Goal: Contribute content

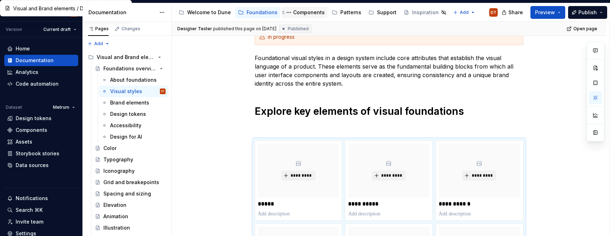
click at [298, 12] on div "Components" at bounding box center [309, 12] width 32 height 7
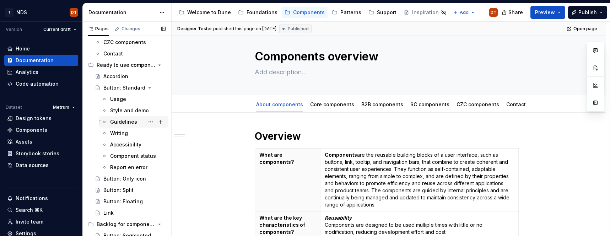
scroll to position [60, 0]
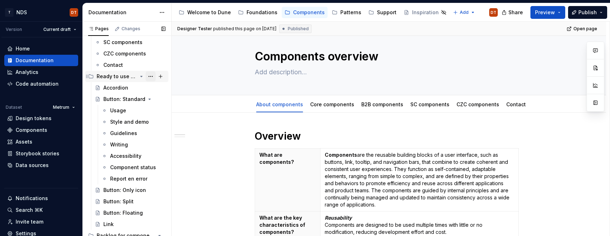
click at [151, 77] on button "Page tree" at bounding box center [151, 76] width 10 height 10
type textarea "*"
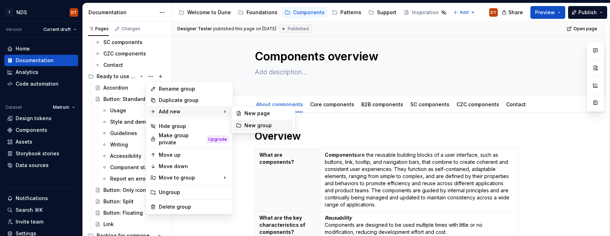
click at [274, 127] on div "New group" at bounding box center [267, 125] width 46 height 7
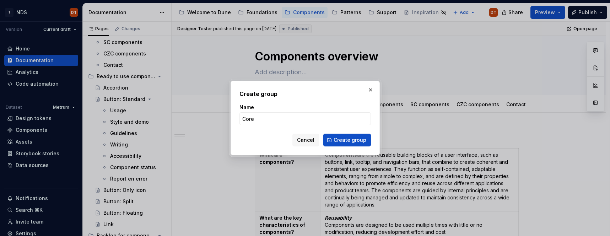
type input "Core components"
click at [339, 143] on span "Create group" at bounding box center [350, 139] width 33 height 7
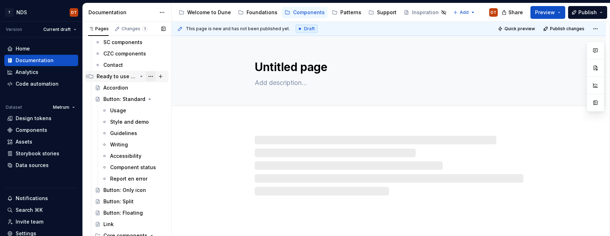
click at [150, 77] on button "Page tree" at bounding box center [151, 76] width 10 height 10
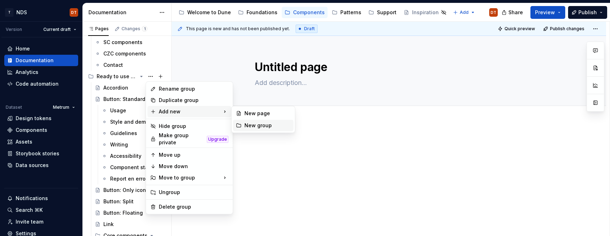
click at [259, 125] on div "New group" at bounding box center [267, 125] width 46 height 7
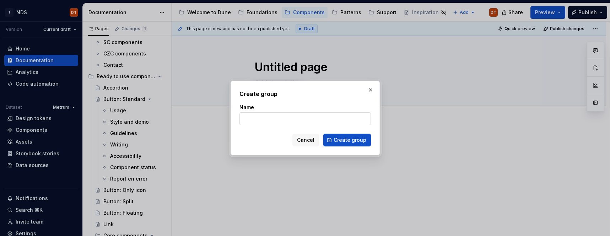
type textarea "*"
type input "B2B components"
click at [343, 141] on span "Create group" at bounding box center [350, 139] width 33 height 7
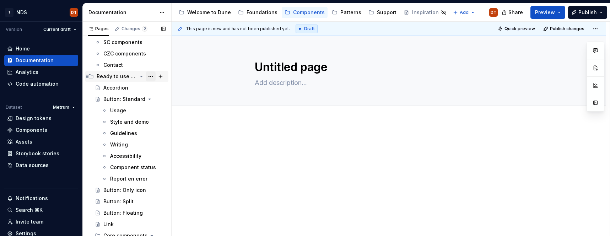
click at [149, 77] on button "Page tree" at bounding box center [151, 76] width 10 height 10
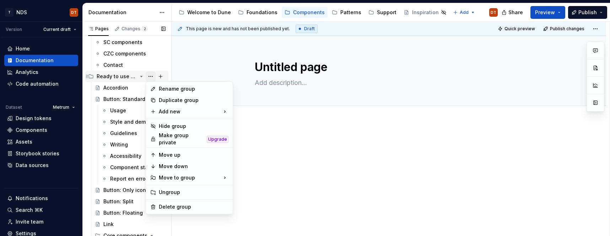
type textarea "*"
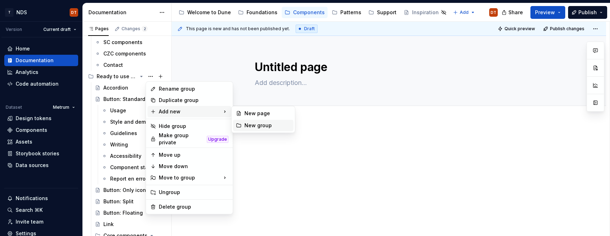
click at [260, 129] on div "New group" at bounding box center [267, 125] width 46 height 7
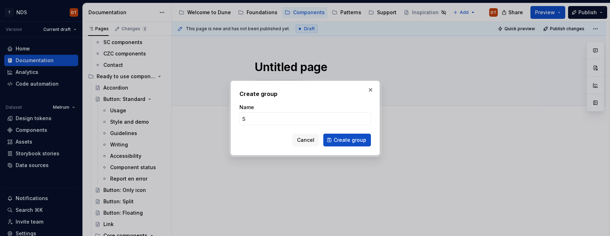
type input "SC"
type textarea "*"
type input "SC components"
click at [342, 141] on span "Create group" at bounding box center [350, 139] width 33 height 7
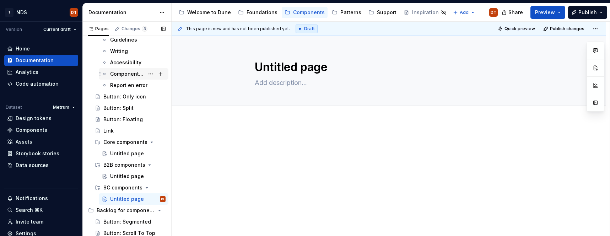
scroll to position [155, 0]
click at [152, 153] on button "Page tree" at bounding box center [151, 152] width 10 height 10
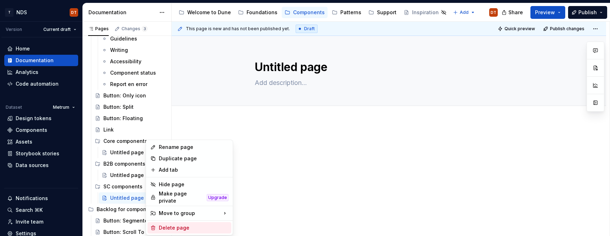
click at [176, 225] on div "Delete page" at bounding box center [194, 227] width 70 height 7
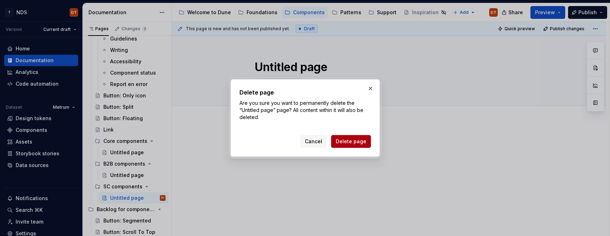
click at [347, 139] on span "Delete page" at bounding box center [351, 141] width 31 height 7
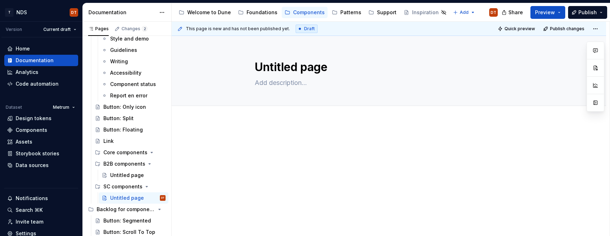
scroll to position [144, 0]
click at [151, 200] on button "Page tree" at bounding box center [151, 198] width 10 height 10
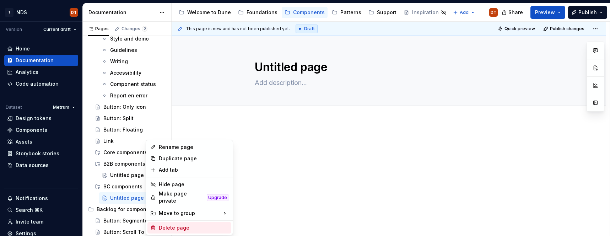
click at [179, 226] on div "Delete page" at bounding box center [194, 227] width 70 height 7
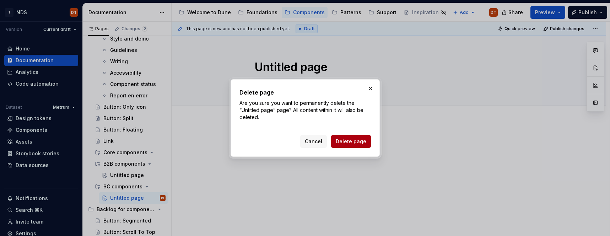
click at [356, 143] on span "Delete page" at bounding box center [351, 141] width 31 height 7
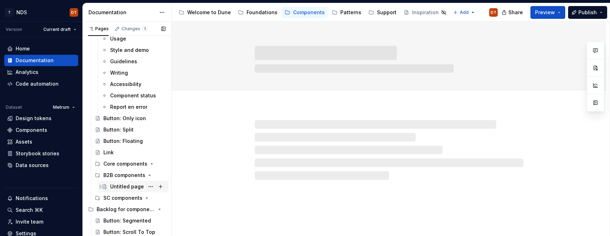
scroll to position [132, 0]
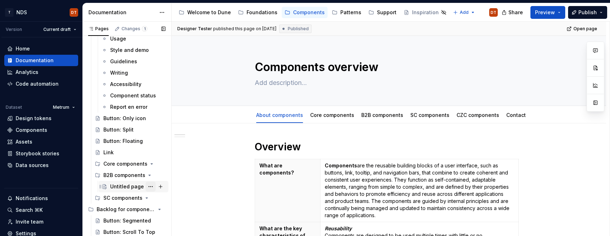
click at [151, 187] on button "Page tree" at bounding box center [151, 187] width 10 height 10
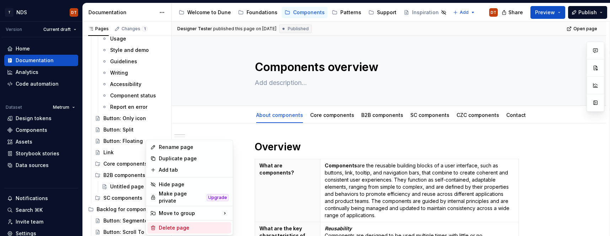
click at [179, 226] on div "Delete page" at bounding box center [194, 227] width 70 height 7
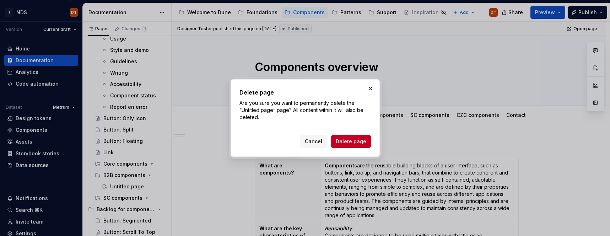
drag, startPoint x: 349, startPoint y: 139, endPoint x: 298, endPoint y: 169, distance: 59.3
click at [349, 139] on span "Delete page" at bounding box center [351, 141] width 31 height 7
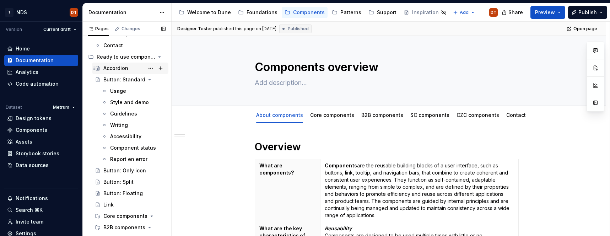
scroll to position [82, 0]
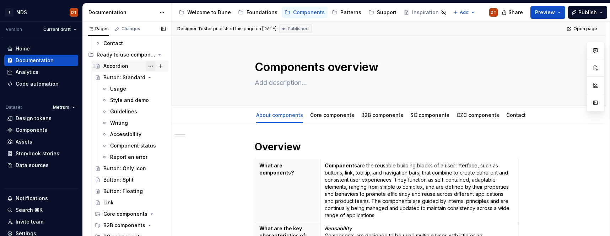
click at [152, 65] on button "Page tree" at bounding box center [151, 66] width 10 height 10
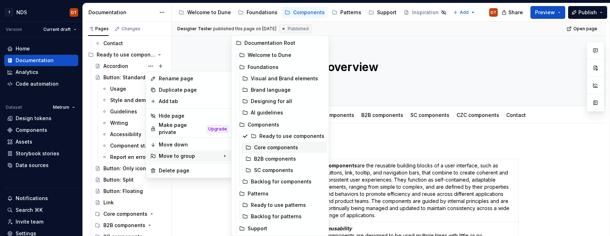
click at [285, 147] on div "Core components" at bounding box center [289, 147] width 70 height 7
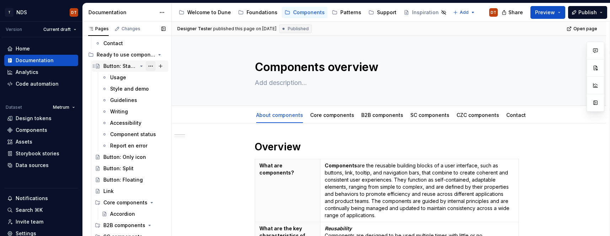
click at [151, 66] on button "Page tree" at bounding box center [151, 66] width 10 height 10
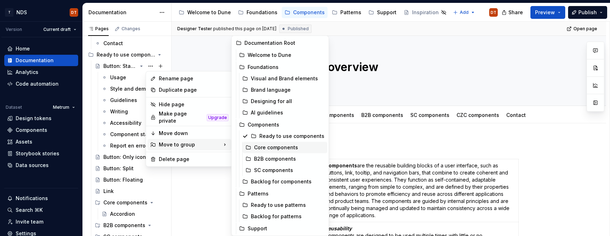
click at [260, 148] on div "Core components" at bounding box center [289, 147] width 70 height 7
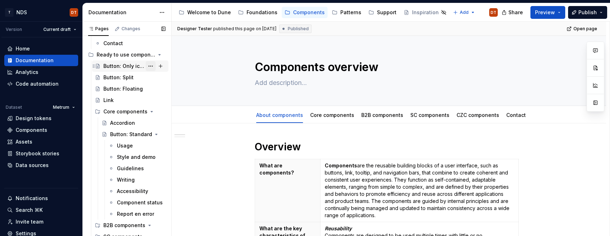
click at [150, 66] on button "Page tree" at bounding box center [151, 66] width 10 height 10
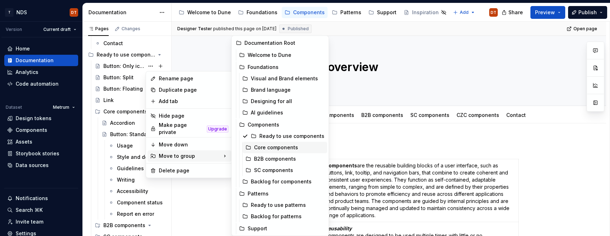
click at [263, 148] on div "Core components" at bounding box center [289, 147] width 70 height 7
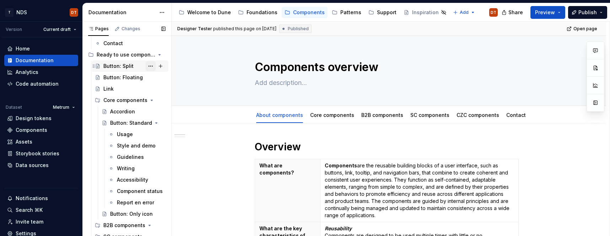
click at [150, 66] on button "Page tree" at bounding box center [151, 66] width 10 height 10
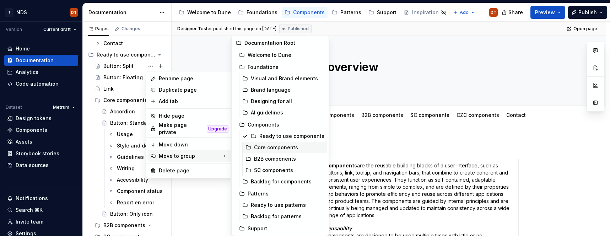
click at [264, 148] on div "Core components" at bounding box center [289, 147] width 70 height 7
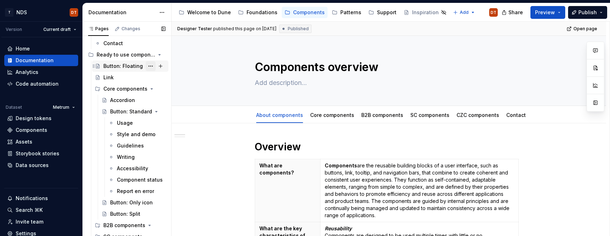
click at [150, 65] on button "Page tree" at bounding box center [151, 66] width 10 height 10
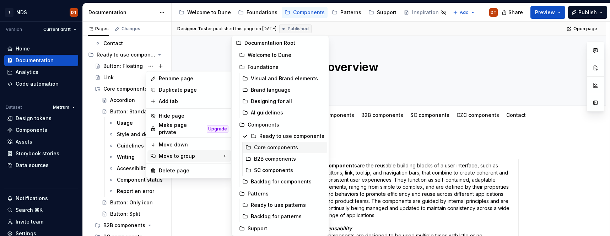
click at [260, 148] on div "Core components" at bounding box center [289, 147] width 70 height 7
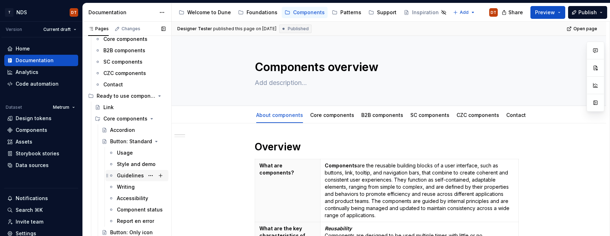
scroll to position [41, 0]
click at [151, 107] on button "Page tree" at bounding box center [151, 108] width 10 height 10
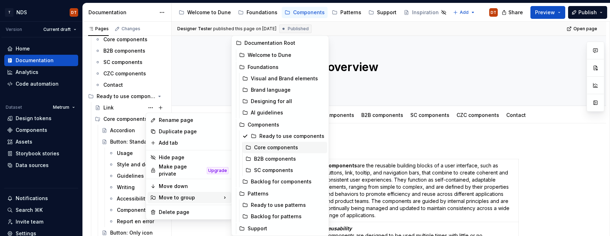
click at [280, 147] on div "Core components" at bounding box center [289, 147] width 70 height 7
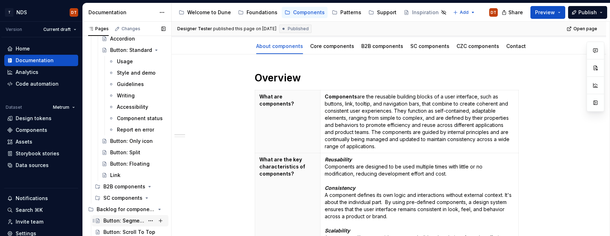
scroll to position [69, 0]
click at [110, 219] on div "Button: Segmented" at bounding box center [123, 220] width 41 height 7
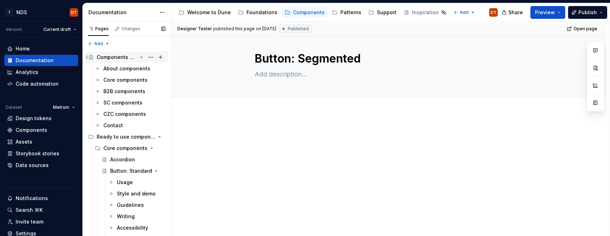
click at [109, 59] on div "Components overview" at bounding box center [117, 57] width 41 height 7
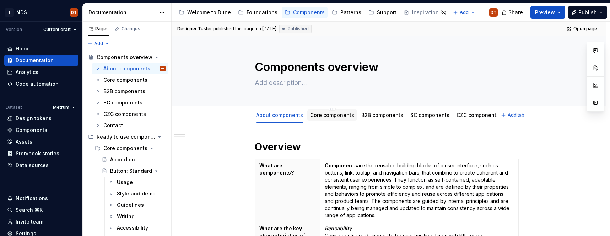
click at [323, 119] on div "Core components" at bounding box center [332, 115] width 44 height 9
click at [337, 116] on link "Core components" at bounding box center [332, 115] width 44 height 6
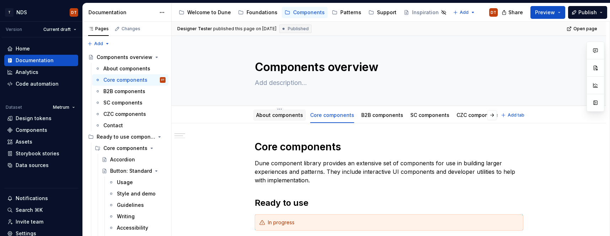
click at [277, 118] on link "About components" at bounding box center [279, 115] width 47 height 6
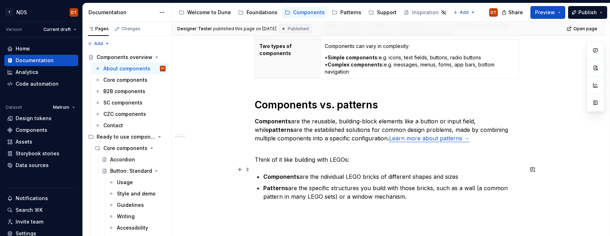
scroll to position [350, 0]
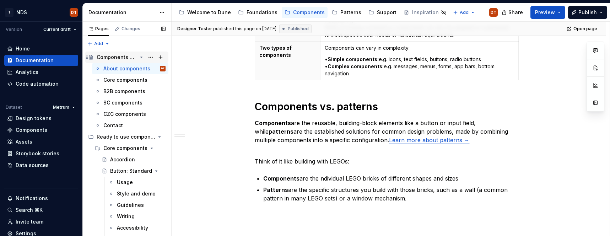
click at [133, 55] on div "Components overview" at bounding box center [117, 57] width 41 height 7
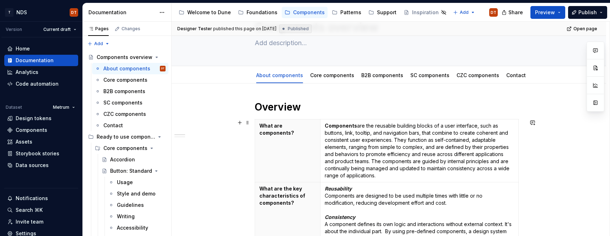
scroll to position [0, 0]
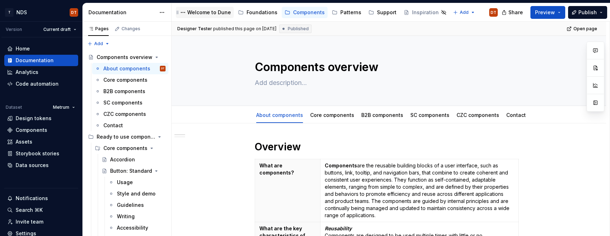
click at [202, 15] on div "Welcome to Dune" at bounding box center [209, 12] width 44 height 7
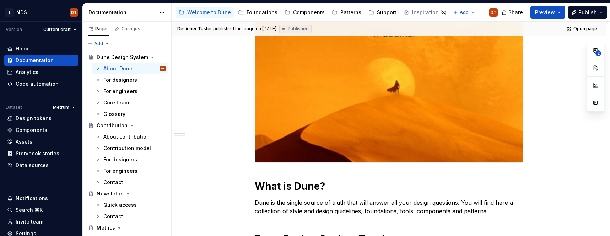
scroll to position [119, 0]
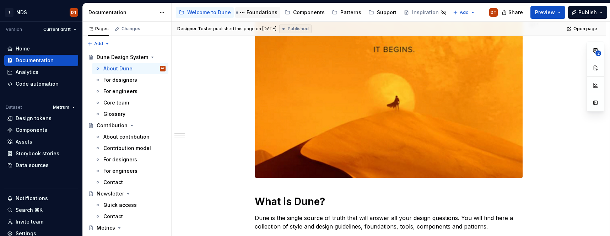
click at [254, 11] on div "Foundations" at bounding box center [262, 12] width 31 height 7
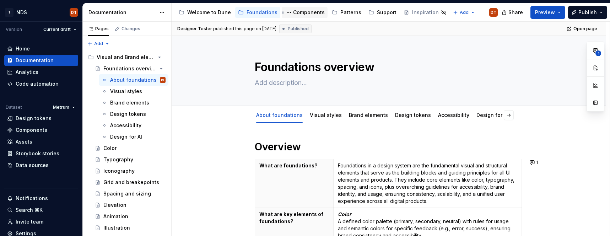
click at [303, 12] on div "Components" at bounding box center [309, 12] width 32 height 7
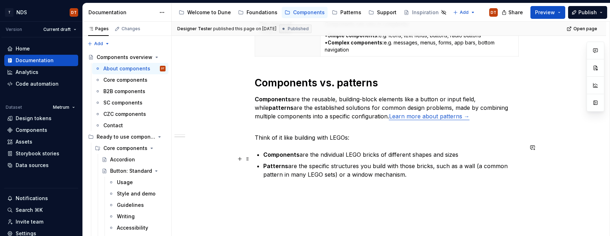
scroll to position [388, 0]
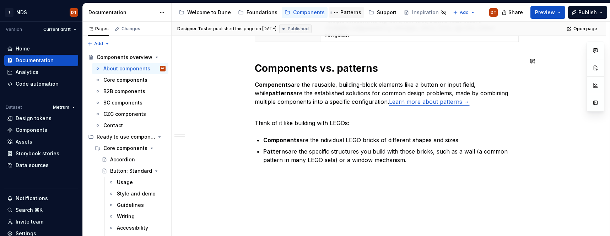
click at [343, 12] on div "Patterns" at bounding box center [350, 12] width 21 height 7
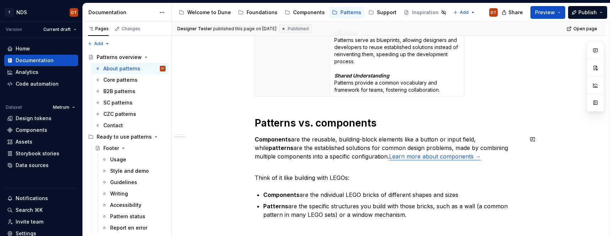
scroll to position [427, 0]
drag, startPoint x: 120, startPoint y: 81, endPoint x: 176, endPoint y: 98, distance: 57.8
click at [120, 81] on div "Core patterns" at bounding box center [120, 79] width 34 height 7
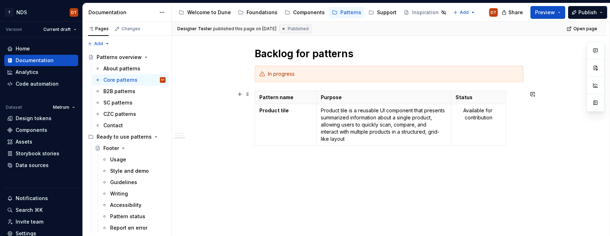
scroll to position [291, 0]
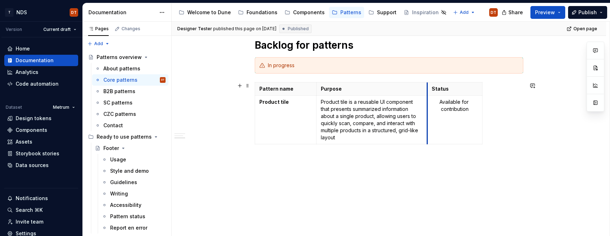
drag, startPoint x: 453, startPoint y: 99, endPoint x: 429, endPoint y: 103, distance: 24.1
click at [429, 103] on td "Available for contribution" at bounding box center [454, 120] width 55 height 49
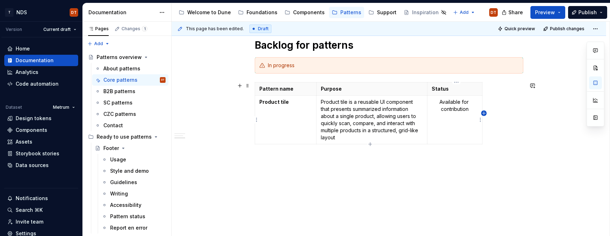
type textarea "*"
click at [484, 114] on icon "button" at bounding box center [484, 114] width 6 height 6
click at [488, 90] on th at bounding box center [489, 88] width 13 height 13
click at [492, 108] on td at bounding box center [493, 120] width 21 height 49
click at [440, 168] on div "**********" at bounding box center [389, 11] width 269 height 324
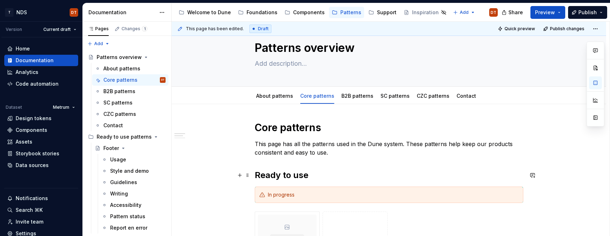
scroll to position [0, 0]
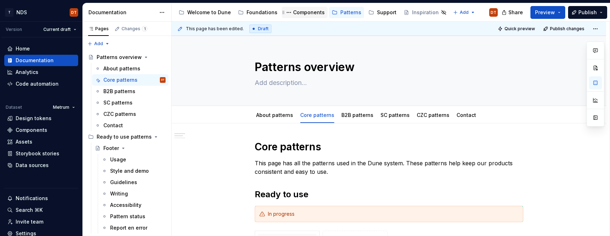
click at [303, 11] on div "Components" at bounding box center [309, 12] width 32 height 7
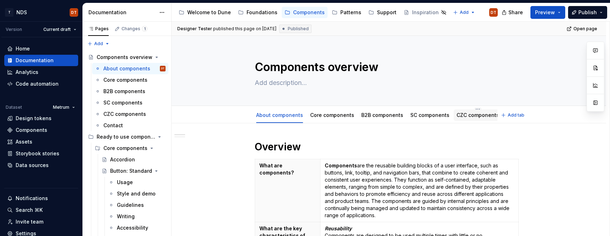
click at [466, 118] on div "CZC components" at bounding box center [478, 115] width 43 height 7
click at [465, 116] on link "CZC components" at bounding box center [478, 115] width 43 height 6
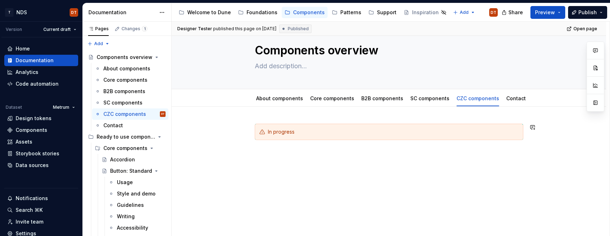
scroll to position [16, 0]
type textarea "*"
click at [513, 99] on span "Add tab" at bounding box center [516, 99] width 17 height 6
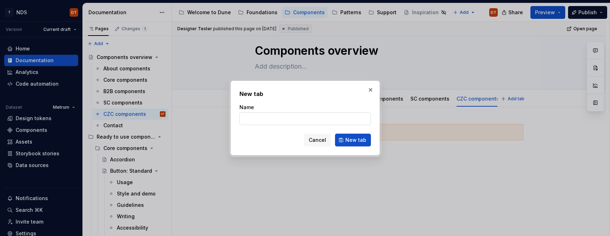
click at [295, 120] on input "Name" at bounding box center [305, 118] width 131 height 13
type input "Components vs. brands"
drag, startPoint x: 348, startPoint y: 144, endPoint x: 366, endPoint y: 144, distance: 18.5
click at [348, 144] on button "New tab" at bounding box center [353, 140] width 36 height 13
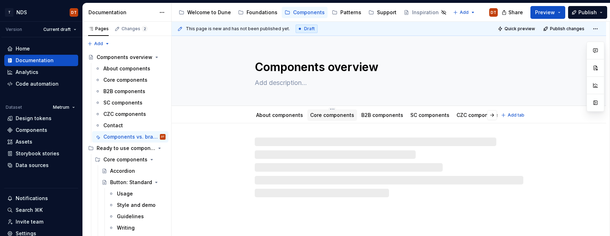
click at [324, 117] on link "Core components" at bounding box center [332, 115] width 44 height 6
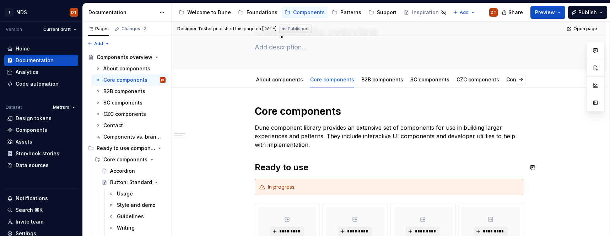
scroll to position [16, 0]
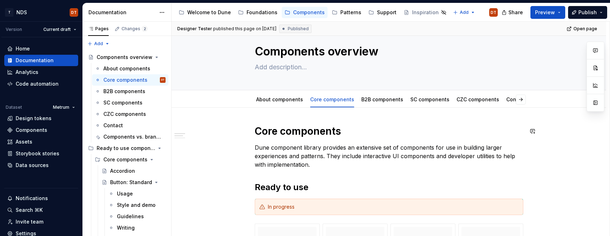
type textarea "*"
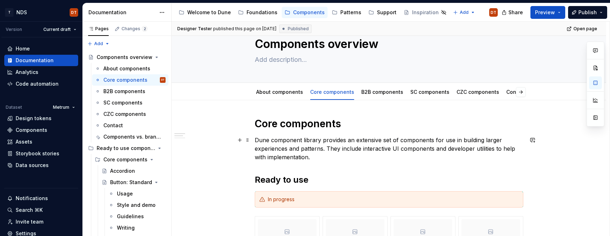
click at [444, 141] on p "Dune component library provides an extensive set of components for use in build…" at bounding box center [389, 149] width 269 height 26
click at [450, 139] on p "Dune component library provides an extensive set of components for use in build…" at bounding box center [389, 149] width 269 height 26
click at [453, 139] on p "Dune component library provides an extensive set of components for use in build…" at bounding box center [389, 149] width 269 height 26
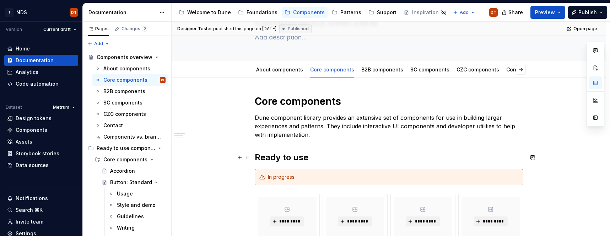
scroll to position [49, 0]
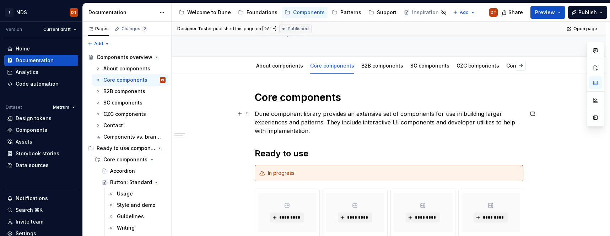
click at [317, 132] on p "Dune component library provides an extensive set of components for use in build…" at bounding box center [389, 122] width 269 height 26
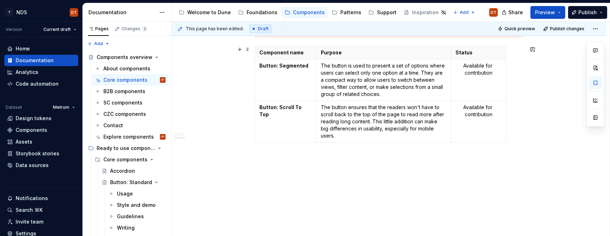
scroll to position [382, 0]
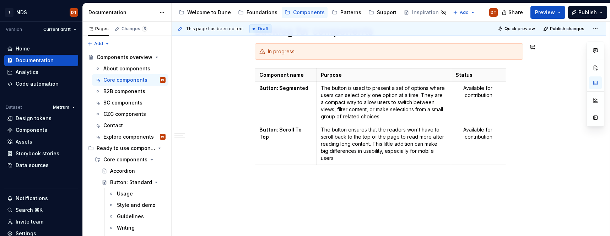
type textarea "*"
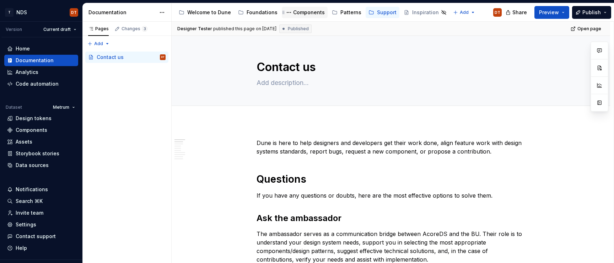
click at [301, 14] on div "Components" at bounding box center [309, 12] width 32 height 7
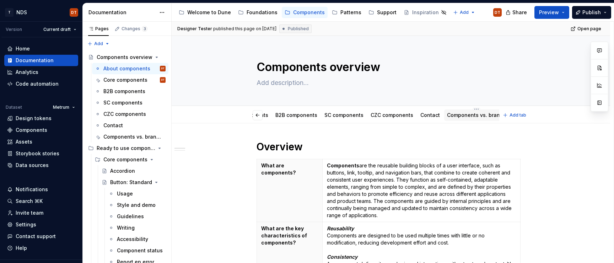
scroll to position [0, 89]
click at [468, 109] on html "T NDS DT Version Current draft Home Documentation Analytics Code automation Dat…" at bounding box center [307, 131] width 614 height 263
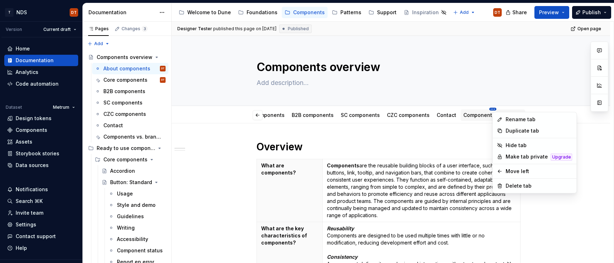
scroll to position [0, 61]
type textarea "*"
click at [519, 117] on div "Rename tab" at bounding box center [539, 119] width 67 height 7
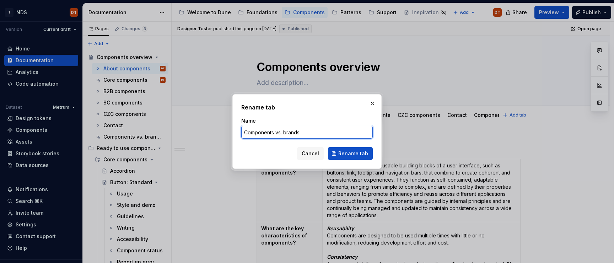
click at [277, 133] on input "Components vs. brands" at bounding box center [306, 132] width 131 height 13
type input "Components library vs. brands"
click at [357, 154] on span "Rename tab" at bounding box center [353, 153] width 30 height 7
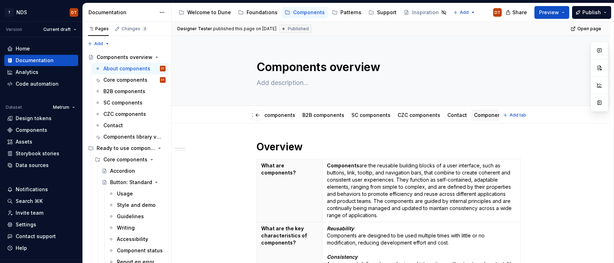
click at [479, 116] on link "Components library vs. brands" at bounding box center [512, 115] width 76 height 6
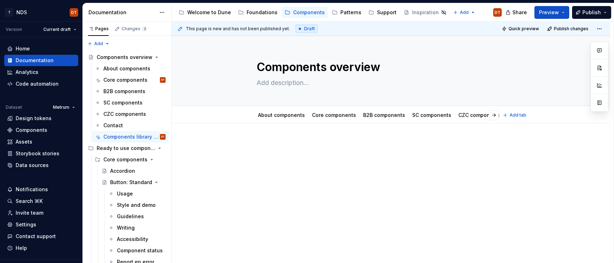
drag, startPoint x: 325, startPoint y: 117, endPoint x: 325, endPoint y: 138, distance: 20.6
click at [325, 117] on link "Core components" at bounding box center [334, 115] width 44 height 6
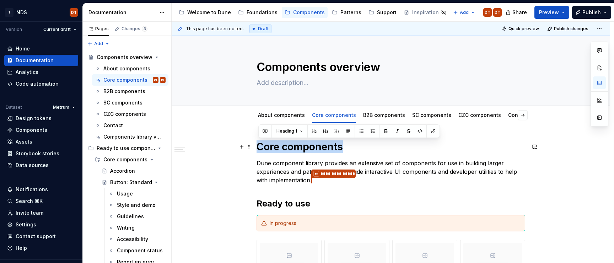
drag, startPoint x: 351, startPoint y: 145, endPoint x: 254, endPoint y: 145, distance: 97.0
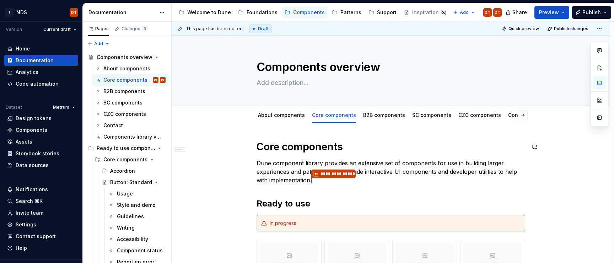
drag, startPoint x: 409, startPoint y: 156, endPoint x: 360, endPoint y: 158, distance: 48.4
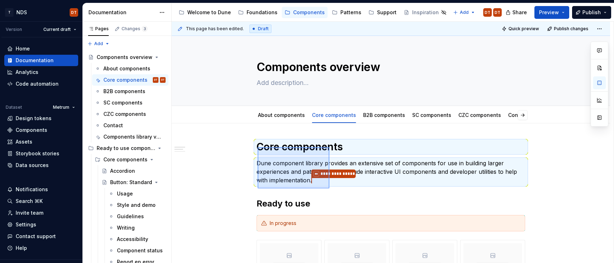
drag, startPoint x: 258, startPoint y: 147, endPoint x: 329, endPoint y: 188, distance: 82.5
click at [329, 188] on div "**********" at bounding box center [393, 143] width 442 height 242
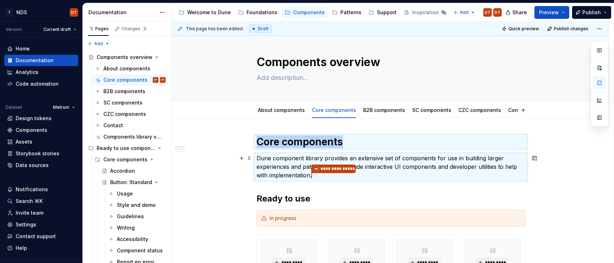
scroll to position [4, 0]
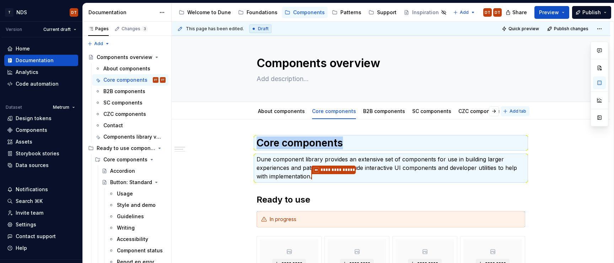
click at [509, 115] on button "Add tab" at bounding box center [515, 111] width 29 height 10
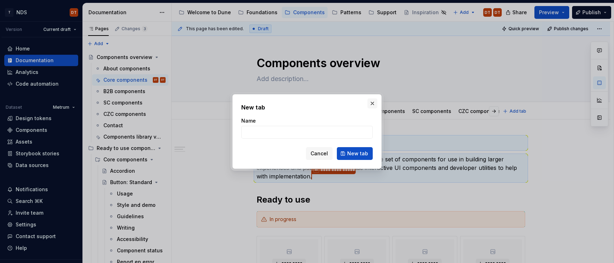
click at [371, 105] on button "button" at bounding box center [372, 103] width 10 height 10
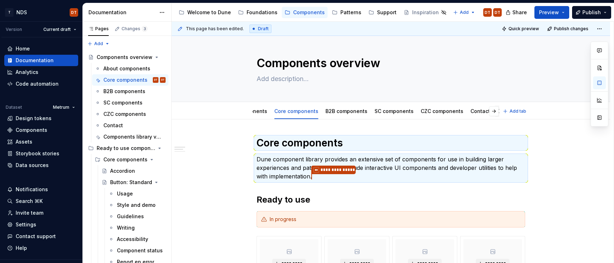
scroll to position [0, 105]
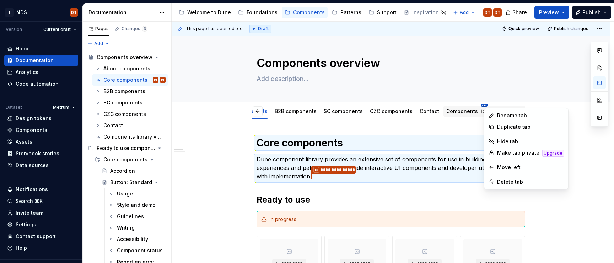
click at [460, 105] on html "T NDS DT Version Current draft Home Documentation Analytics Code automation Dat…" at bounding box center [307, 131] width 614 height 263
type textarea "*"
click at [502, 117] on div "Rename tab" at bounding box center [530, 115] width 67 height 7
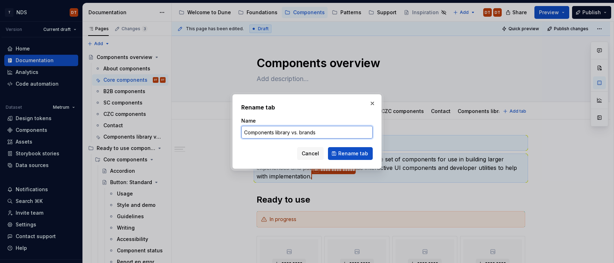
drag, startPoint x: 322, startPoint y: 133, endPoint x: 289, endPoint y: 134, distance: 32.4
click at [289, 134] on input "Components library vs. brands" at bounding box center [306, 132] width 131 height 13
type input "Components library"
type textarea "*"
click at [285, 132] on input "Components library" at bounding box center [306, 132] width 131 height 13
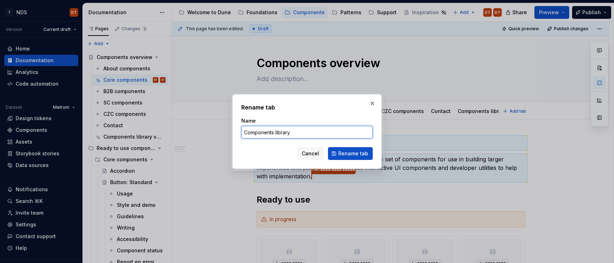
drag, startPoint x: 313, startPoint y: 132, endPoint x: 332, endPoint y: 135, distance: 18.8
click at [238, 135] on div "Rename tab Name Components library Cancel Rename tab" at bounding box center [306, 131] width 149 height 75
type input "W"
type input "Explore components"
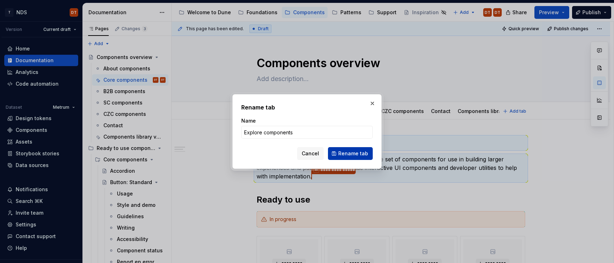
click at [344, 153] on span "Rename tab" at bounding box center [353, 153] width 30 height 7
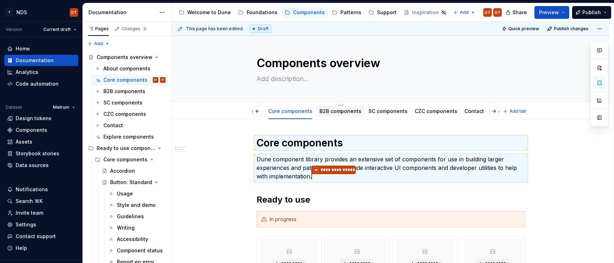
scroll to position [0, 81]
click at [466, 111] on link "Explore components" at bounding box center [479, 111] width 50 height 6
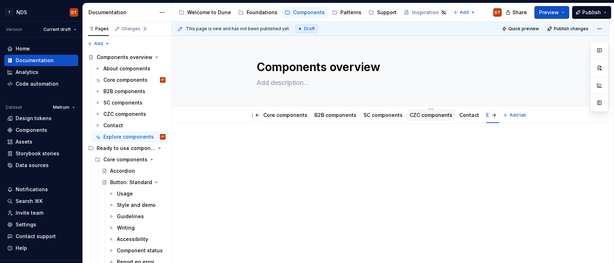
scroll to position [0, 81]
click at [467, 116] on link "Explore components" at bounding box center [479, 115] width 50 height 6
type textarea "*"
click at [277, 151] on div at bounding box center [391, 153] width 269 height 27
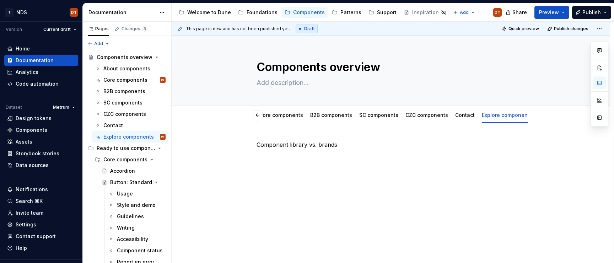
drag, startPoint x: 380, startPoint y: 177, endPoint x: 366, endPoint y: 173, distance: 14.5
click at [380, 177] on div "This page is new and has not been published yet. Draft Quick preview Publish ch…" at bounding box center [393, 143] width 442 height 242
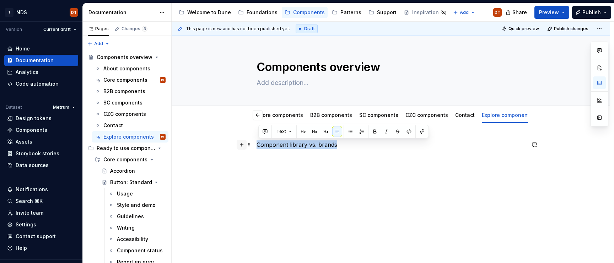
drag, startPoint x: 346, startPoint y: 146, endPoint x: 240, endPoint y: 142, distance: 106.7
click at [257, 142] on div "Component library vs. brands" at bounding box center [391, 158] width 269 height 36
click at [289, 131] on button "Text" at bounding box center [284, 132] width 22 height 10
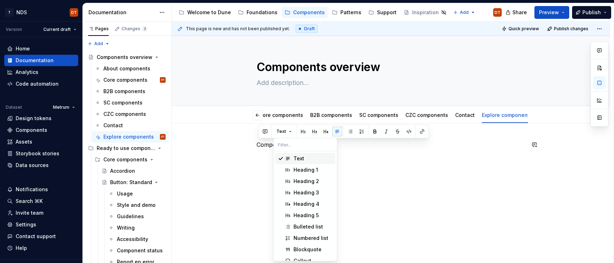
click at [301, 157] on div "Text" at bounding box center [299, 158] width 11 height 7
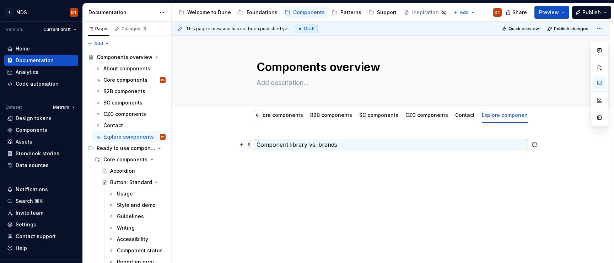
click at [251, 144] on span at bounding box center [250, 145] width 6 height 10
drag, startPoint x: 348, startPoint y: 167, endPoint x: 334, endPoint y: 145, distance: 25.7
click at [346, 164] on div "Component library vs. brands" at bounding box center [391, 153] width 269 height 27
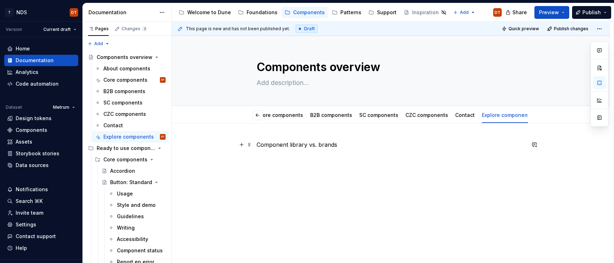
click at [333, 145] on p "Component library vs. brands" at bounding box center [391, 144] width 269 height 9
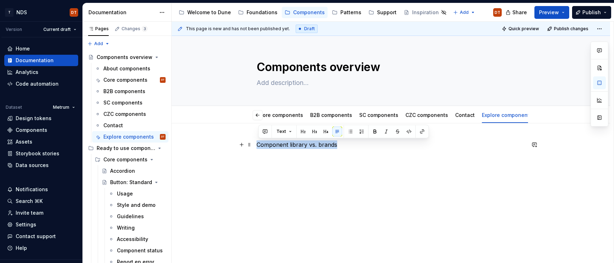
drag, startPoint x: 354, startPoint y: 144, endPoint x: 234, endPoint y: 146, distance: 120.1
click at [234, 146] on div "Component library vs. brands" at bounding box center [391, 188] width 438 height 131
click at [291, 131] on button "Text" at bounding box center [284, 132] width 22 height 10
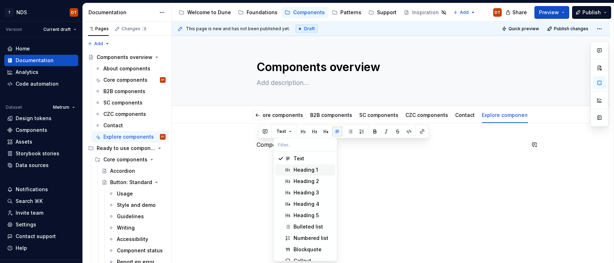
click at [307, 169] on div "Heading 1" at bounding box center [306, 169] width 25 height 7
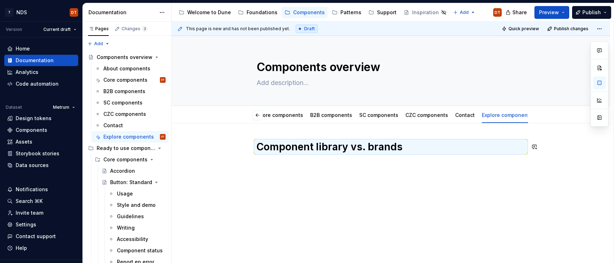
click at [343, 172] on div "Component library vs. brands" at bounding box center [391, 158] width 269 height 36
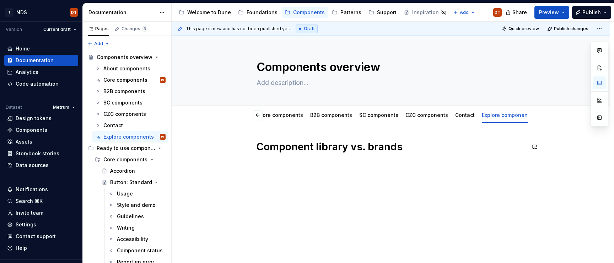
click at [274, 163] on div "Component library vs. brands" at bounding box center [391, 153] width 269 height 27
click at [265, 172] on div "Component library vs. brands" at bounding box center [391, 158] width 269 height 36
drag, startPoint x: 268, startPoint y: 163, endPoint x: 307, endPoint y: 165, distance: 38.8
click at [268, 163] on div "Component library vs. brands" at bounding box center [391, 153] width 269 height 27
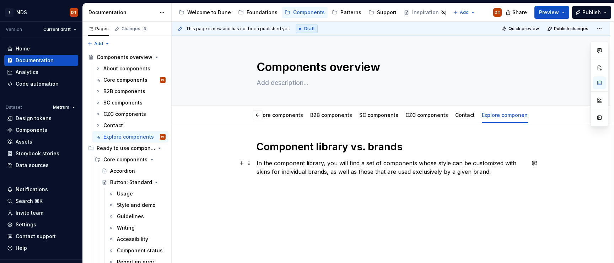
drag, startPoint x: 275, startPoint y: 161, endPoint x: 355, endPoint y: 163, distance: 79.3
click at [276, 162] on p "In the component library, you will find a set of components whose style can be …" at bounding box center [391, 167] width 269 height 17
click at [443, 161] on p "In the Dune component library, you will find a set of components whose style ca…" at bounding box center [391, 167] width 269 height 17
click at [305, 189] on div "Component library vs. brands In the Dune component library, you will find a set…" at bounding box center [391, 193] width 438 height 140
drag, startPoint x: 268, startPoint y: 198, endPoint x: 403, endPoint y: 192, distance: 134.4
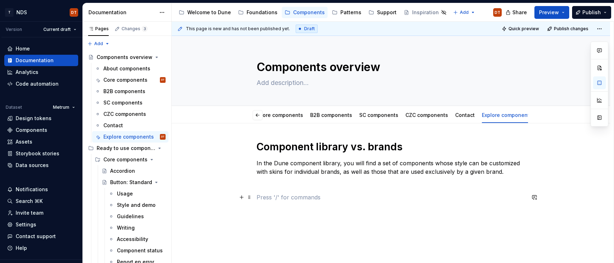
click at [268, 189] on p at bounding box center [391, 197] width 269 height 9
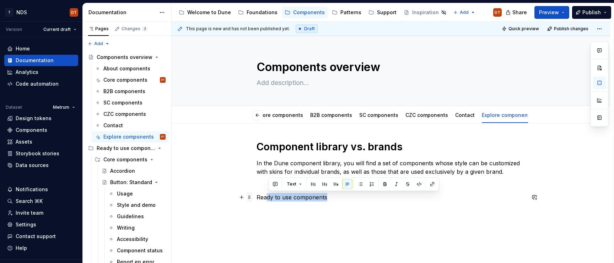
drag, startPoint x: 332, startPoint y: 198, endPoint x: 252, endPoint y: 197, distance: 80.3
click at [257, 189] on div "Component library vs. brands In the Dune component library, you will find a set…" at bounding box center [391, 175] width 269 height 70
click at [321, 189] on div "Component library vs. brands In the Dune component library, you will find a set…" at bounding box center [391, 206] width 438 height 166
drag, startPoint x: 334, startPoint y: 197, endPoint x: 307, endPoint y: 208, distance: 29.4
click at [257, 189] on div "Component library vs. brands In the Dune component library, you will find a set…" at bounding box center [391, 212] width 438 height 178
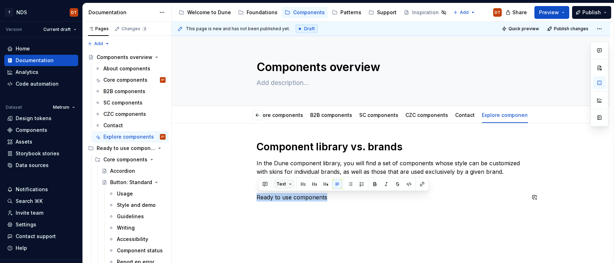
click at [289, 184] on button "Text" at bounding box center [284, 184] width 22 height 10
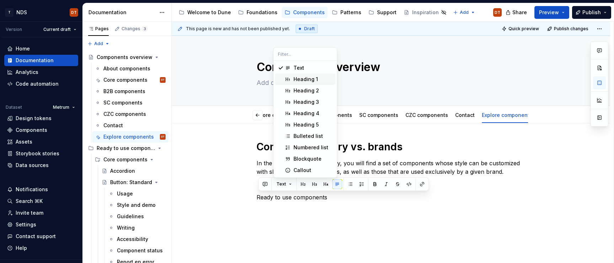
click at [305, 79] on div "Heading 1" at bounding box center [306, 79] width 25 height 7
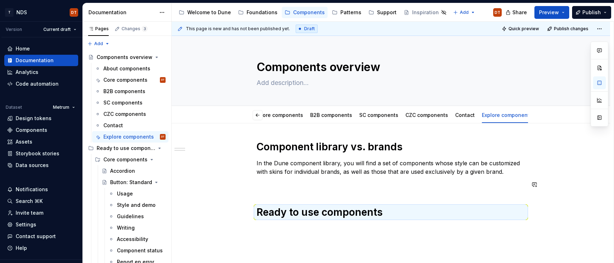
drag, startPoint x: 306, startPoint y: 198, endPoint x: 318, endPoint y: 197, distance: 11.9
click at [306, 189] on div "Component library vs. brands In the Dune component library, you will find a set…" at bounding box center [391, 186] width 269 height 92
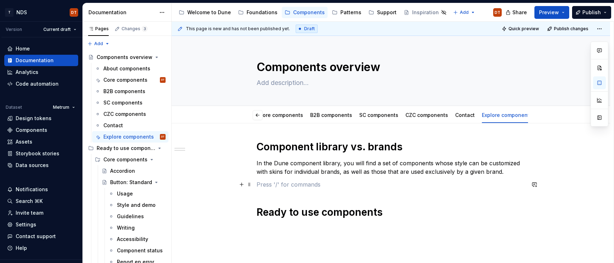
click at [339, 181] on p at bounding box center [391, 184] width 269 height 9
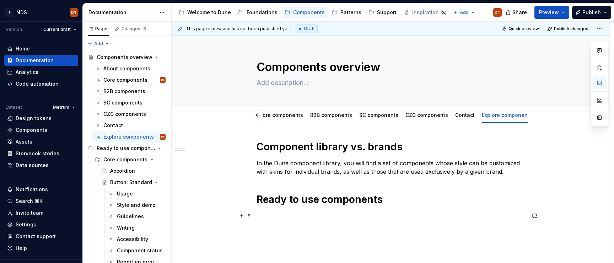
click at [302, 189] on p at bounding box center [391, 215] width 269 height 9
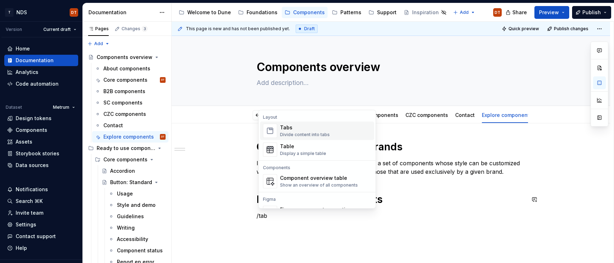
click at [292, 130] on div "Tabs" at bounding box center [305, 127] width 50 height 7
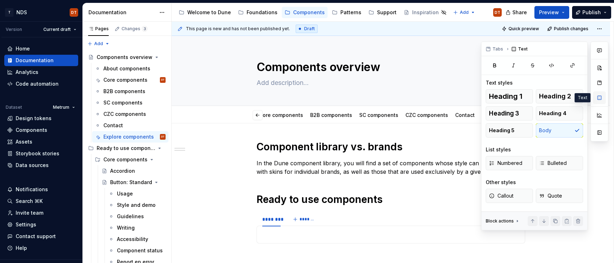
click at [598, 98] on button "button" at bounding box center [599, 97] width 13 height 13
click at [279, 189] on p at bounding box center [390, 234] width 259 height 9
click at [249, 189] on span at bounding box center [250, 235] width 6 height 10
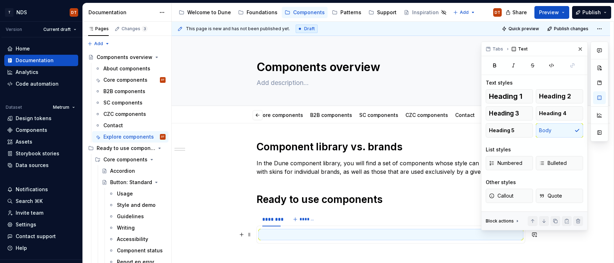
drag, startPoint x: 561, startPoint y: 176, endPoint x: 529, endPoint y: 186, distance: 32.7
click at [561, 176] on div "Heading 1 Heading 2 Heading 3 Heading 4 Heading 5 Body List styles Numbered Bul…" at bounding box center [534, 150] width 97 height 122
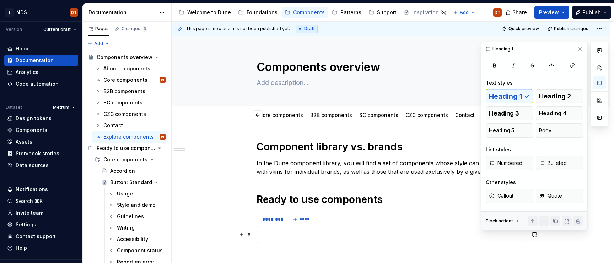
click at [376, 189] on p at bounding box center [390, 234] width 259 height 9
click at [370, 189] on p at bounding box center [390, 234] width 259 height 9
click at [250, 189] on span at bounding box center [250, 235] width 6 height 10
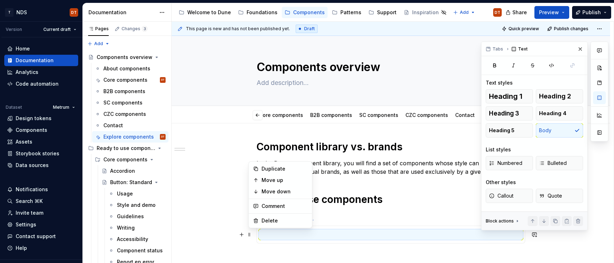
type textarea "*"
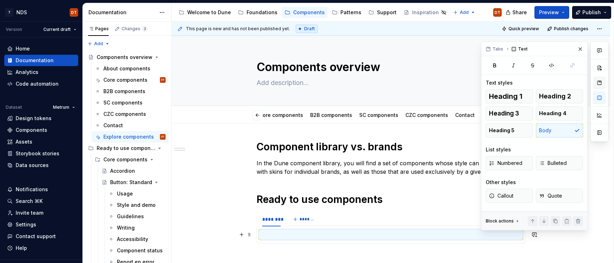
click at [598, 83] on button "button" at bounding box center [599, 82] width 13 height 13
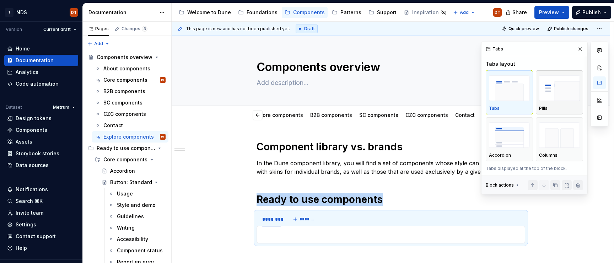
click at [567, 92] on img "button" at bounding box center [559, 88] width 41 height 26
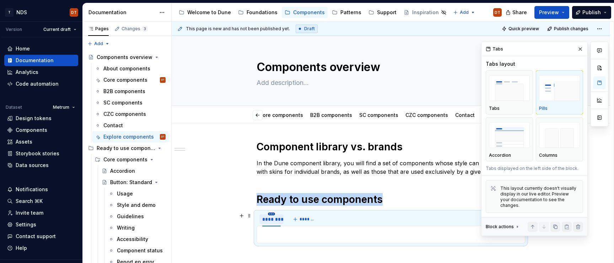
click at [272, 189] on html "T NDS DT Version Current draft Home Documentation Analytics Code automation Dat…" at bounding box center [307, 131] width 614 height 263
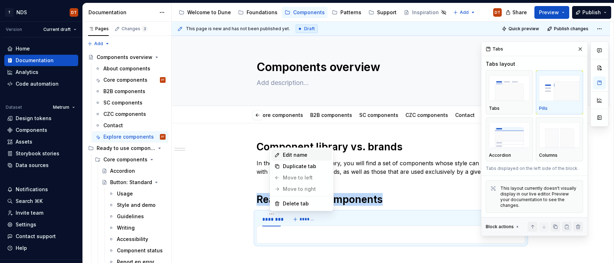
click at [299, 156] on div "Edit name" at bounding box center [306, 154] width 46 height 7
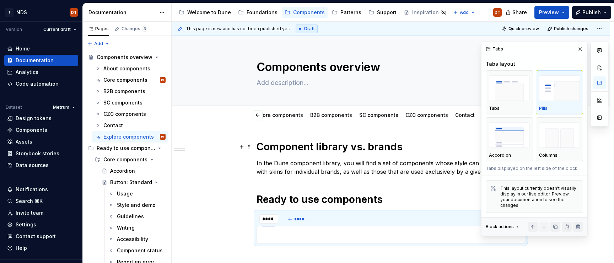
type input "****"
click at [298, 189] on span "*******" at bounding box center [300, 219] width 16 height 6
type input "***"
click at [324, 189] on span "*******" at bounding box center [318, 219] width 16 height 6
type input "**"
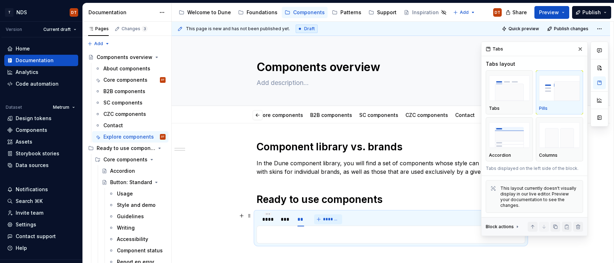
click at [332, 189] on span "*******" at bounding box center [331, 219] width 16 height 6
type input "***"
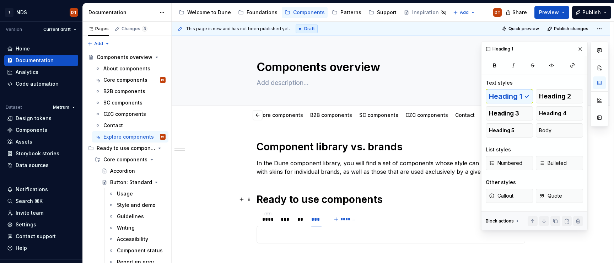
click at [427, 189] on h1 "Ready to use components" at bounding box center [391, 199] width 269 height 13
click at [268, 189] on div "****" at bounding box center [267, 219] width 11 height 7
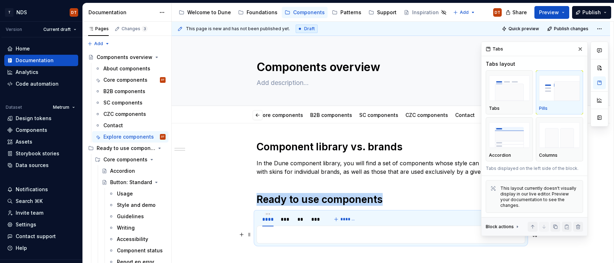
click at [270, 189] on p at bounding box center [390, 234] width 259 height 9
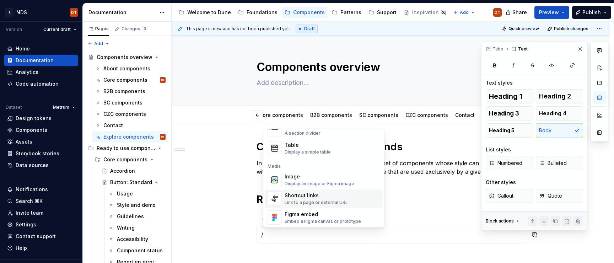
scroll to position [260, 0]
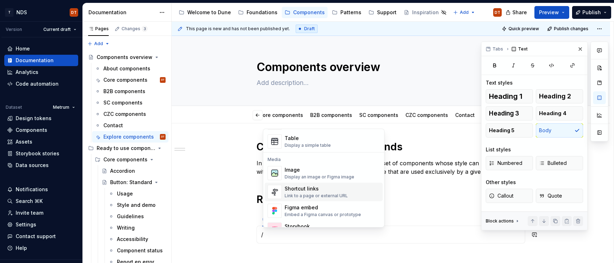
click at [317, 189] on div "Shortcut links" at bounding box center [316, 188] width 63 height 7
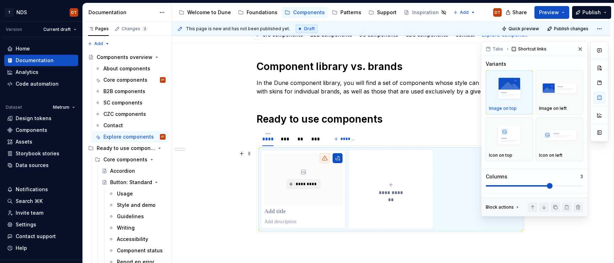
scroll to position [81, 0]
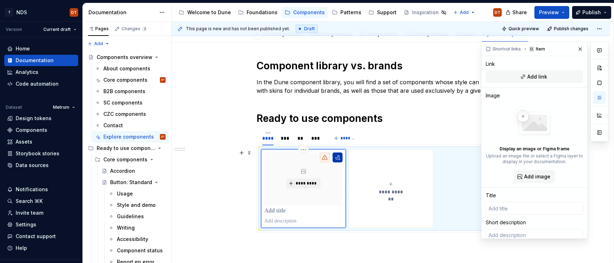
click at [341, 160] on button "button" at bounding box center [338, 157] width 10 height 10
type textarea "*"
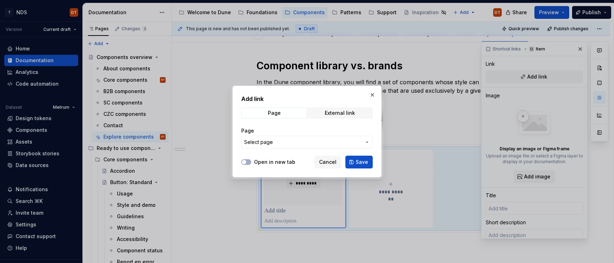
click at [368, 143] on icon "button" at bounding box center [367, 142] width 6 height 6
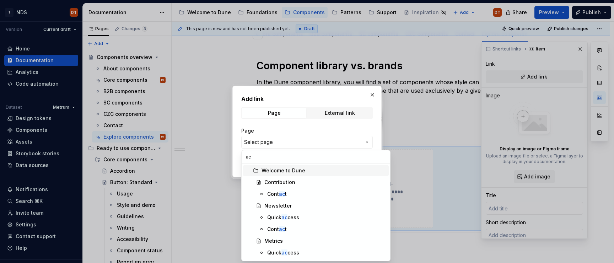
type input "a"
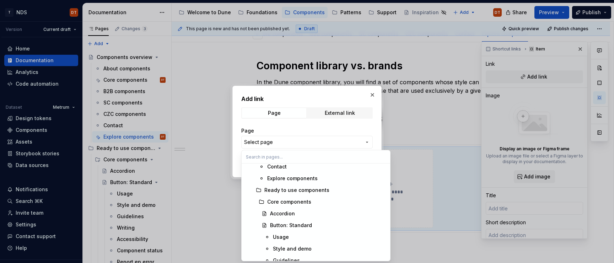
scroll to position [758, 0]
click at [286, 189] on div "Accordion" at bounding box center [282, 210] width 25 height 7
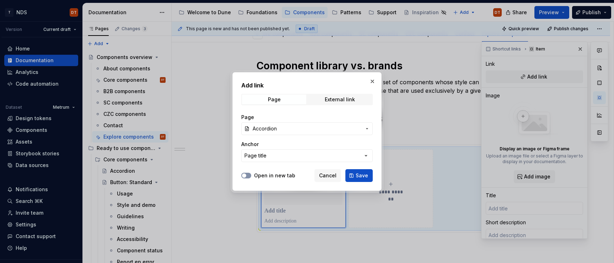
click at [246, 173] on icon "button" at bounding box center [244, 175] width 6 height 4
click at [360, 176] on span "Save" at bounding box center [362, 175] width 12 height 7
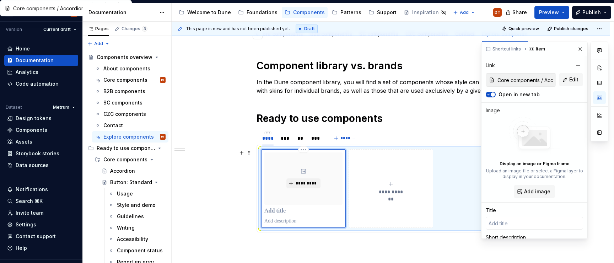
type textarea "*"
type input "Accordion"
click at [382, 189] on button "**********" at bounding box center [391, 188] width 85 height 79
type textarea "*"
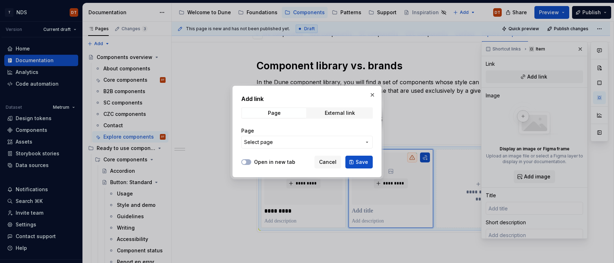
click at [367, 144] on icon "button" at bounding box center [367, 142] width 6 height 6
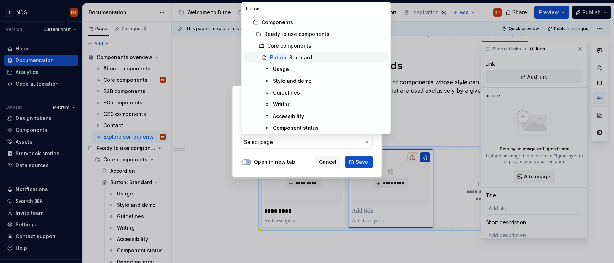
type input "button"
click at [302, 58] on div "Button : Standard" at bounding box center [291, 57] width 42 height 7
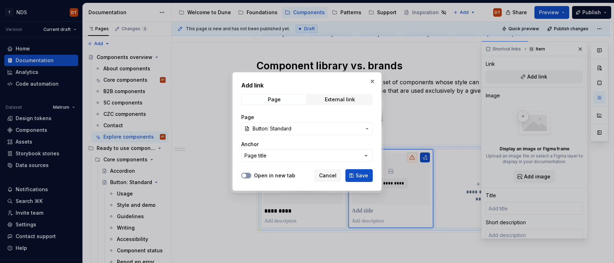
click at [245, 175] on span "button" at bounding box center [244, 175] width 4 height 4
click at [363, 177] on span "Save" at bounding box center [362, 175] width 12 height 7
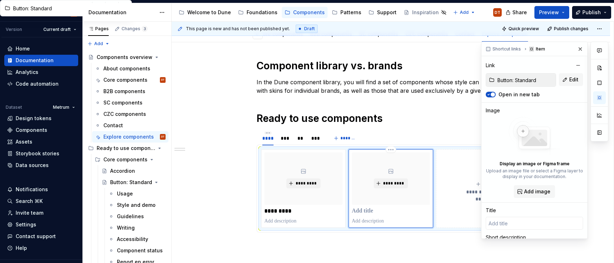
type textarea "*"
type input "Button: Standard"
click at [462, 189] on button "**********" at bounding box center [478, 188] width 85 height 79
type textarea "*"
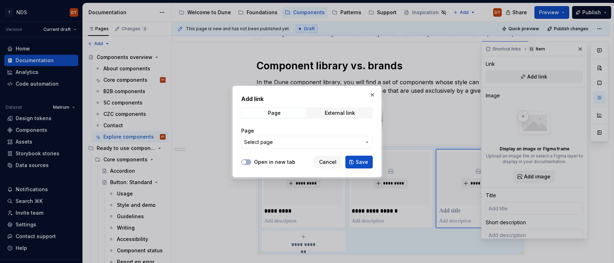
click at [368, 142] on icon "button" at bounding box center [367, 142] width 6 height 6
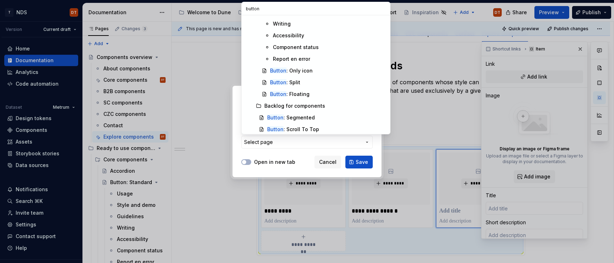
scroll to position [83, 0]
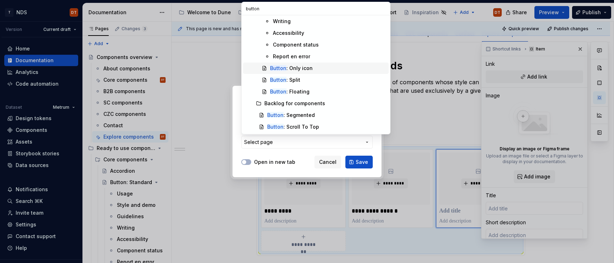
type input "button"
click at [300, 69] on div "Button : Only icon" at bounding box center [291, 68] width 43 height 7
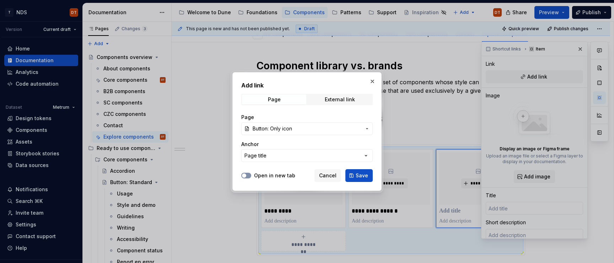
click at [248, 177] on button "Open in new tab" at bounding box center [246, 176] width 10 height 6
click at [355, 175] on button "Save" at bounding box center [358, 175] width 27 height 13
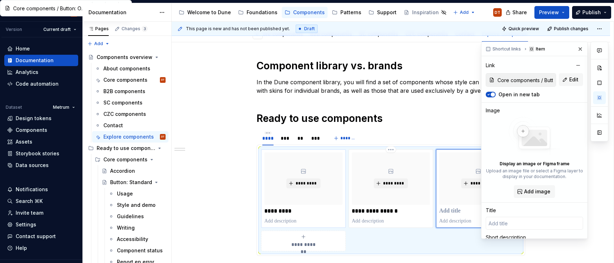
type textarea "*"
type input "Button: Only icon"
click at [252, 154] on span at bounding box center [250, 153] width 6 height 10
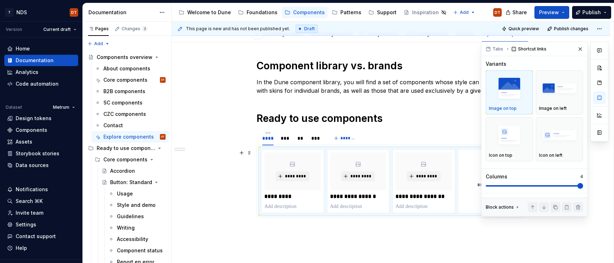
click at [583, 185] on span at bounding box center [580, 186] width 6 height 6
click at [581, 49] on button "button" at bounding box center [580, 49] width 10 height 10
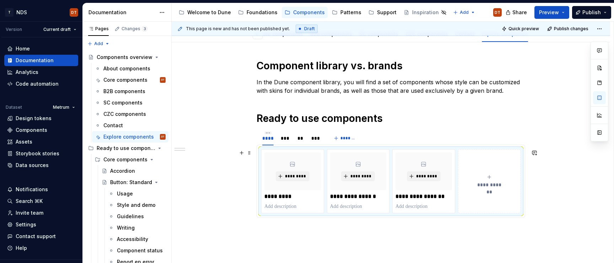
click at [490, 189] on button "**********" at bounding box center [489, 181] width 63 height 64
type textarea "*"
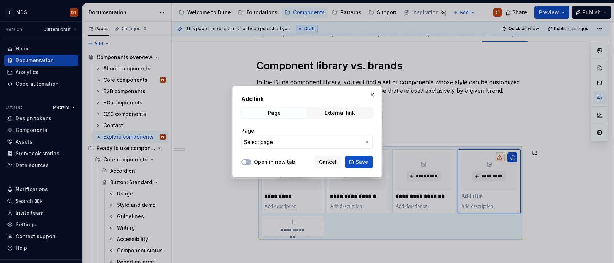
click at [368, 141] on icon "button" at bounding box center [367, 142] width 6 height 6
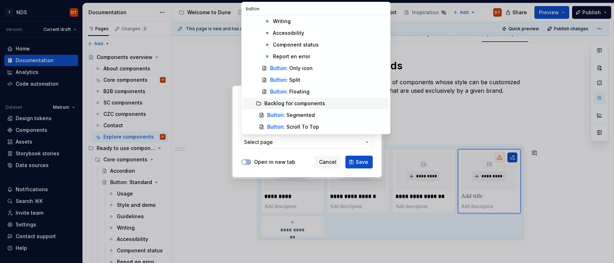
scroll to position [83, 0]
type input "button"
click at [292, 81] on div "Button : Split" at bounding box center [285, 80] width 30 height 7
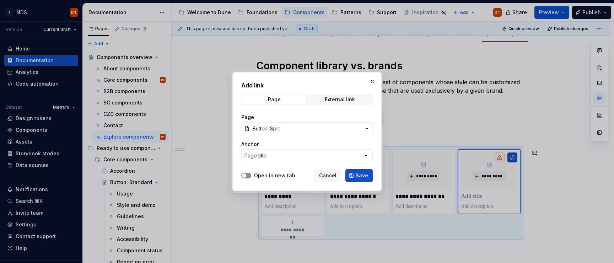
click at [248, 175] on button "Open in new tab" at bounding box center [246, 176] width 10 height 6
click at [362, 176] on span "Save" at bounding box center [362, 175] width 12 height 7
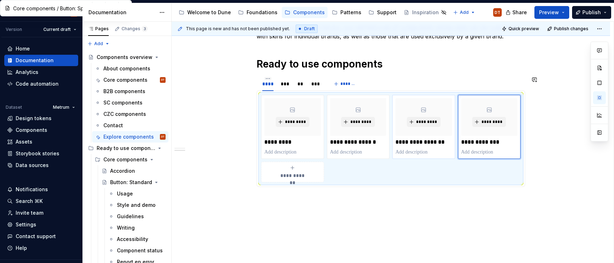
scroll to position [136, 0]
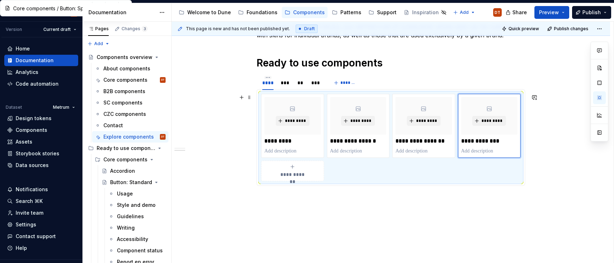
click at [301, 171] on span "**********" at bounding box center [292, 174] width 31 height 7
type textarea "*"
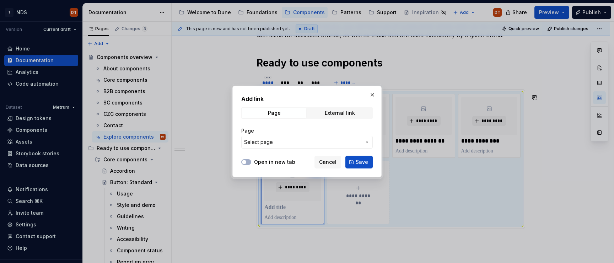
click at [367, 142] on icon "button" at bounding box center [367, 142] width 6 height 6
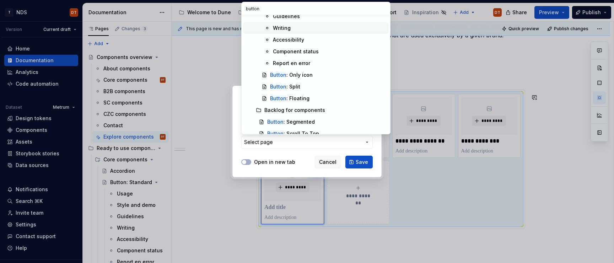
scroll to position [83, 0]
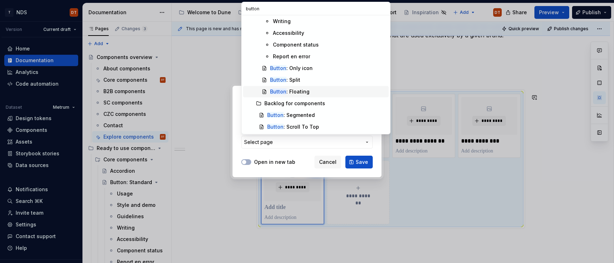
type input "button"
click at [300, 91] on div "Button : Floating" at bounding box center [289, 91] width 39 height 7
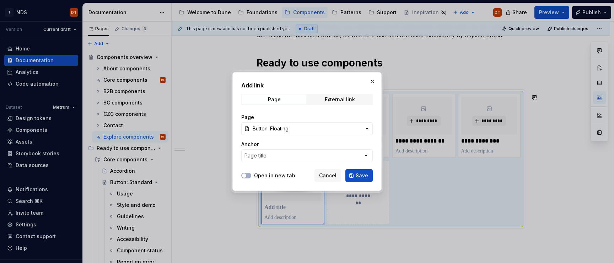
click at [244, 175] on span "button" at bounding box center [244, 175] width 4 height 4
click at [368, 174] on button "Save" at bounding box center [358, 175] width 27 height 13
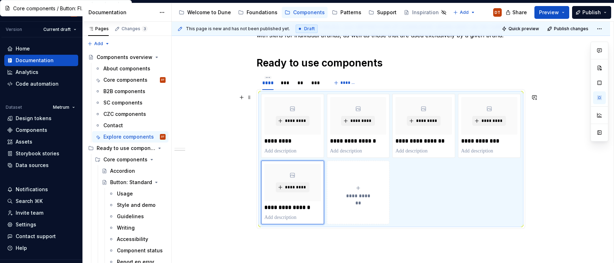
click at [362, 189] on button "**********" at bounding box center [358, 193] width 63 height 64
type textarea "*"
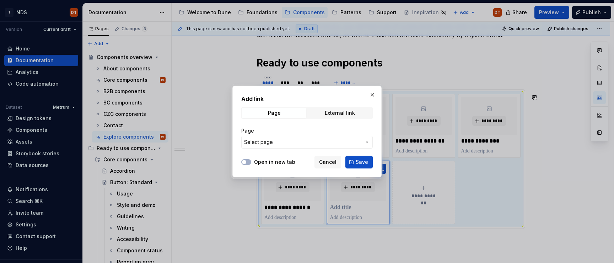
click at [370, 144] on icon "button" at bounding box center [367, 142] width 6 height 6
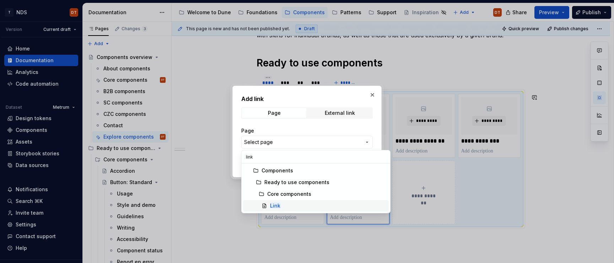
type input "link"
click at [274, 189] on mark "Link" at bounding box center [275, 206] width 10 height 6
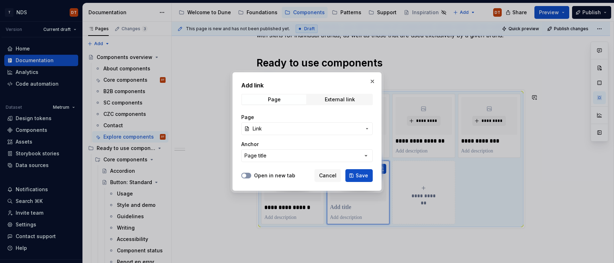
click at [247, 175] on button "Open in new tab" at bounding box center [246, 176] width 10 height 6
click at [360, 177] on span "Save" at bounding box center [362, 175] width 12 height 7
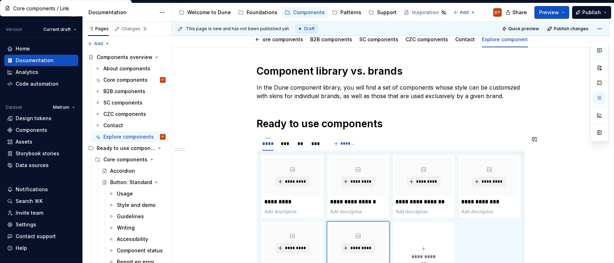
scroll to position [70, 0]
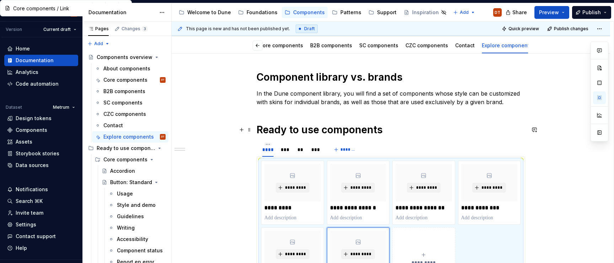
click at [423, 127] on h1 "Ready to use components" at bounding box center [391, 129] width 269 height 13
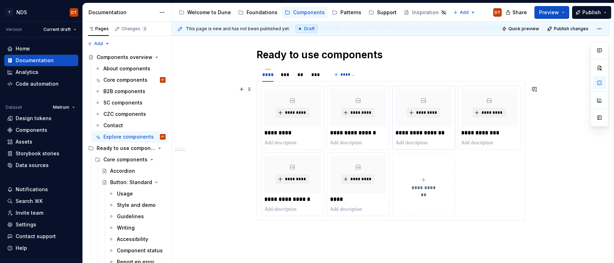
scroll to position [195, 0]
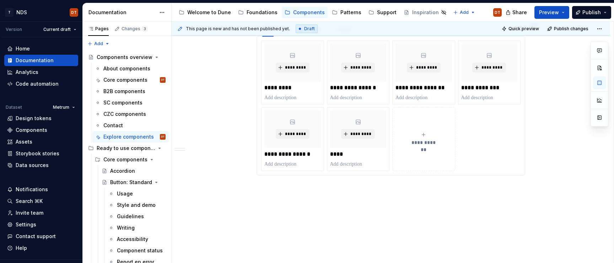
click at [299, 189] on div "**********" at bounding box center [391, 101] width 438 height 335
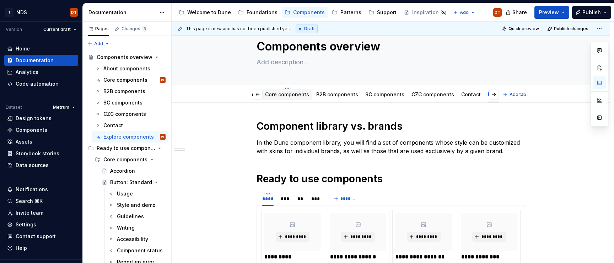
scroll to position [0, 42]
click at [292, 98] on div "Core components" at bounding box center [292, 94] width 44 height 9
click at [329, 96] on link "B2B components" at bounding box center [342, 94] width 42 height 6
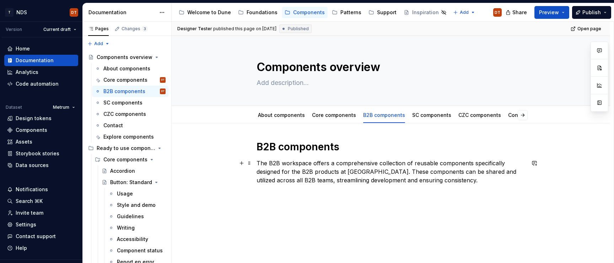
scroll to position [6, 0]
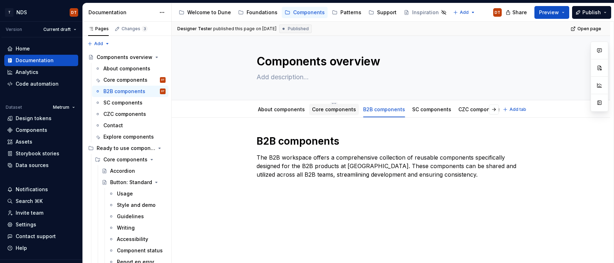
click at [328, 110] on link "Core components" at bounding box center [334, 109] width 44 height 6
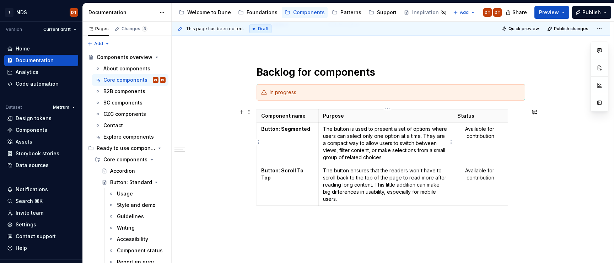
scroll to position [341, 0]
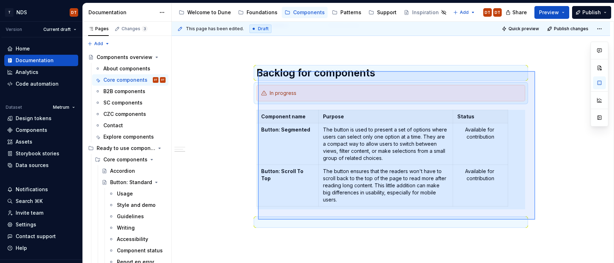
drag, startPoint x: 258, startPoint y: 71, endPoint x: 535, endPoint y: 220, distance: 314.5
click at [535, 189] on div "**********" at bounding box center [393, 143] width 442 height 242
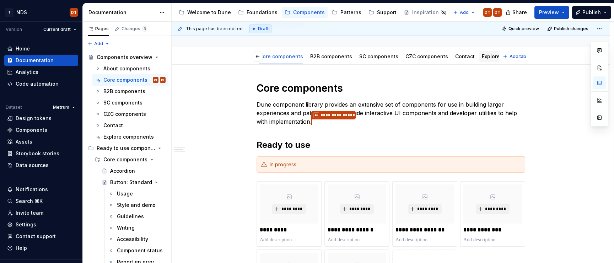
scroll to position [0, 81]
click at [469, 59] on link "Explore components" at bounding box center [479, 56] width 50 height 6
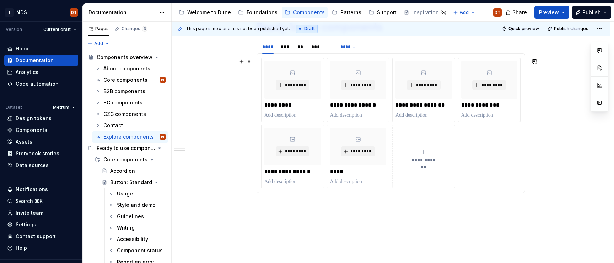
scroll to position [219, 0]
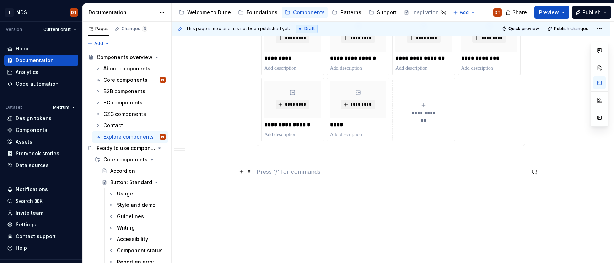
click at [293, 169] on p at bounding box center [391, 171] width 269 height 9
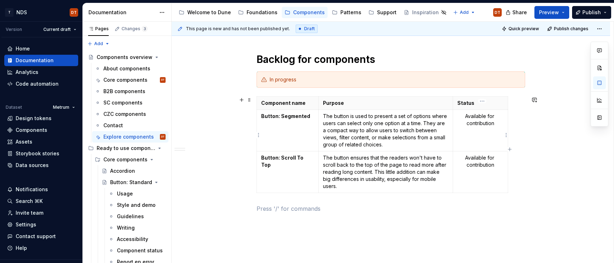
scroll to position [342, 0]
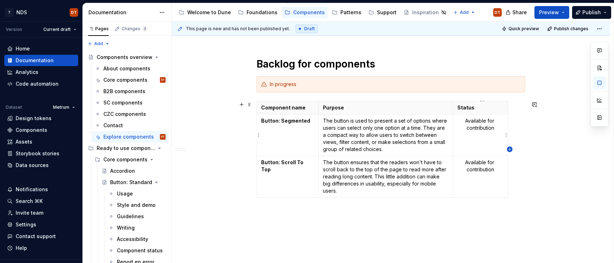
click at [510, 150] on icon "button" at bounding box center [510, 149] width 6 height 6
click at [516, 109] on p at bounding box center [515, 107] width 4 height 7
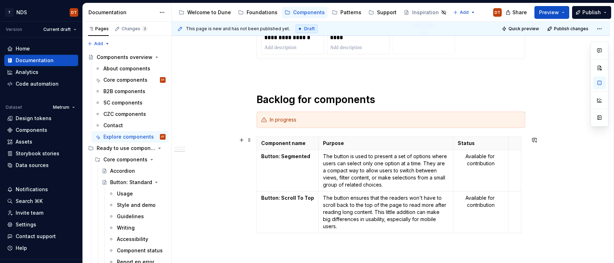
scroll to position [311, 0]
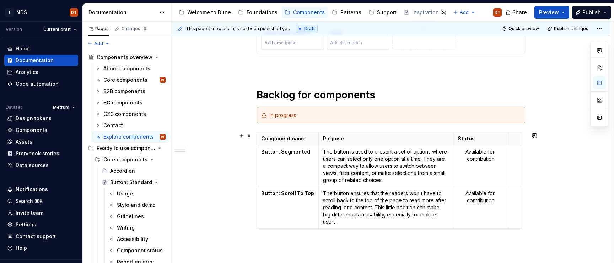
type textarea "*"
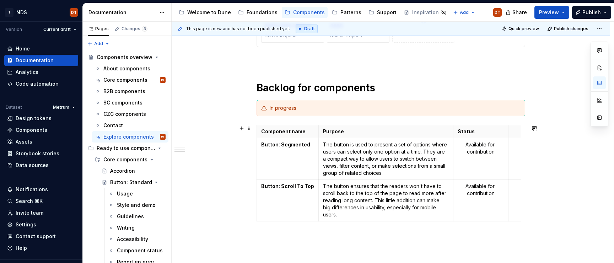
scroll to position [319, 0]
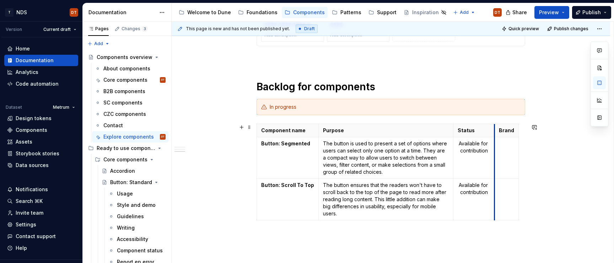
drag, startPoint x: 510, startPoint y: 173, endPoint x: 496, endPoint y: 176, distance: 14.2
click at [496, 176] on td at bounding box center [507, 158] width 24 height 42
click at [506, 156] on td at bounding box center [507, 158] width 24 height 42
click at [507, 189] on td at bounding box center [507, 200] width 24 height 42
click at [282, 189] on p at bounding box center [287, 226] width 53 height 7
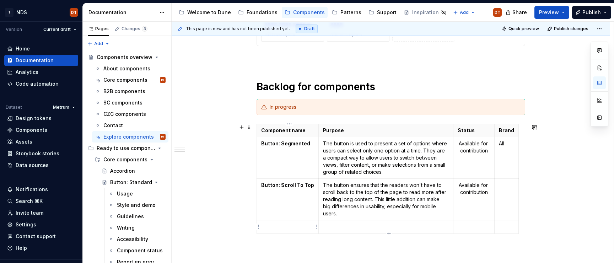
click at [274, 189] on p at bounding box center [287, 226] width 53 height 7
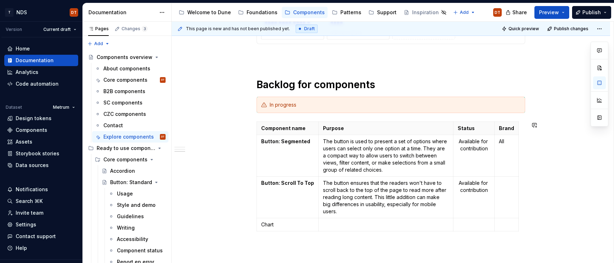
scroll to position [328, 0]
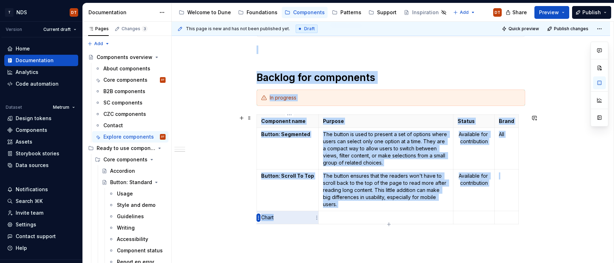
drag, startPoint x: 264, startPoint y: 218, endPoint x: 258, endPoint y: 219, distance: 5.7
click at [258, 189] on body "T NDS DT Version Current draft Home Documentation Analytics Code automation Dat…" at bounding box center [307, 131] width 614 height 263
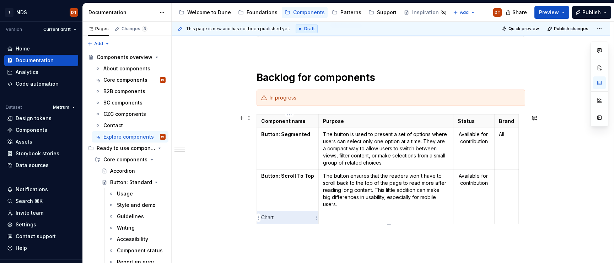
click at [292, 189] on p "Chart" at bounding box center [287, 217] width 53 height 7
drag, startPoint x: 279, startPoint y: 218, endPoint x: 264, endPoint y: 219, distance: 15.3
click at [264, 189] on p "Chart" at bounding box center [287, 217] width 53 height 7
drag, startPoint x: 277, startPoint y: 216, endPoint x: 262, endPoint y: 217, distance: 15.0
click at [262, 189] on td "Tree" at bounding box center [288, 217] width 62 height 13
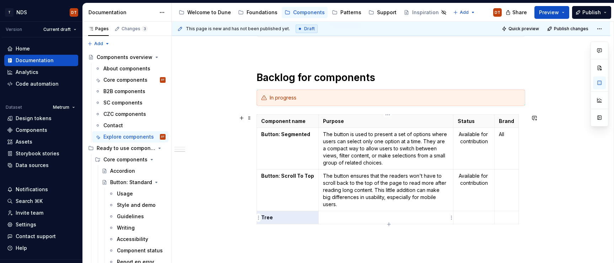
click at [335, 189] on p at bounding box center [386, 217] width 126 height 7
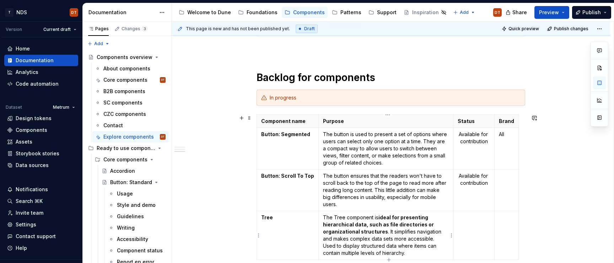
click at [342, 189] on p "The Tree component is ideal for presenting hierarchical data, such as file dire…" at bounding box center [386, 235] width 126 height 43
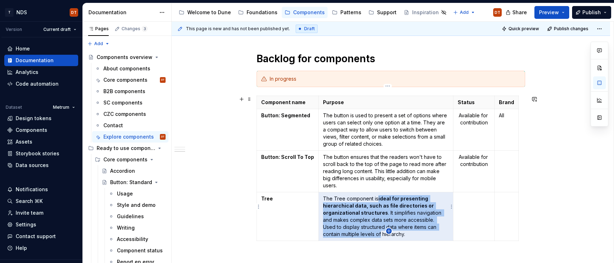
scroll to position [371, 0]
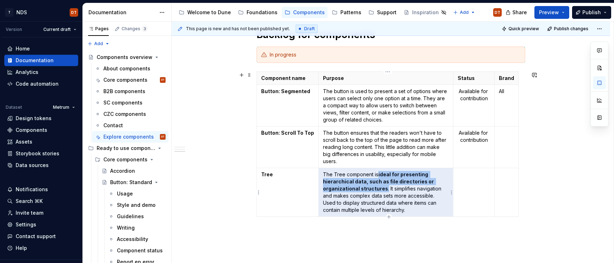
drag, startPoint x: 380, startPoint y: 217, endPoint x: 387, endPoint y: 186, distance: 32.0
click at [387, 186] on p "The Tree component is ideal for presenting hierarchical data, such as file dire…" at bounding box center [386, 192] width 126 height 43
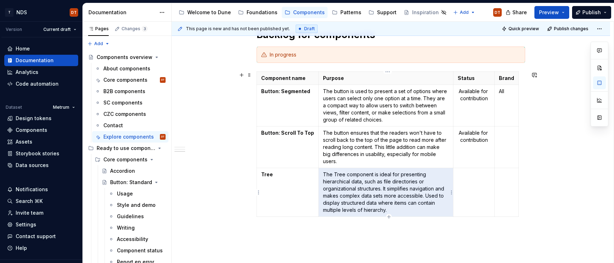
click at [392, 188] on p "The Tree component is ideal for presenting hierarchical data, such as file dire…" at bounding box center [386, 192] width 126 height 43
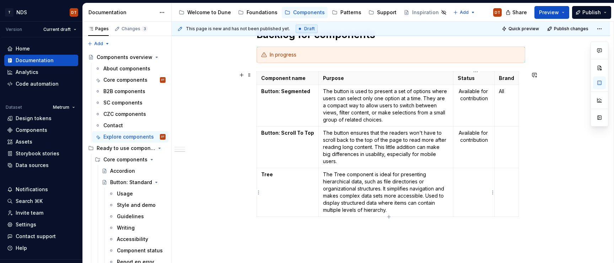
click at [473, 178] on p at bounding box center [474, 174] width 32 height 7
drag, startPoint x: 461, startPoint y: 134, endPoint x: 489, endPoint y: 139, distance: 28.5
click at [489, 139] on p "Available for contribution" at bounding box center [474, 136] width 32 height 14
copy p "Available for contribution"
click at [465, 173] on p at bounding box center [474, 174] width 32 height 7
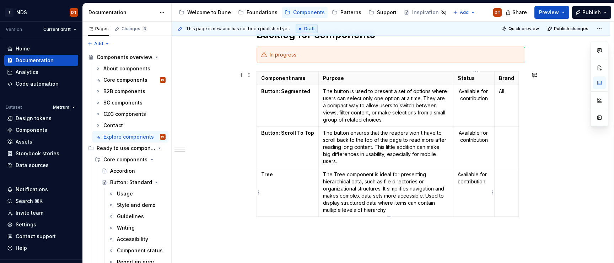
click at [473, 176] on p "Available for contribution" at bounding box center [474, 178] width 32 height 14
click at [467, 175] on p "Available for contribution" at bounding box center [474, 178] width 32 height 14
click at [464, 175] on p "Available for contribution" at bounding box center [474, 178] width 32 height 14
click at [466, 177] on p "Available for contribution" at bounding box center [474, 178] width 32 height 14
click at [460, 176] on p "Available for contribution" at bounding box center [474, 178] width 32 height 14
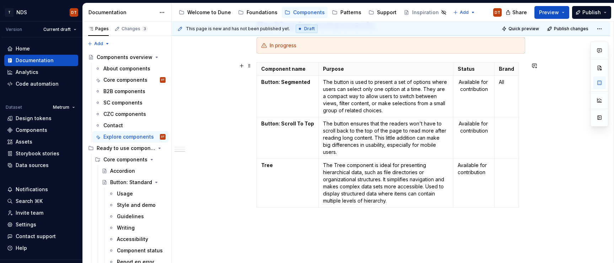
scroll to position [381, 0]
click at [468, 169] on p "Available for contribution" at bounding box center [474, 168] width 32 height 14
click at [507, 166] on p at bounding box center [506, 164] width 15 height 7
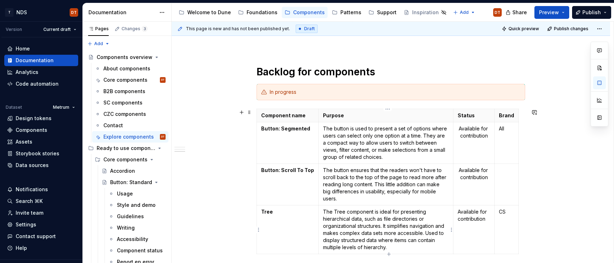
scroll to position [341, 0]
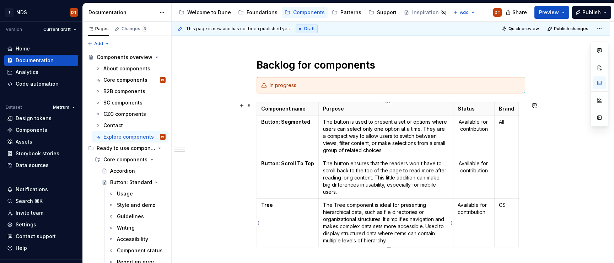
click at [449, 189] on p "The Tree component is ideal for presenting hierarchical data, such as file dire…" at bounding box center [386, 222] width 126 height 43
click at [258, 189] on div "**********" at bounding box center [391, 69] width 438 height 572
click at [281, 189] on td "Tree" at bounding box center [288, 223] width 62 height 49
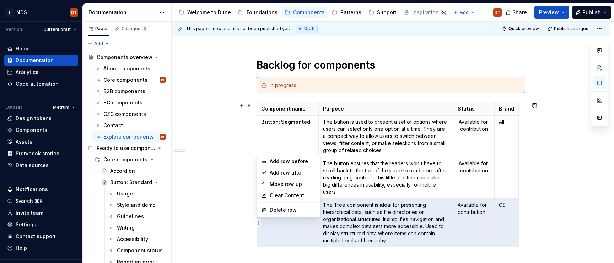
click at [259, 131] on html "T NDS DT Version Current draft Home Documentation Analytics Code automation Dat…" at bounding box center [307, 131] width 614 height 263
click at [301, 184] on div "Move row up" at bounding box center [293, 184] width 46 height 7
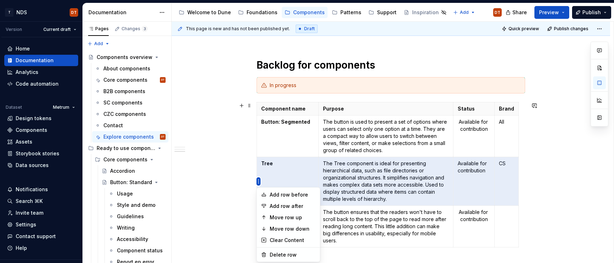
click at [258, 182] on html "T NDS DT Version Current draft Home Documentation Analytics Code automation Dat…" at bounding box center [307, 131] width 614 height 263
click at [298, 189] on div "Move row up" at bounding box center [293, 217] width 46 height 7
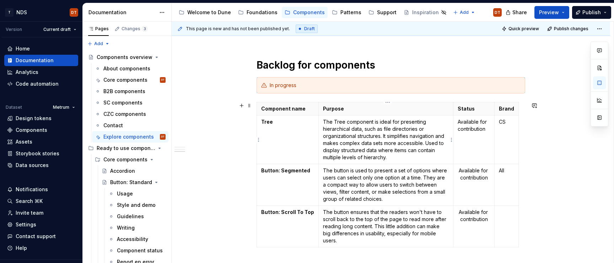
click at [391, 125] on p "The Tree component is ideal for presenting hierarchical data, such as file dire…" at bounding box center [386, 139] width 126 height 43
drag, startPoint x: 382, startPoint y: 122, endPoint x: 391, endPoint y: 122, distance: 9.6
click at [391, 122] on p "The Tree component is ideal for presenting hierarchical data, such as file dire…" at bounding box center [386, 139] width 126 height 43
click at [471, 126] on p "Available for contribution" at bounding box center [474, 125] width 32 height 14
click at [472, 129] on p "Available for contribution" at bounding box center [474, 125] width 32 height 14
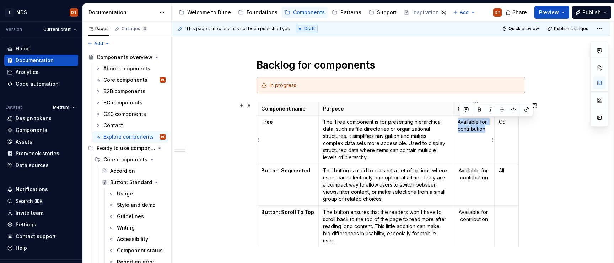
drag, startPoint x: 487, startPoint y: 129, endPoint x: 467, endPoint y: 125, distance: 20.7
click at [458, 123] on td "Available for contribution" at bounding box center [473, 139] width 41 height 49
click at [473, 128] on p "Under construction" at bounding box center [474, 128] width 32 height 21
click at [467, 130] on p "Under construction" at bounding box center [474, 128] width 32 height 21
click at [486, 129] on p "Under construction" at bounding box center [474, 128] width 32 height 21
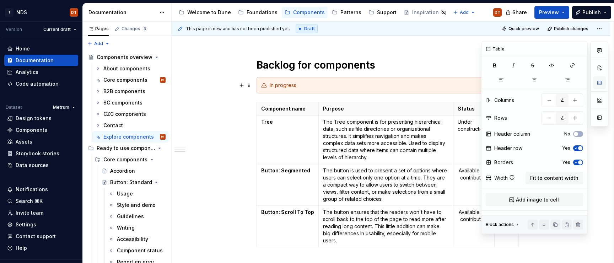
click at [601, 85] on button "button" at bounding box center [599, 82] width 13 height 13
click at [466, 126] on p "Under construction" at bounding box center [474, 128] width 32 height 21
click at [538, 82] on button "button" at bounding box center [535, 80] width 32 height 10
click at [578, 133] on icon "button" at bounding box center [576, 134] width 6 height 4
click at [357, 149] on p "The Tree component is for presenting hierarchical data, such as file directorie…" at bounding box center [386, 139] width 126 height 43
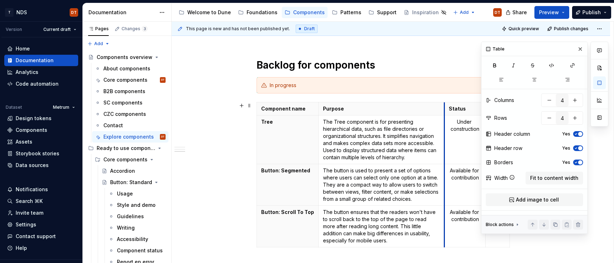
drag, startPoint x: 454, startPoint y: 144, endPoint x: 445, endPoint y: 145, distance: 8.9
click at [238, 149] on div "**********" at bounding box center [391, 69] width 438 height 572
click at [581, 48] on button "button" at bounding box center [580, 49] width 10 height 10
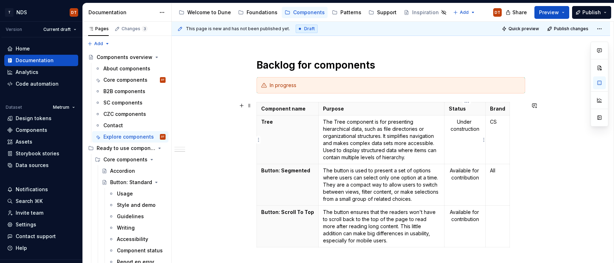
click at [461, 142] on td "Under construction" at bounding box center [465, 139] width 41 height 49
click at [468, 142] on p "Under construction SPOC: Marta Żebrowska" at bounding box center [465, 139] width 32 height 43
drag, startPoint x: 467, startPoint y: 144, endPoint x: 463, endPoint y: 145, distance: 3.8
click at [467, 144] on p "Under construction SPOC: Marta Żebrowska" at bounding box center [465, 139] width 32 height 43
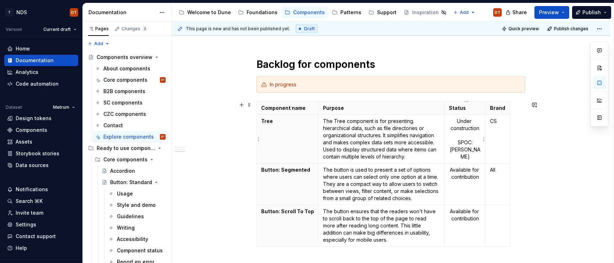
click at [461, 148] on p "Under construction SPOC: Marta Żebrowska" at bounding box center [465, 139] width 32 height 43
click at [497, 189] on p at bounding box center [497, 211] width 15 height 7
click at [502, 109] on p "Brand" at bounding box center [497, 107] width 15 height 7
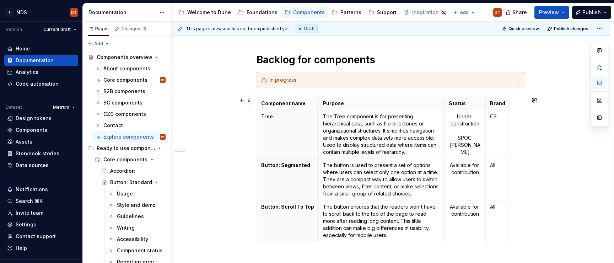
click at [251, 100] on span at bounding box center [250, 100] width 6 height 10
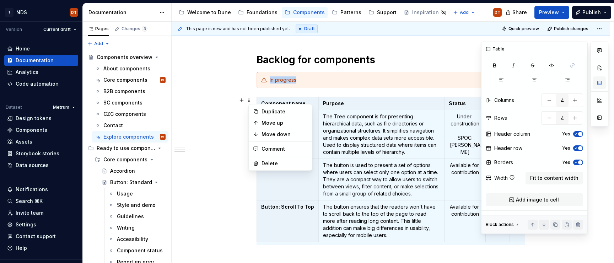
click at [601, 84] on button "button" at bounding box center [599, 82] width 13 height 13
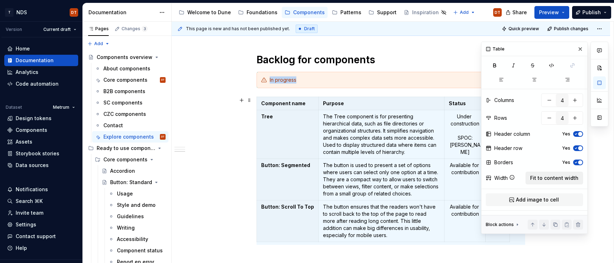
click at [549, 176] on span "Fit to content width" at bounding box center [554, 177] width 48 height 7
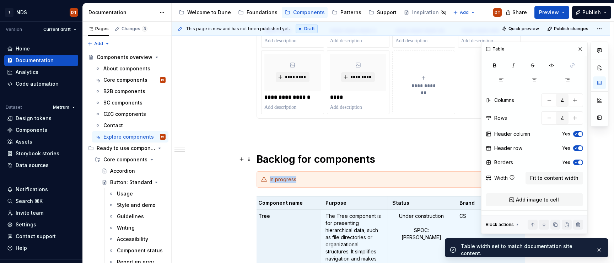
scroll to position [242, 0]
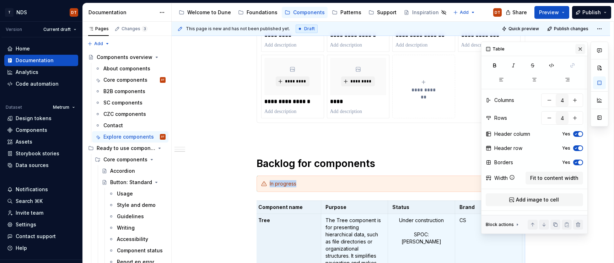
click at [578, 48] on button "button" at bounding box center [580, 49] width 10 height 10
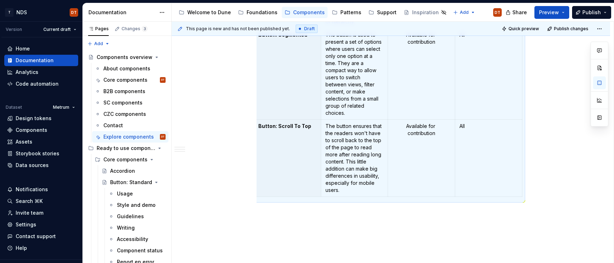
scroll to position [530, 0]
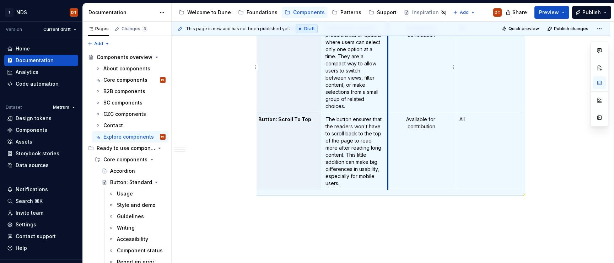
click at [391, 107] on td "Available for contribution" at bounding box center [421, 67] width 67 height 91
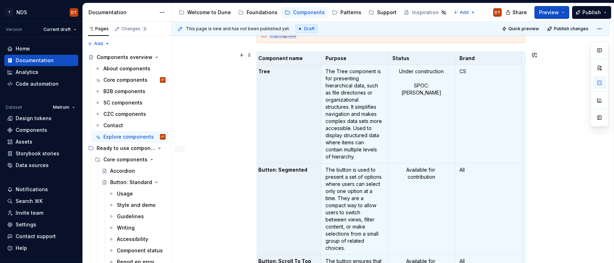
scroll to position [371, 0]
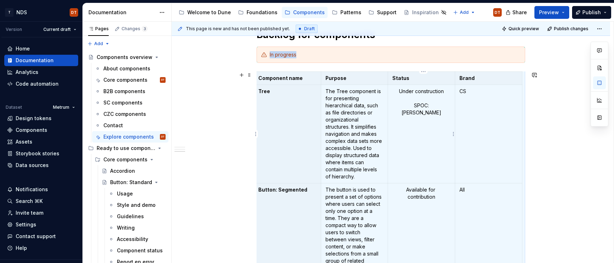
click at [411, 132] on td "Under construction SPOC: Marta Żebrowska" at bounding box center [421, 134] width 67 height 98
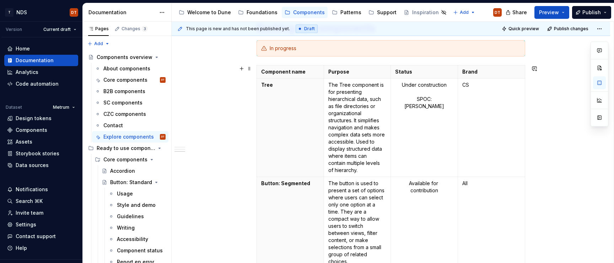
scroll to position [373, 0]
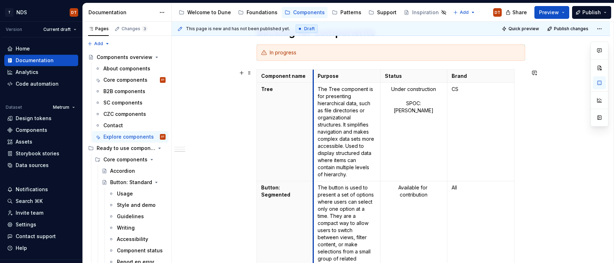
click at [315, 128] on td "The Tree component is for presenting hierarchical data, such as file directorie…" at bounding box center [346, 132] width 67 height 98
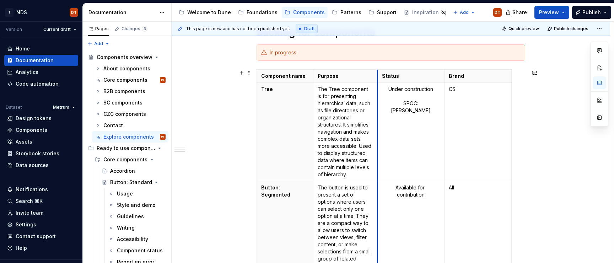
drag, startPoint x: 382, startPoint y: 127, endPoint x: 440, endPoint y: 127, distance: 57.6
click at [380, 128] on td "Under construction SPOC: Marta Żebrowska" at bounding box center [410, 132] width 67 height 98
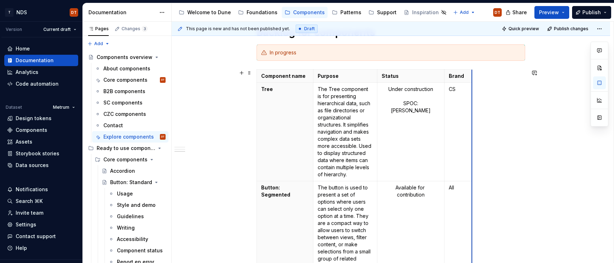
drag, startPoint x: 512, startPoint y: 121, endPoint x: 438, endPoint y: 123, distance: 74.7
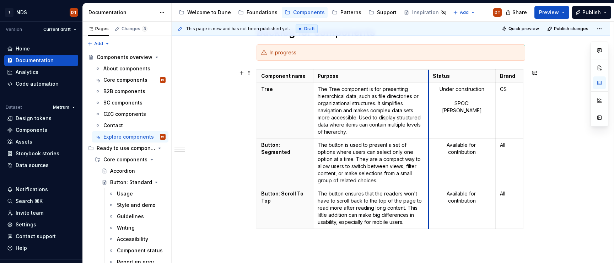
drag, startPoint x: 378, startPoint y: 120, endPoint x: 430, endPoint y: 120, distance: 51.2
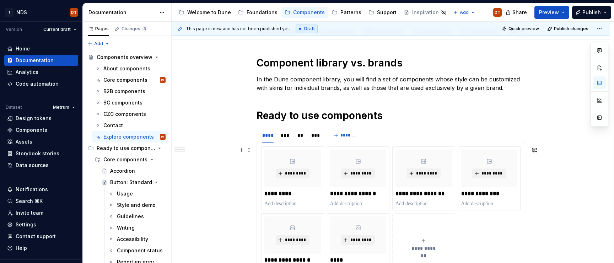
scroll to position [89, 0]
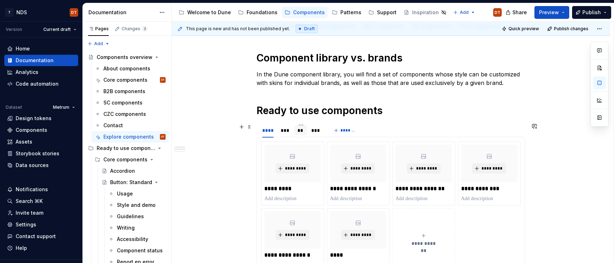
click at [301, 133] on div "**" at bounding box center [300, 130] width 7 height 7
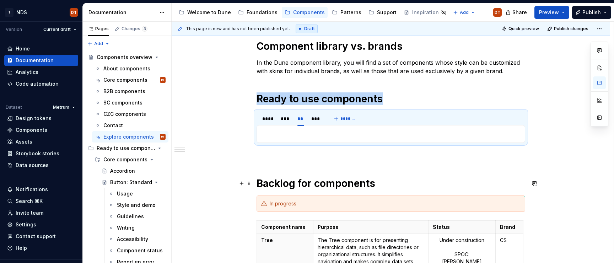
scroll to position [99, 0]
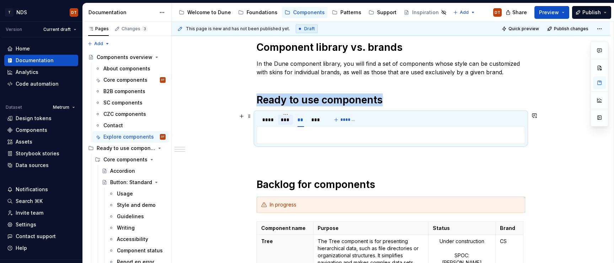
click at [290, 122] on div "***" at bounding box center [286, 119] width 10 height 7
click at [273, 122] on div "****" at bounding box center [267, 119] width 11 height 7
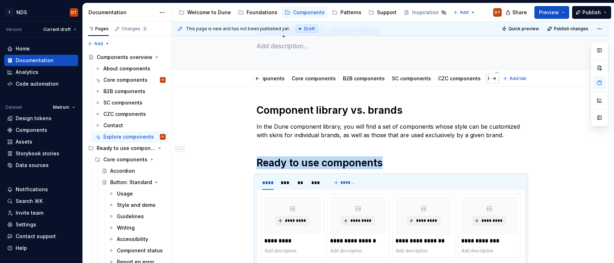
scroll to position [0, 23]
click at [485, 79] on link "Contact" at bounding box center [495, 78] width 20 height 6
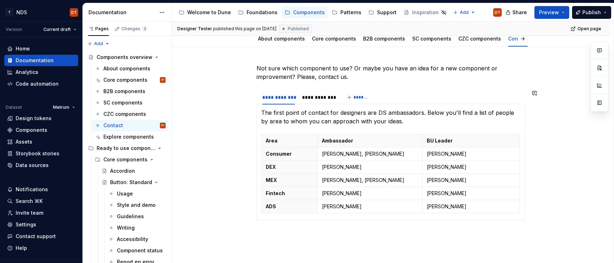
scroll to position [77, 0]
click at [473, 134] on html "T NDS DT Version Current draft Home Documentation Analytics Code automation Dat…" at bounding box center [307, 131] width 614 height 263
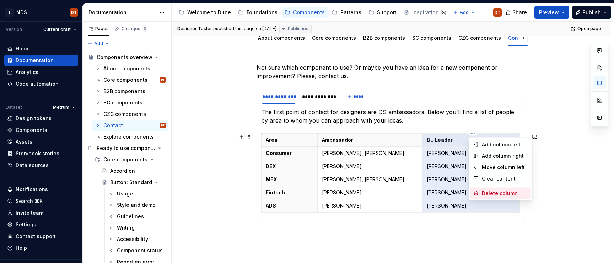
drag, startPoint x: 489, startPoint y: 194, endPoint x: 479, endPoint y: 194, distance: 10.3
click at [489, 189] on div "Delete column" at bounding box center [505, 193] width 46 height 7
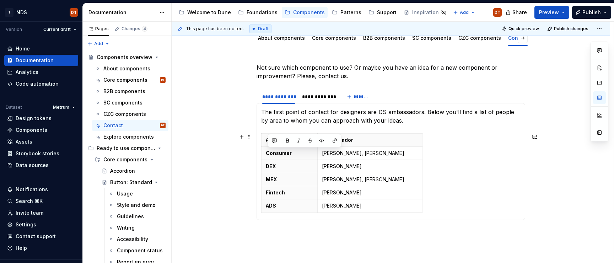
click at [456, 174] on div "Area Ambassador Consumer Karolina Bohdanowicz, Szymon Milner DEX Paweł Pacura M…" at bounding box center [390, 174] width 259 height 82
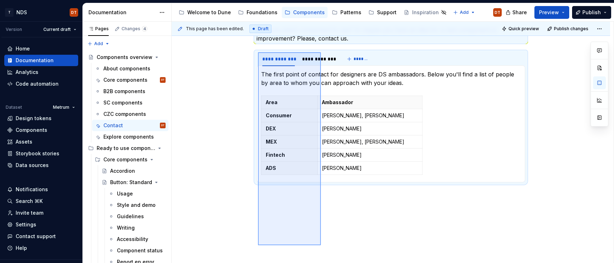
scroll to position [127, 0]
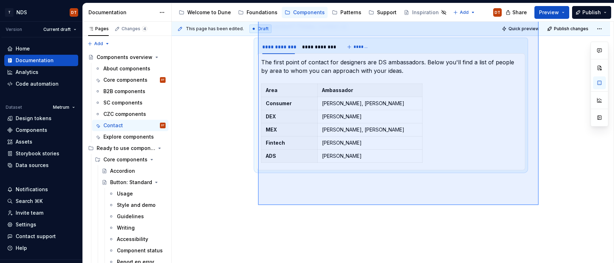
drag, startPoint x: 258, startPoint y: 70, endPoint x: 538, endPoint y: 205, distance: 311.3
click at [539, 189] on div "**********" at bounding box center [393, 143] width 442 height 242
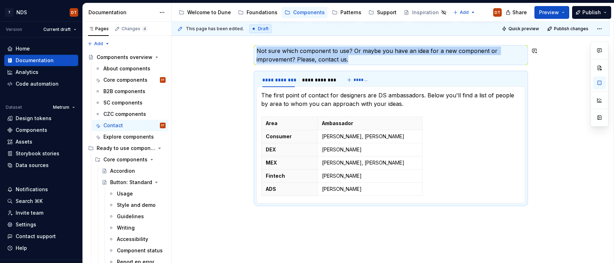
scroll to position [93, 0]
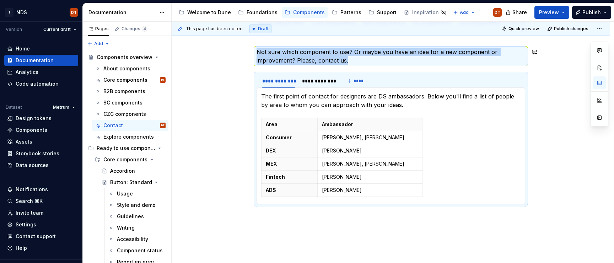
copy p "Not sure which component to use? Or maybe you have an idea for a new component …"
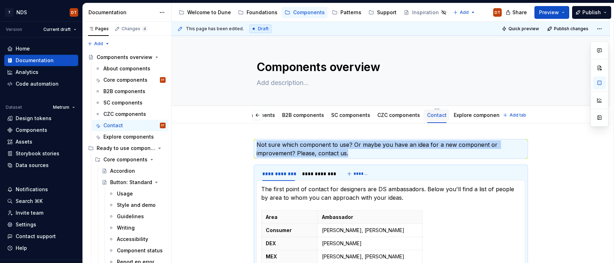
scroll to position [0, 53]
click at [484, 117] on link "Explore components" at bounding box center [507, 115] width 50 height 6
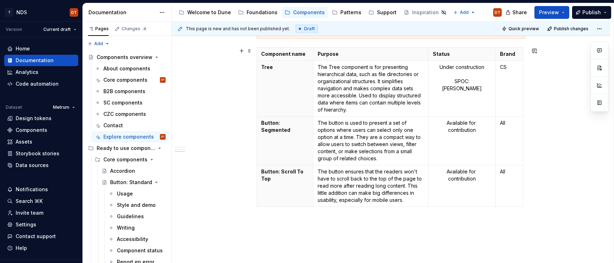
scroll to position [446, 0]
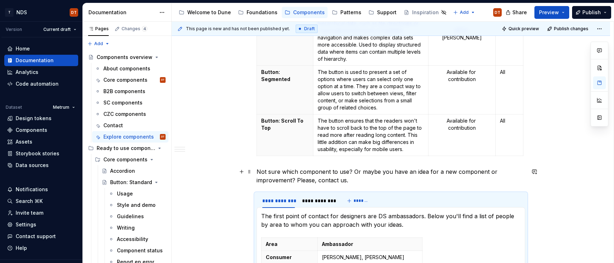
click at [257, 171] on div "**********" at bounding box center [391, 47] width 438 height 740
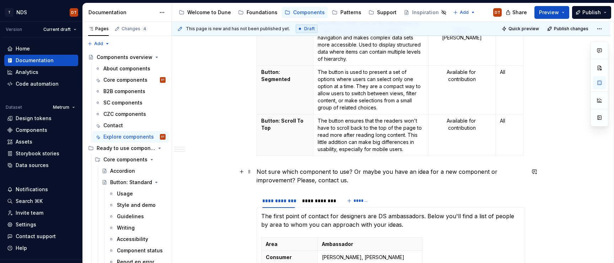
type textarea "*"
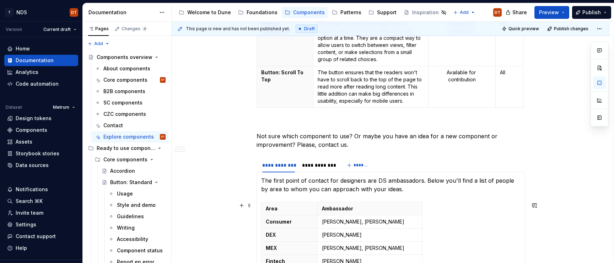
scroll to position [495, 0]
click at [269, 121] on p at bounding box center [391, 123] width 269 height 9
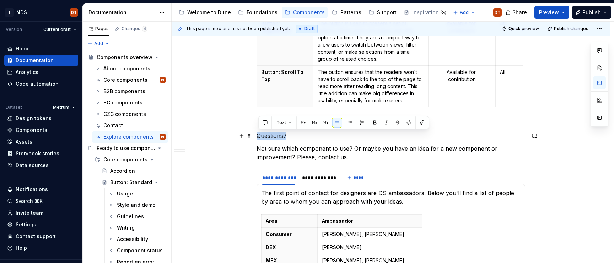
drag, startPoint x: 302, startPoint y: 138, endPoint x: 321, endPoint y: 114, distance: 30.3
click at [291, 123] on button "Text" at bounding box center [284, 123] width 22 height 10
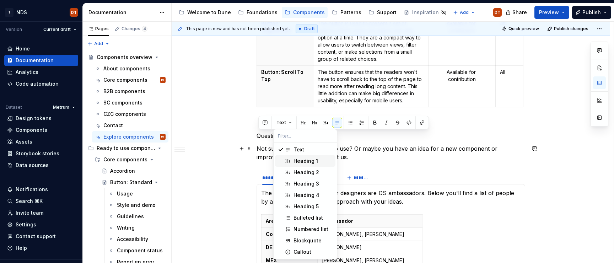
click at [297, 160] on div "Heading 1" at bounding box center [306, 160] width 25 height 7
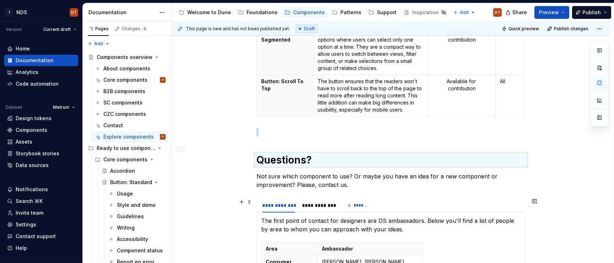
scroll to position [497, 0]
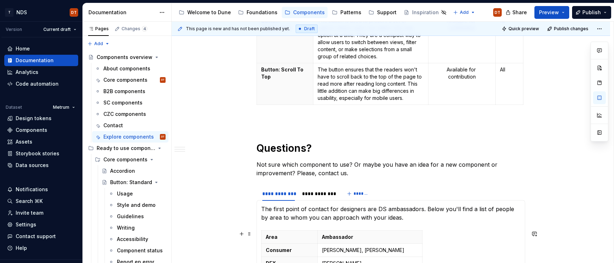
click at [422, 189] on td "Karolina Bohdanowicz, Szymon Milner" at bounding box center [369, 250] width 105 height 13
drag, startPoint x: 424, startPoint y: 248, endPoint x: 521, endPoint y: 242, distance: 97.9
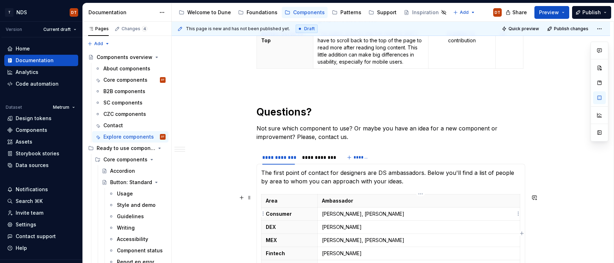
scroll to position [534, 0]
click at [423, 59] on p "The button ensures that the readers won't have to scroll back to the top of the…" at bounding box center [371, 47] width 107 height 36
click at [507, 57] on td "All" at bounding box center [510, 48] width 28 height 42
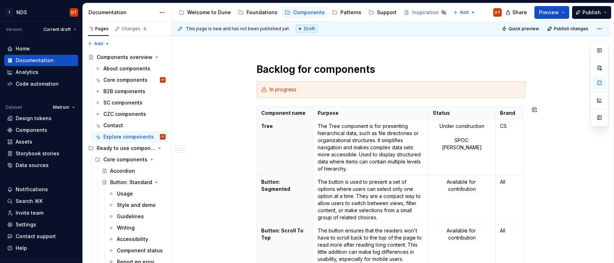
scroll to position [334, 0]
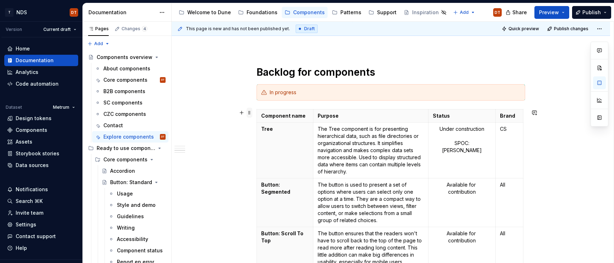
click at [252, 115] on span at bounding box center [250, 113] width 6 height 10
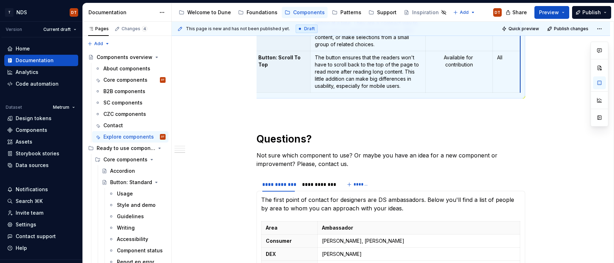
scroll to position [421, 0]
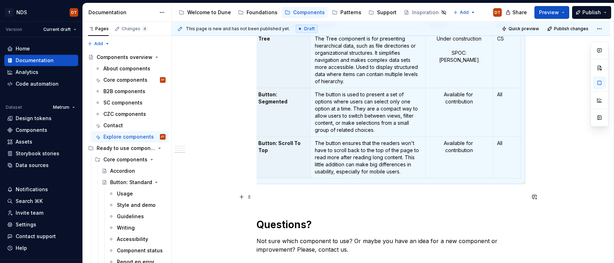
click at [331, 189] on p at bounding box center [391, 197] width 269 height 9
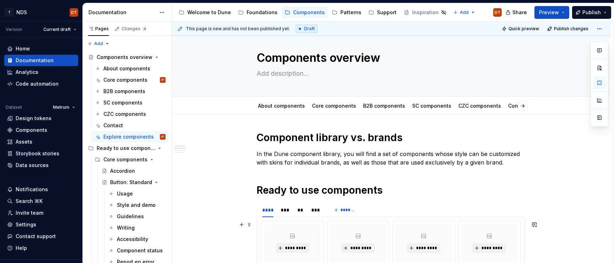
scroll to position [0, 0]
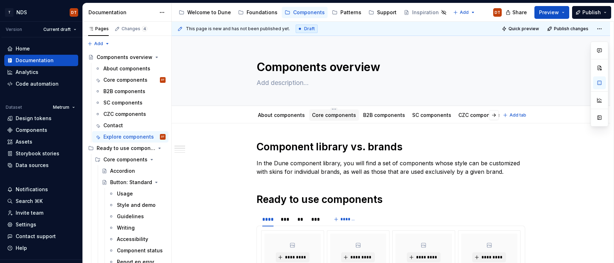
click at [343, 117] on link "Core components" at bounding box center [334, 115] width 44 height 6
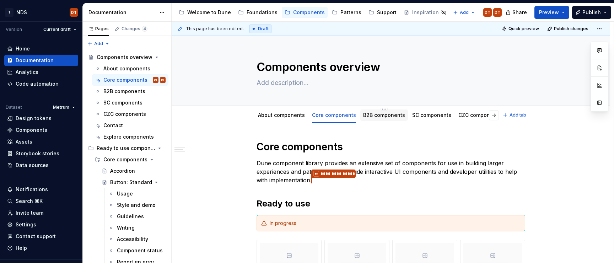
click at [386, 120] on div "B2B components" at bounding box center [384, 114] width 48 height 11
click at [372, 114] on link "B2B components" at bounding box center [384, 115] width 42 height 6
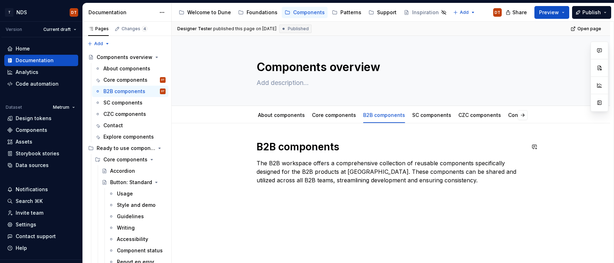
scroll to position [8, 0]
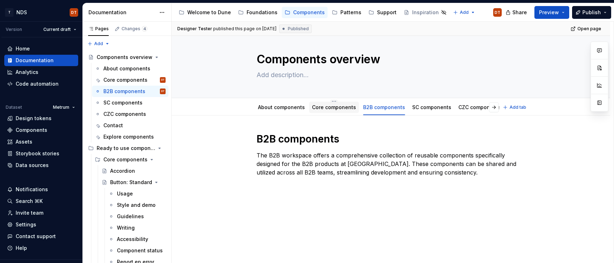
click at [327, 112] on div "Core components" at bounding box center [334, 107] width 50 height 11
click at [331, 108] on link "Core components" at bounding box center [334, 107] width 44 height 6
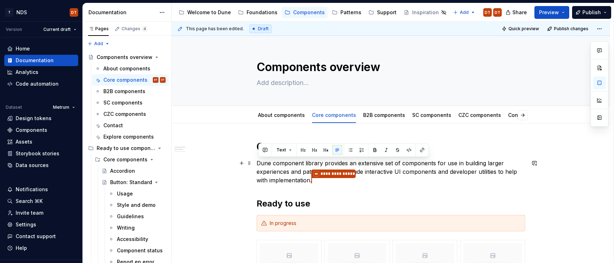
drag, startPoint x: 259, startPoint y: 163, endPoint x: 340, endPoint y: 181, distance: 83.6
click at [330, 181] on p "**********" at bounding box center [391, 172] width 269 height 26
copy p "Dune component library provides an extensive set of components for use in build…"
click at [490, 117] on link "Explore components" at bounding box center [507, 115] width 50 height 6
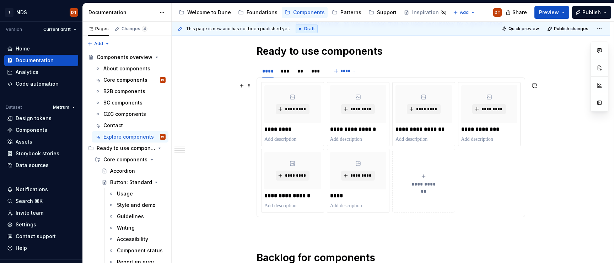
scroll to position [149, 0]
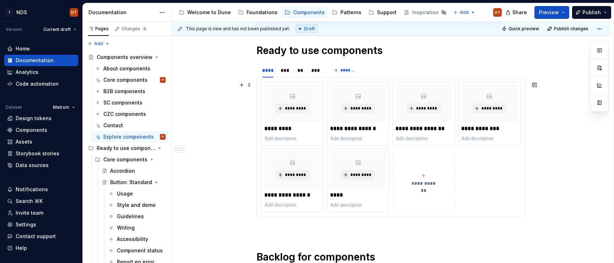
click at [262, 83] on div "**********" at bounding box center [390, 146] width 259 height 130
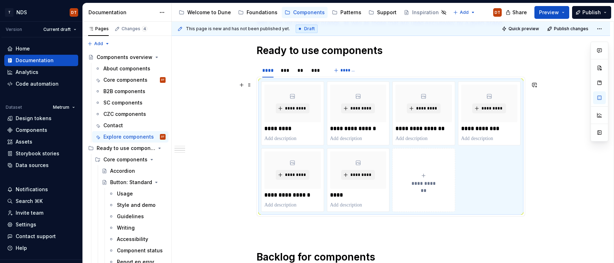
click at [261, 85] on div "**********" at bounding box center [390, 146] width 259 height 130
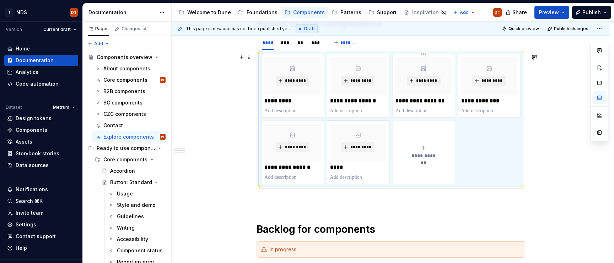
scroll to position [174, 0]
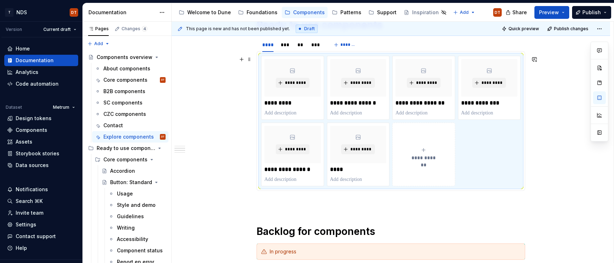
click at [474, 174] on div "**********" at bounding box center [390, 121] width 259 height 130
drag, startPoint x: 461, startPoint y: 184, endPoint x: 486, endPoint y: 179, distance: 25.3
click at [462, 184] on div "**********" at bounding box center [390, 121] width 259 height 130
click at [473, 162] on div "**********" at bounding box center [390, 121] width 259 height 130
click at [501, 150] on div "**********" at bounding box center [390, 121] width 259 height 130
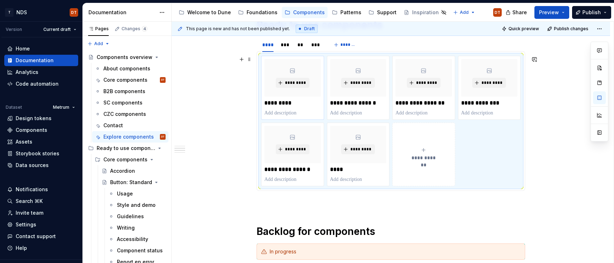
type textarea "*"
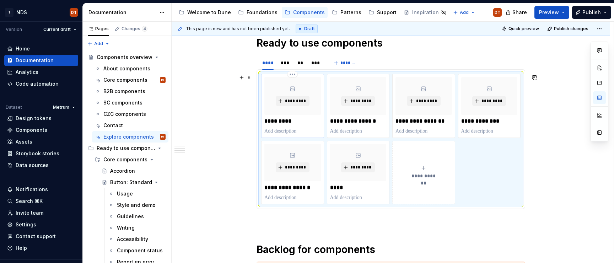
scroll to position [158, 0]
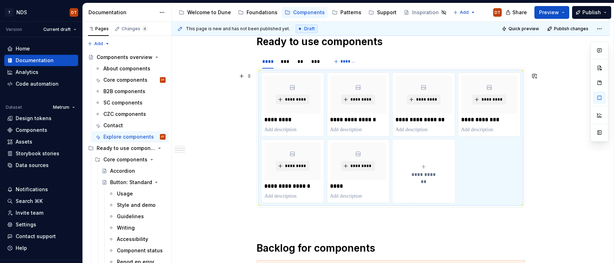
click at [261, 80] on div "**********" at bounding box center [390, 137] width 259 height 130
click at [262, 81] on div "**********" at bounding box center [390, 137] width 259 height 130
click at [273, 61] on div "****" at bounding box center [267, 61] width 11 height 7
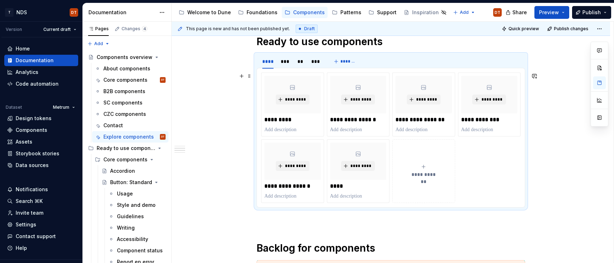
click at [261, 79] on div "**********" at bounding box center [390, 137] width 259 height 130
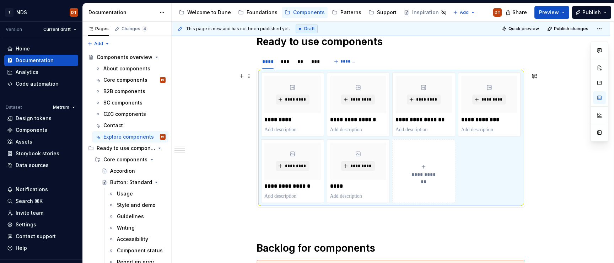
click at [262, 84] on div "**********" at bounding box center [390, 137] width 259 height 130
click at [262, 80] on div "**********" at bounding box center [390, 137] width 259 height 130
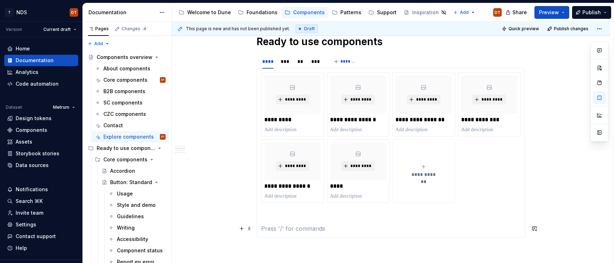
click at [266, 189] on p at bounding box center [390, 228] width 259 height 9
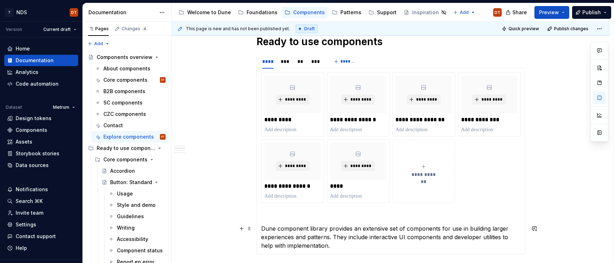
drag, startPoint x: 287, startPoint y: 228, endPoint x: 280, endPoint y: 228, distance: 6.4
click at [287, 189] on p "Dune component library provides an extensive set of components for use in build…" at bounding box center [390, 237] width 259 height 26
click at [280, 189] on p "Dune component library provides an extensive set of components for use in build…" at bounding box center [390, 237] width 259 height 26
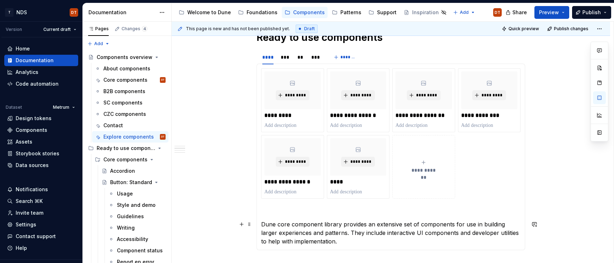
click at [264, 189] on p "Dune core component library provides an extensive set of components for use in …" at bounding box center [390, 233] width 259 height 26
drag, startPoint x: 290, startPoint y: 215, endPoint x: 285, endPoint y: 217, distance: 4.9
click at [290, 189] on p at bounding box center [390, 211] width 259 height 9
drag, startPoint x: 339, startPoint y: 220, endPoint x: 296, endPoint y: 212, distance: 42.9
click at [338, 189] on section-item-column "**********" at bounding box center [390, 156] width 259 height 177
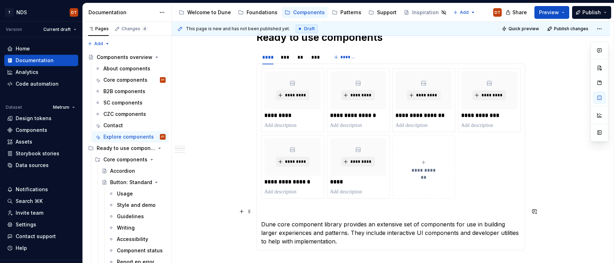
click at [291, 189] on p at bounding box center [390, 211] width 259 height 9
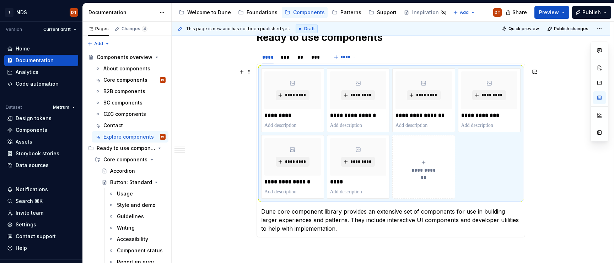
click at [485, 187] on div "**********" at bounding box center [390, 133] width 259 height 130
drag, startPoint x: 482, startPoint y: 173, endPoint x: 413, endPoint y: 191, distance: 71.2
click at [482, 189] on section-item-column "**********" at bounding box center [390, 150] width 259 height 165
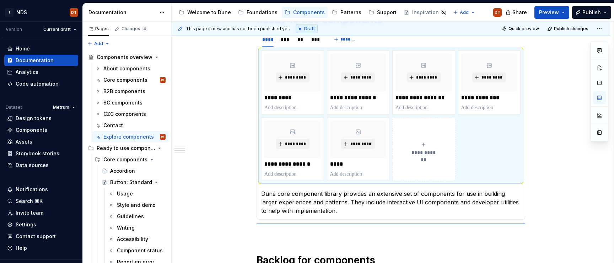
scroll to position [182, 0]
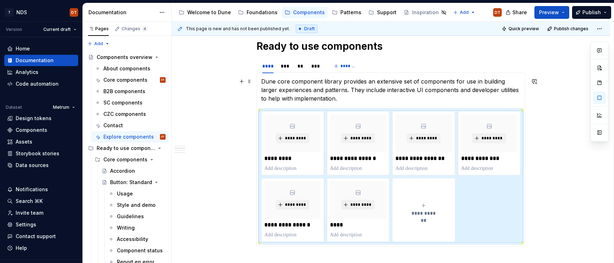
click at [339, 98] on p "Dune core component library provides an extensive set of components for use in …" at bounding box center [390, 90] width 259 height 26
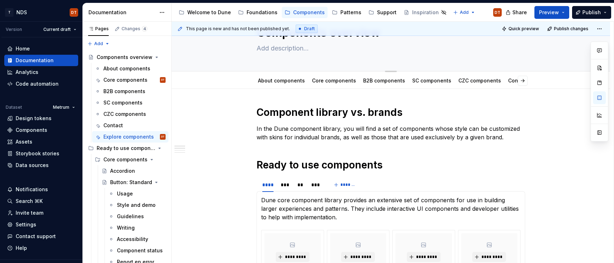
scroll to position [26, 0]
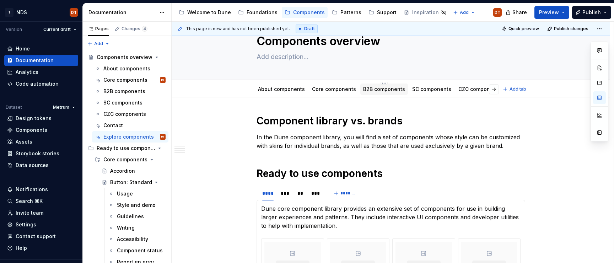
click at [376, 90] on link "B2B components" at bounding box center [384, 89] width 42 height 6
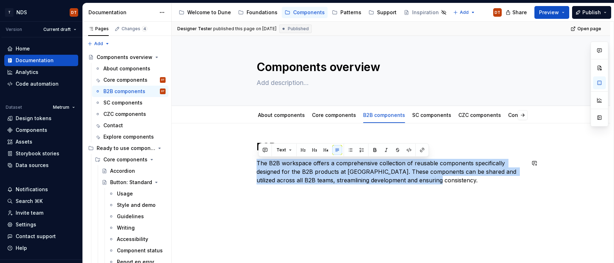
drag, startPoint x: 259, startPoint y: 162, endPoint x: 437, endPoint y: 185, distance: 179.5
click at [440, 185] on div "B2B components The B2B workspace offers a comprehensive collection of reusable …" at bounding box center [391, 166] width 269 height 53
copy p "The B2B workspace offers a comprehensive collection of reusable components spec…"
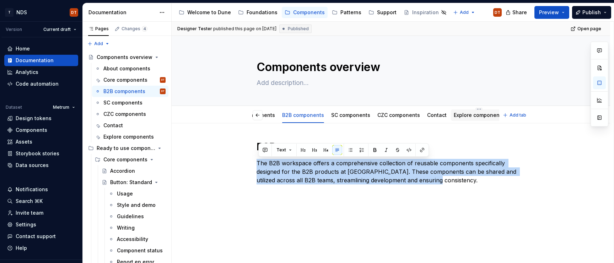
click at [459, 116] on link "Explore components" at bounding box center [479, 115] width 50 height 6
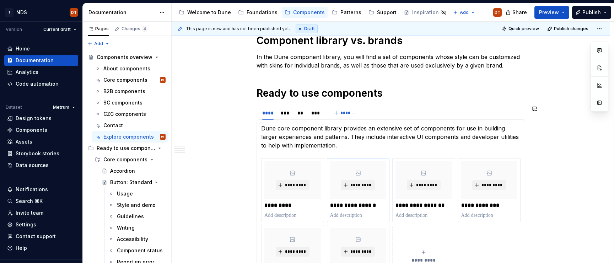
scroll to position [110, 0]
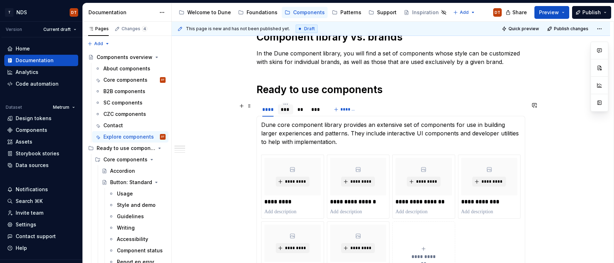
click at [285, 111] on div "***" at bounding box center [286, 109] width 10 height 7
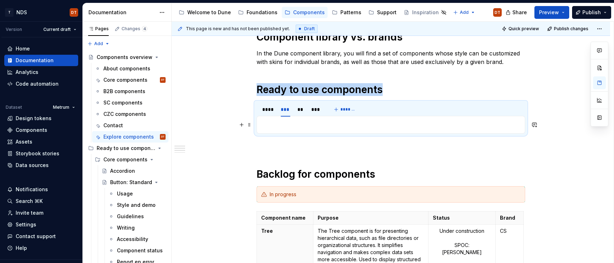
click at [275, 123] on p at bounding box center [390, 124] width 259 height 9
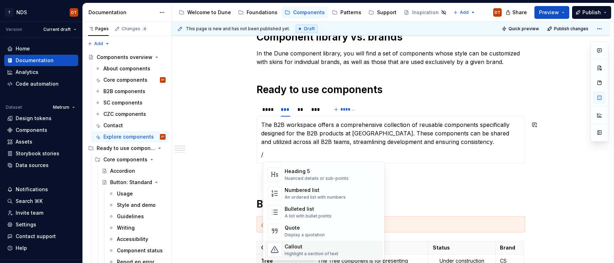
scroll to position [99, 0]
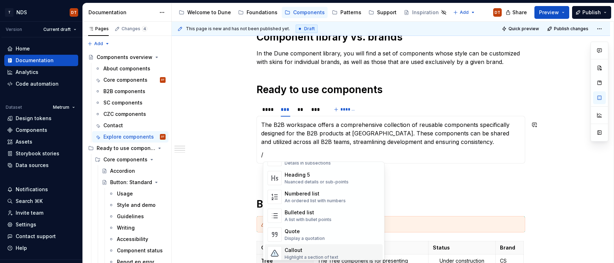
click at [293, 189] on div "Callout" at bounding box center [312, 250] width 54 height 7
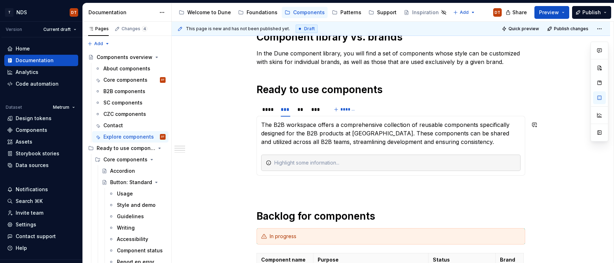
scroll to position [112, 0]
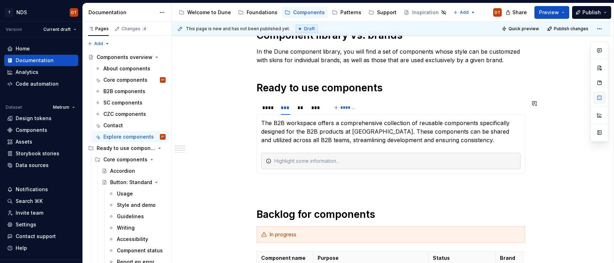
click at [598, 98] on button "button" at bounding box center [599, 97] width 13 height 13
type textarea "*"
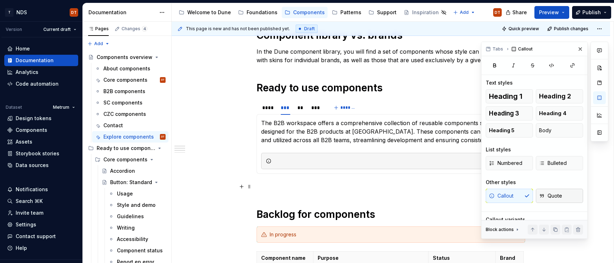
scroll to position [28, 0]
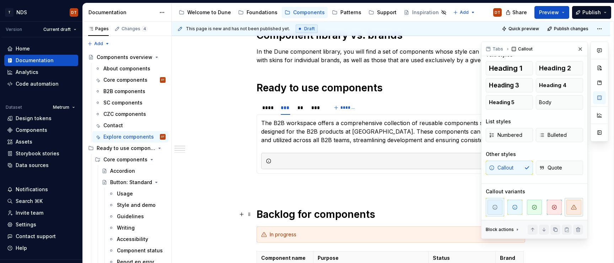
click at [570, 189] on span "button" at bounding box center [573, 207] width 15 height 15
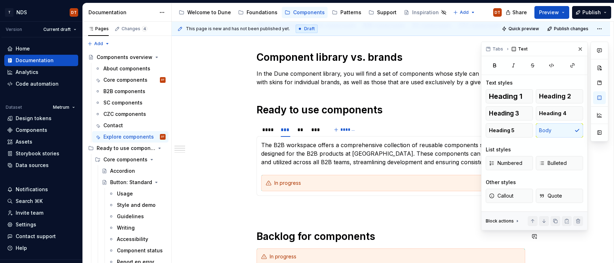
scroll to position [75, 0]
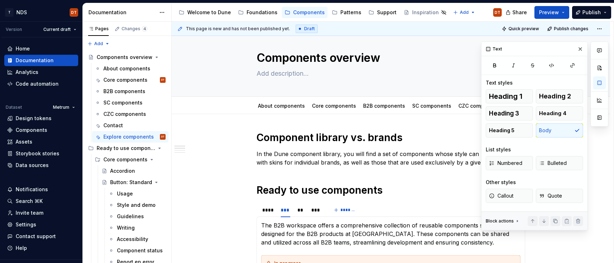
scroll to position [0, 0]
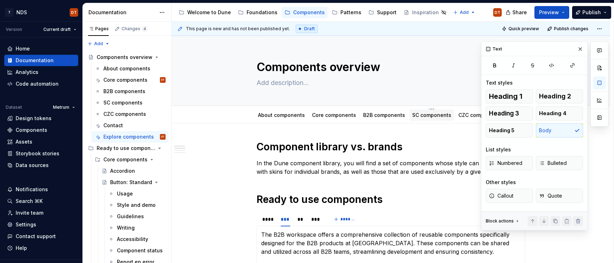
click at [430, 115] on link "SC components" at bounding box center [431, 115] width 39 height 6
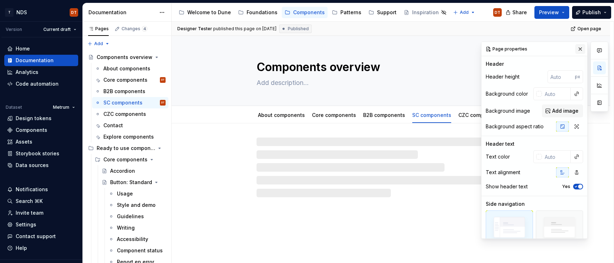
click at [582, 49] on button "button" at bounding box center [580, 49] width 10 height 10
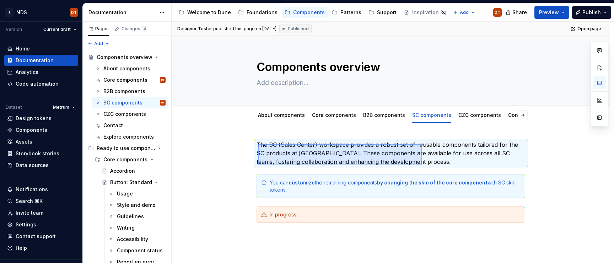
drag, startPoint x: 258, startPoint y: 144, endPoint x: 422, endPoint y: 165, distance: 165.5
click at [422, 165] on div "Designer Tester published this page on August 22, 2025 Published Open page Comp…" at bounding box center [393, 143] width 442 height 242
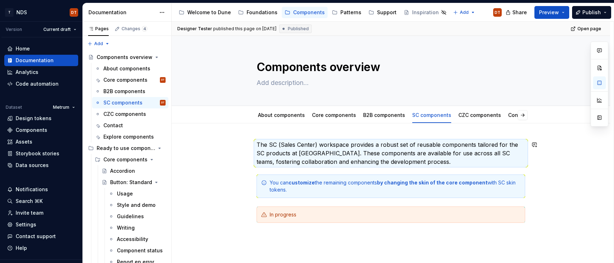
click at [264, 134] on div "The SC (Sales Center) workspace provides a robust set of reusable components ta…" at bounding box center [391, 225] width 438 height 204
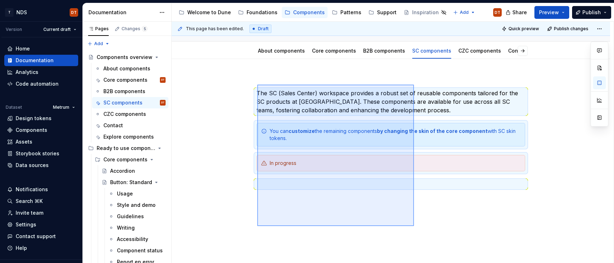
scroll to position [72, 0]
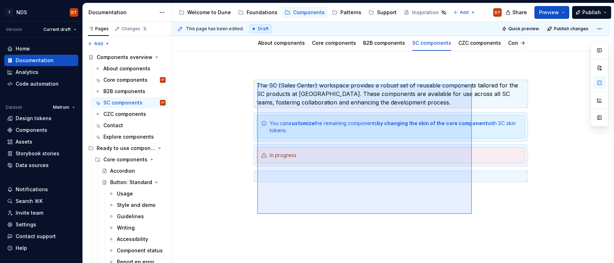
drag, startPoint x: 257, startPoint y: 157, endPoint x: 472, endPoint y: 214, distance: 222.1
click at [472, 189] on div "This page has been edited. Draft Quick preview Publish changes Components overv…" at bounding box center [393, 143] width 442 height 242
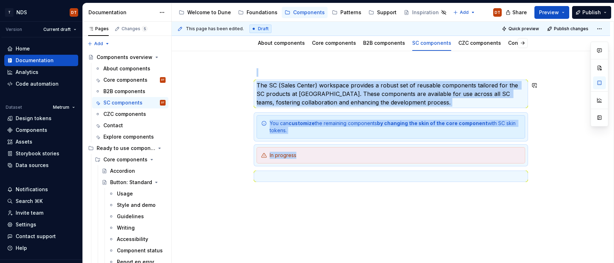
copy div "The SC (Sales Center) workspace provides a robust set of reusable components ta…"
click at [456, 44] on link "Explore components" at bounding box center [479, 43] width 50 height 6
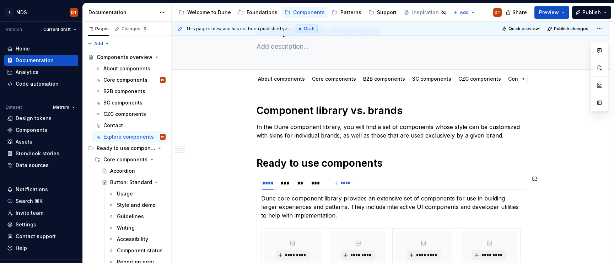
scroll to position [39, 0]
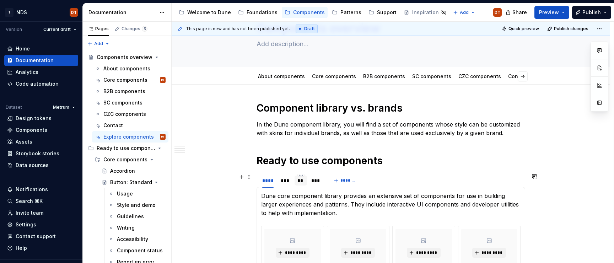
click at [301, 182] on div "**" at bounding box center [300, 180] width 7 height 7
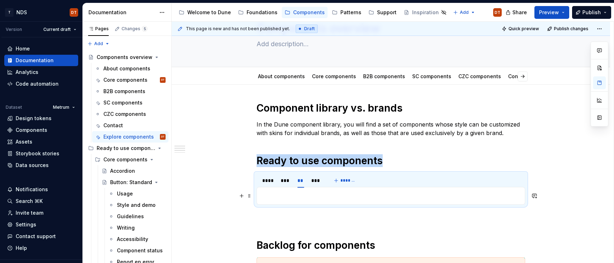
click at [282, 189] on p at bounding box center [390, 196] width 259 height 9
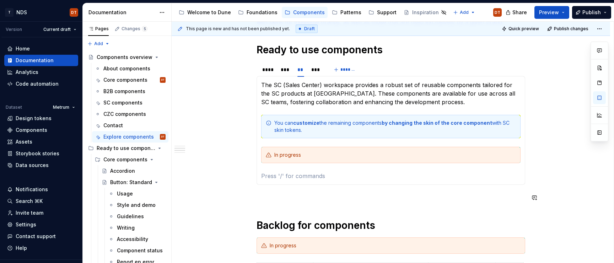
scroll to position [151, 0]
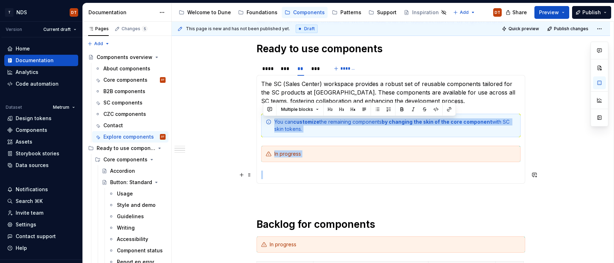
drag, startPoint x: 266, startPoint y: 108, endPoint x: 307, endPoint y: 165, distance: 69.9
click at [307, 165] on section-item-column "The SC (Sales Center) workspace provides a robust set of reusable components ta…" at bounding box center [390, 129] width 259 height 99
copy section-item-column "You can customize the remaining components by changing the skin of the core com…"
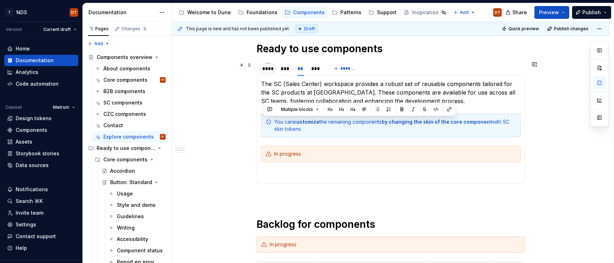
click at [270, 70] on div "****" at bounding box center [267, 68] width 11 height 7
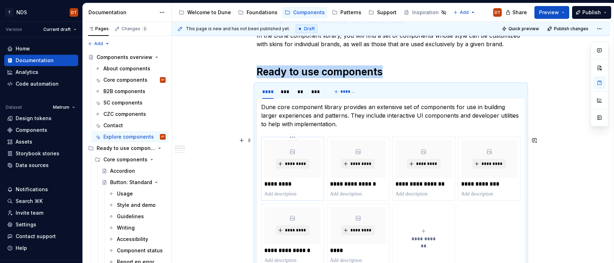
scroll to position [127, 0]
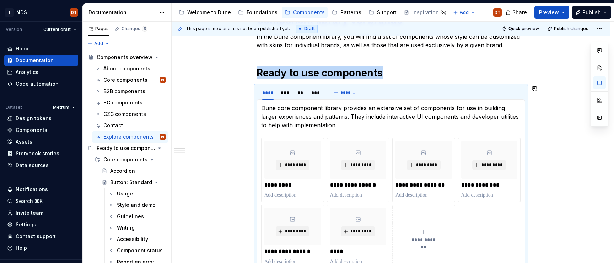
click at [269, 130] on section-item-column "**********" at bounding box center [390, 186] width 259 height 165
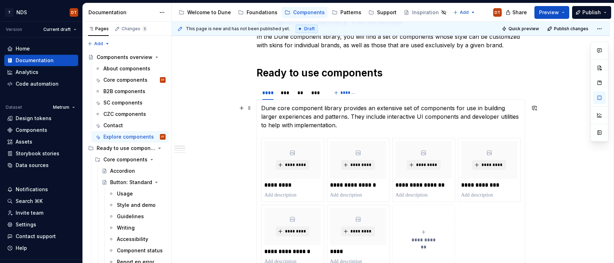
click at [327, 127] on p "Dune core component library provides an extensive set of components for use in …" at bounding box center [390, 117] width 259 height 26
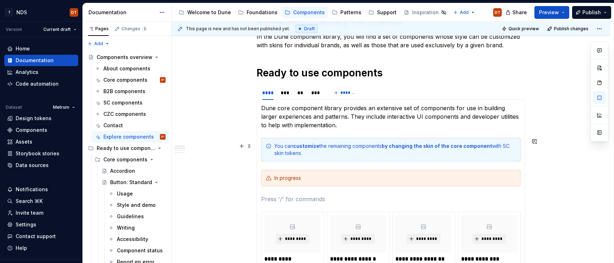
click at [341, 147] on div "You can customize the remaining components by changing the skin of the core com…" at bounding box center [395, 149] width 242 height 14
click at [351, 147] on div "You can customize the remaining components by changing the skin of the core com…" at bounding box center [395, 149] width 242 height 14
click at [348, 145] on div "You can customize the remaining components by changing the skin of the core com…" at bounding box center [395, 149] width 242 height 14
click at [350, 147] on div "You can customize the remaining components by changing the skin of the core com…" at bounding box center [395, 149] width 242 height 14
drag, startPoint x: 323, startPoint y: 146, endPoint x: 329, endPoint y: 147, distance: 6.4
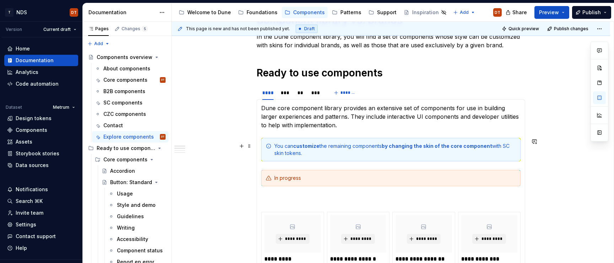
click at [323, 146] on div "You can customize the remaining components by changing the skin of the core com…" at bounding box center [395, 149] width 242 height 14
click at [350, 146] on div "You can customize the remaining components by changing the skin of the core com…" at bounding box center [395, 149] width 242 height 14
click at [340, 147] on div "You can customize the remaining components by changing the skin of the core com…" at bounding box center [395, 149] width 242 height 14
click at [310, 132] on section-item-column "**********" at bounding box center [390, 223] width 259 height 238
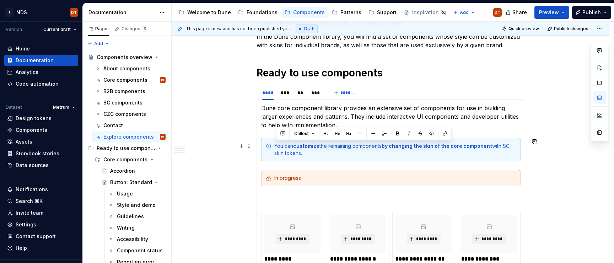
drag, startPoint x: 266, startPoint y: 133, endPoint x: 312, endPoint y: 156, distance: 51.7
click at [312, 156] on section-item-column "**********" at bounding box center [390, 223] width 259 height 238
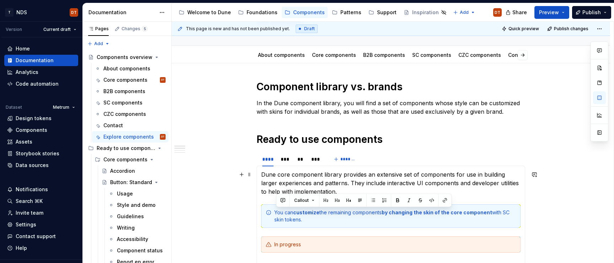
scroll to position [61, 0]
type textarea "*"
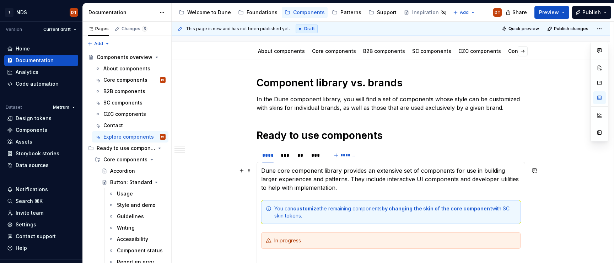
click at [316, 184] on p "Dune core component library provides an extensive set of components for use in …" at bounding box center [390, 179] width 259 height 26
click at [327, 183] on p "Dune core component library provides an extensive set of components for use in …" at bounding box center [390, 179] width 259 height 26
drag, startPoint x: 328, startPoint y: 188, endPoint x: 338, endPoint y: 184, distance: 11.6
click at [337, 181] on p "Dune core component library provides an extensive set of components for use in …" at bounding box center [390, 179] width 259 height 26
click at [313, 189] on p "Dune core component library provides an extensive set of components for use in …" at bounding box center [390, 179] width 259 height 26
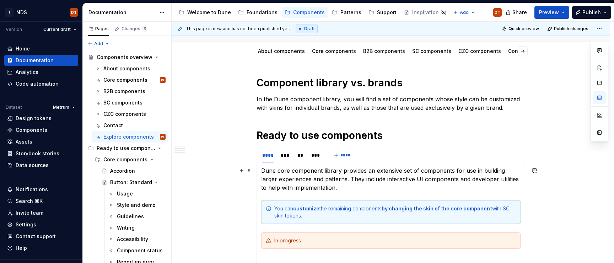
click at [333, 179] on p "Dune core component library provides an extensive set of components for use in …" at bounding box center [390, 179] width 259 height 26
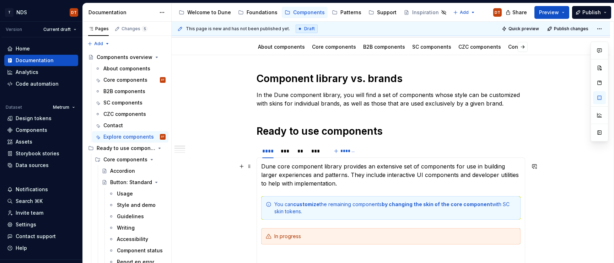
scroll to position [67, 0]
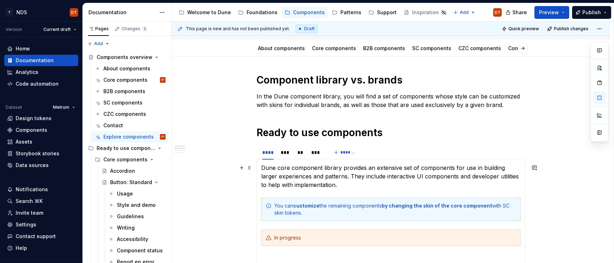
click at [308, 176] on p "Dune core component library provides an extensive set of components for use in …" at bounding box center [390, 176] width 259 height 26
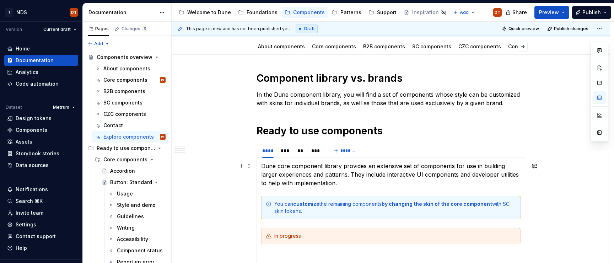
scroll to position [69, 0]
click at [336, 174] on p "Dune core component library provides an extensive set of components for use in …" at bounding box center [390, 174] width 259 height 26
click at [327, 175] on p "Dune core component library provides an extensive set of components for use in …" at bounding box center [390, 174] width 259 height 26
click at [333, 174] on p "Dune core component library provides an extensive set of components for use in …" at bounding box center [390, 174] width 259 height 26
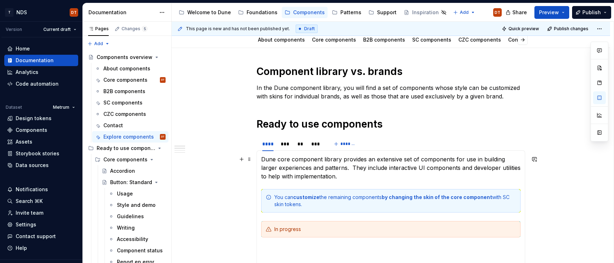
click at [352, 168] on p "Dune core component library provides an extensive set of components for use in …" at bounding box center [390, 168] width 259 height 26
drag, startPoint x: 335, startPoint y: 167, endPoint x: 341, endPoint y: 175, distance: 10.4
click at [341, 175] on p "Dune core component library provides an extensive set of components for use in …" at bounding box center [390, 168] width 259 height 26
click at [382, 176] on p "Dune core component library provides an extensive set of components for use in …" at bounding box center [390, 168] width 259 height 26
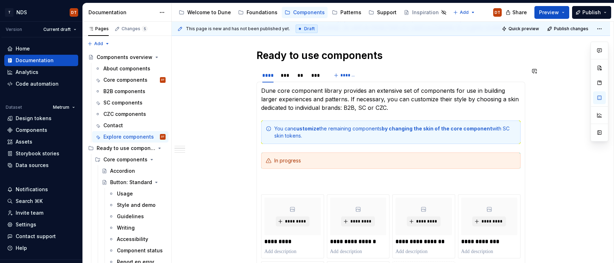
scroll to position [145, 0]
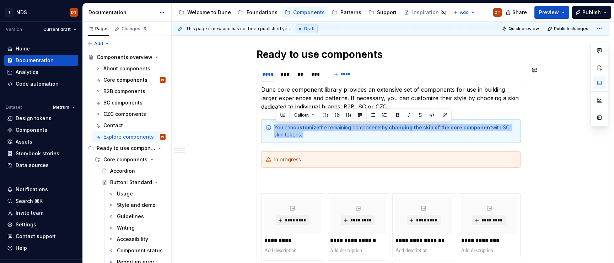
drag, startPoint x: 267, startPoint y: 114, endPoint x: 317, endPoint y: 145, distance: 59.2
click at [317, 145] on section-item-column "**********" at bounding box center [390, 204] width 259 height 238
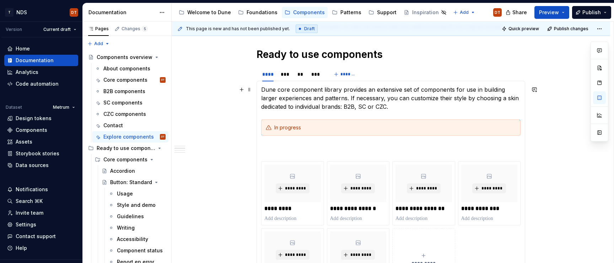
click at [441, 99] on p "Dune core component library provides an extensive set of components for use in …" at bounding box center [390, 98] width 259 height 26
click at [461, 97] on p "Dune core component library provides an extensive set of components for use in …" at bounding box center [390, 98] width 259 height 26
click at [436, 99] on p "Dune core component library provides an extensive set of components for use in …" at bounding box center [390, 98] width 259 height 26
click at [470, 99] on p "Dune core component library provides an extensive set of components for use in …" at bounding box center [390, 98] width 259 height 26
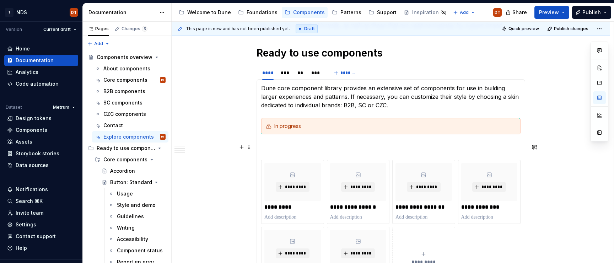
click at [314, 145] on p at bounding box center [390, 147] width 259 height 9
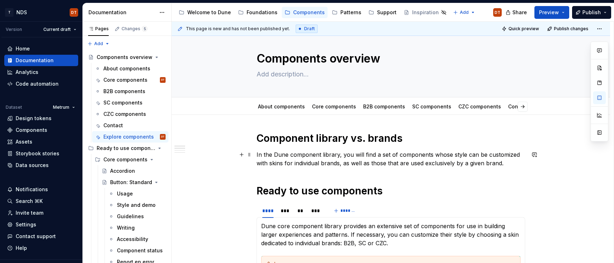
scroll to position [0, 0]
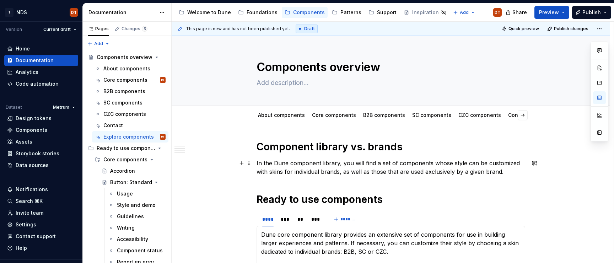
drag, startPoint x: 306, startPoint y: 171, endPoint x: 344, endPoint y: 167, distance: 38.2
click at [306, 171] on p "In the Dune component library, you will find a set of components whose style ca…" at bounding box center [391, 167] width 269 height 17
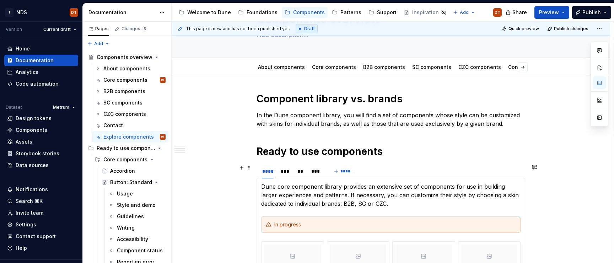
scroll to position [48, 0]
click at [286, 122] on p "In the Dune component library, you will find a set of components whose style ca…" at bounding box center [391, 119] width 269 height 17
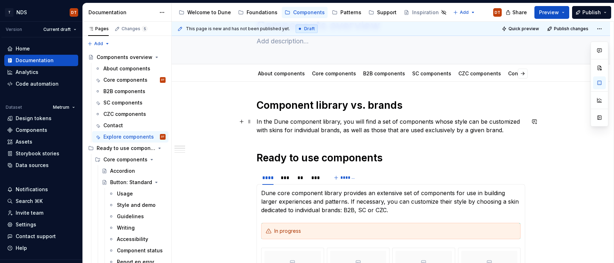
click at [335, 126] on p "In the Dune component library, you will find a set of components whose style ca…" at bounding box center [391, 125] width 269 height 17
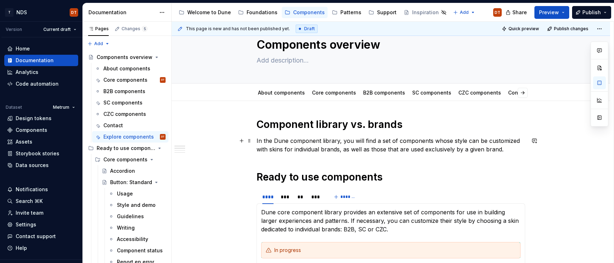
scroll to position [20, 0]
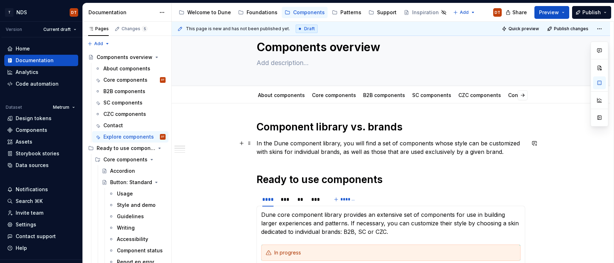
click at [279, 144] on p "In the Dune component library, you will find a set of components whose style ca…" at bounding box center [391, 147] width 269 height 17
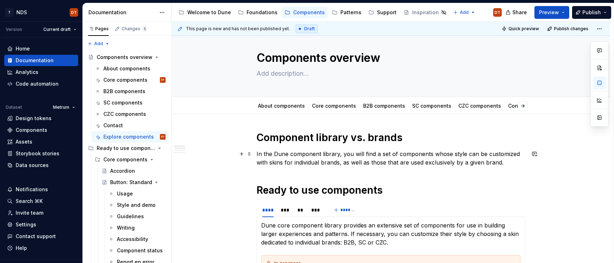
click at [314, 155] on p "In the Dune component library, you will find a set of components whose style ca…" at bounding box center [391, 158] width 269 height 17
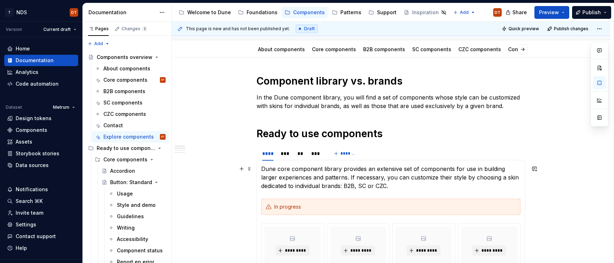
scroll to position [68, 0]
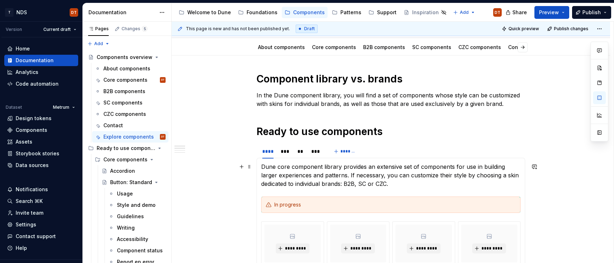
drag, startPoint x: 337, startPoint y: 177, endPoint x: 362, endPoint y: 179, distance: 25.6
click at [337, 177] on p "Dune core component library provides an extensive set of components for use in …" at bounding box center [390, 175] width 259 height 26
click at [371, 179] on p "Dune core component library provides an extensive set of components for use in …" at bounding box center [390, 175] width 259 height 26
click at [361, 175] on p "Dune core component library provides an extensive set of components for use in …" at bounding box center [390, 175] width 259 height 26
click at [408, 175] on p "Dune core component library provides an extensive set of components for use in …" at bounding box center [390, 175] width 259 height 26
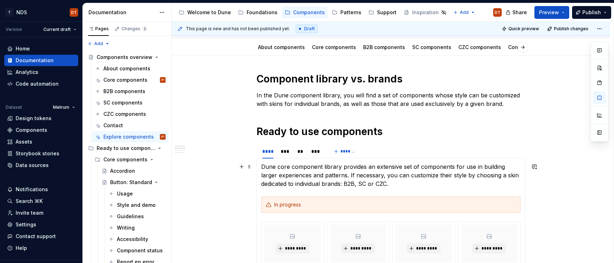
click at [420, 175] on p "Dune core component library provides an extensive set of components for use in …" at bounding box center [390, 175] width 259 height 26
click at [420, 182] on p "Dune core component library provides an extensive set of components for use in …" at bounding box center [390, 175] width 259 height 26
click at [402, 183] on p "Dune core component library provides an extensive set of components for use in …" at bounding box center [390, 175] width 259 height 26
click at [412, 183] on p "Dune core component library provides an extensive set of components for use in …" at bounding box center [390, 175] width 259 height 26
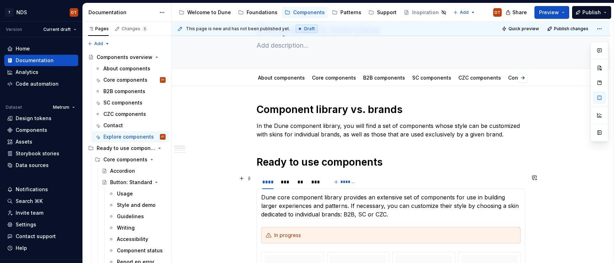
scroll to position [36, 0]
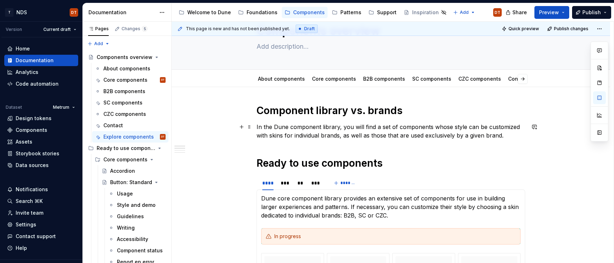
click at [362, 133] on p "In the Dune component library, you will find a set of components whose style ca…" at bounding box center [391, 131] width 269 height 17
click at [386, 130] on p "In the Dune component library, you will find a set of components whose style ca…" at bounding box center [391, 131] width 269 height 17
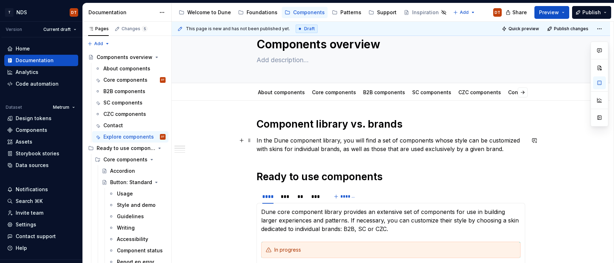
scroll to position [18, 0]
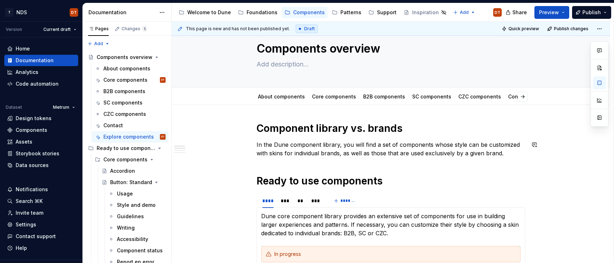
click at [308, 144] on p "In the Dune component library, you will find a set of components whose style ca…" at bounding box center [391, 148] width 269 height 17
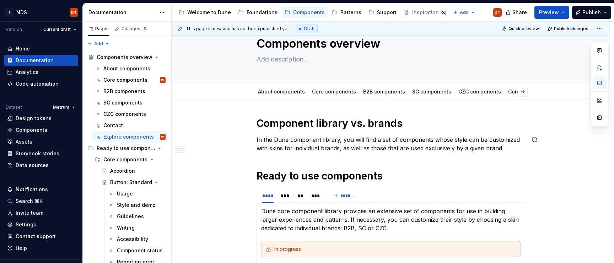
scroll to position [25, 0]
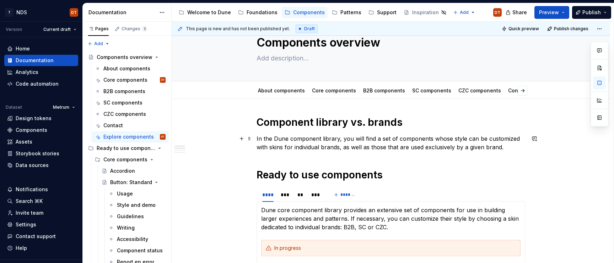
click at [370, 143] on p "In the Dune component library, you will find a set of components whose style ca…" at bounding box center [391, 142] width 269 height 17
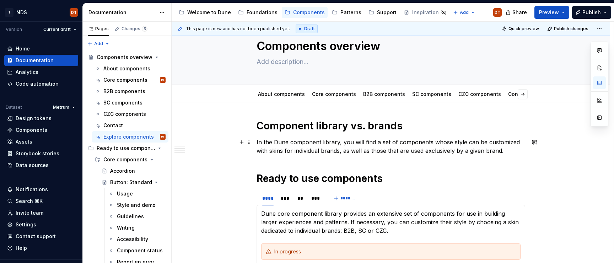
scroll to position [17, 0]
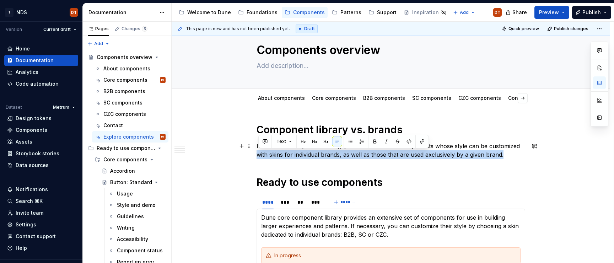
drag, startPoint x: 493, startPoint y: 152, endPoint x: 251, endPoint y: 151, distance: 242.7
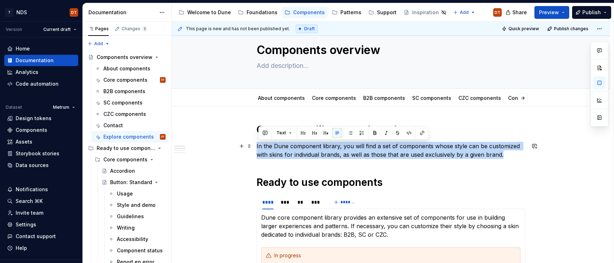
drag, startPoint x: 507, startPoint y: 154, endPoint x: 258, endPoint y: 144, distance: 249.3
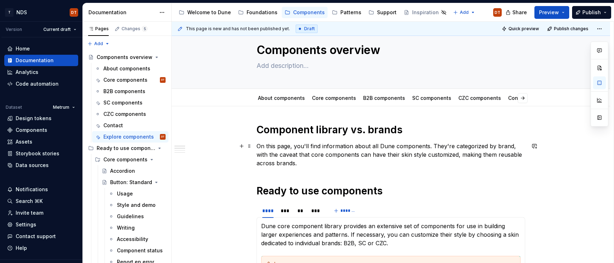
click at [370, 166] on p "On this page, you'll find information about all Dune components. They're catego…" at bounding box center [391, 155] width 269 height 26
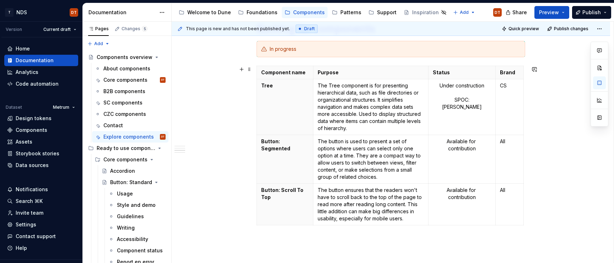
scroll to position [442, 0]
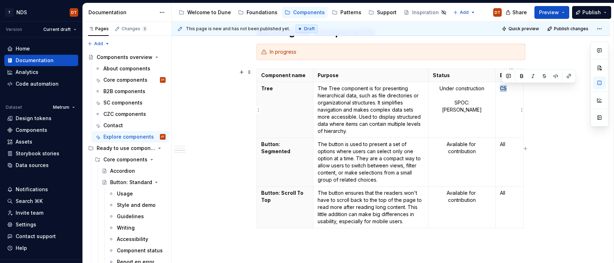
drag, startPoint x: 508, startPoint y: 88, endPoint x: 500, endPoint y: 88, distance: 7.8
click at [500, 88] on td "CS" at bounding box center [510, 110] width 28 height 56
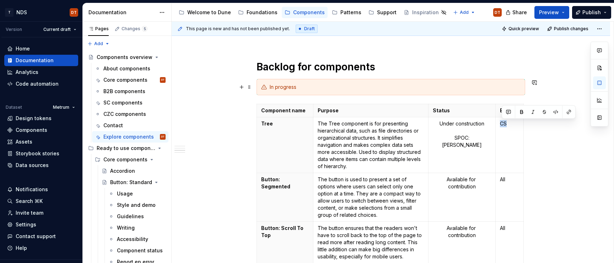
scroll to position [402, 0]
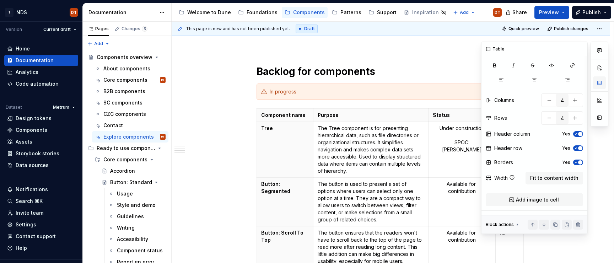
click at [602, 82] on button "button" at bounding box center [599, 82] width 13 height 13
click at [533, 79] on icon "button" at bounding box center [535, 80] width 6 height 6
drag, startPoint x: 578, startPoint y: 48, endPoint x: 580, endPoint y: 59, distance: 11.5
click at [578, 48] on button "button" at bounding box center [580, 49] width 10 height 10
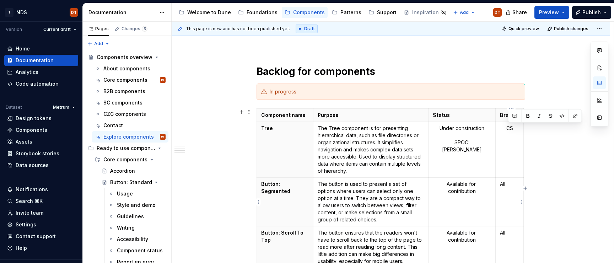
click at [506, 184] on p "All" at bounding box center [509, 184] width 19 height 7
drag, startPoint x: 508, startPoint y: 184, endPoint x: 500, endPoint y: 185, distance: 7.5
click at [500, 185] on td "All" at bounding box center [510, 202] width 28 height 49
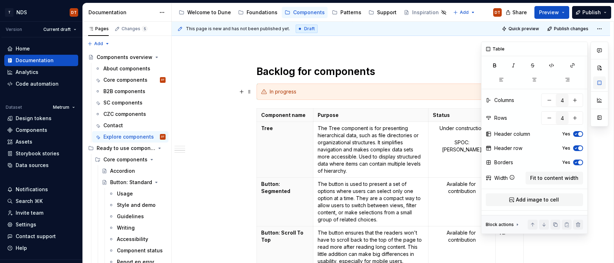
click at [599, 85] on button "button" at bounding box center [599, 82] width 13 height 13
drag, startPoint x: 537, startPoint y: 81, endPoint x: 538, endPoint y: 88, distance: 6.4
click at [537, 81] on button "button" at bounding box center [535, 80] width 32 height 10
click at [461, 189] on td "Available for contribution" at bounding box center [462, 202] width 67 height 49
click at [531, 189] on div "**********" at bounding box center [391, 147] width 438 height 852
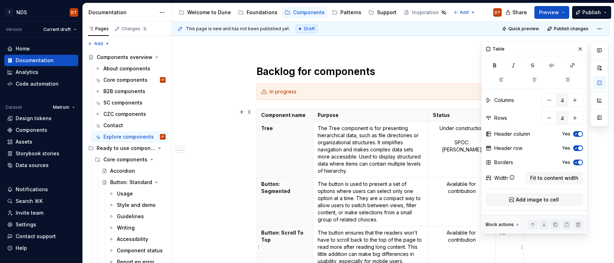
click at [510, 189] on td "All" at bounding box center [510, 247] width 28 height 42
drag, startPoint x: 579, startPoint y: 47, endPoint x: 575, endPoint y: 56, distance: 10.0
click at [579, 47] on button "button" at bounding box center [580, 49] width 10 height 10
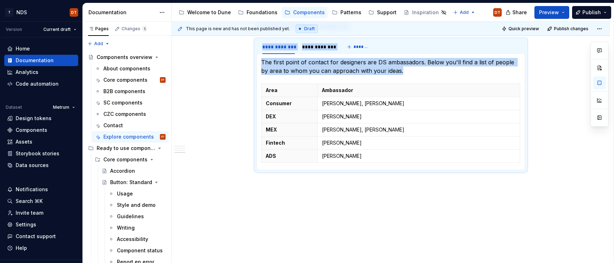
drag, startPoint x: 508, startPoint y: 234, endPoint x: 501, endPoint y: 234, distance: 7.1
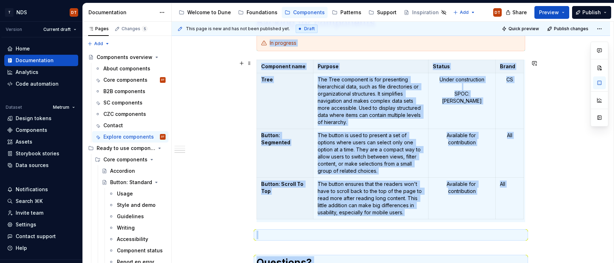
scroll to position [1, 0]
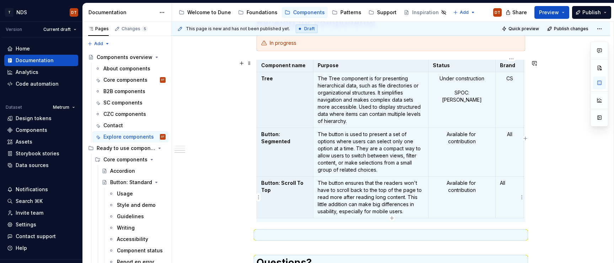
click at [511, 182] on p "All" at bounding box center [509, 182] width 19 height 7
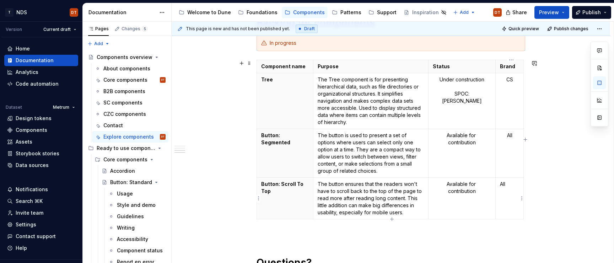
scroll to position [0, 0]
drag, startPoint x: 510, startPoint y: 183, endPoint x: 512, endPoint y: 174, distance: 9.1
click at [502, 184] on p "All" at bounding box center [509, 184] width 19 height 7
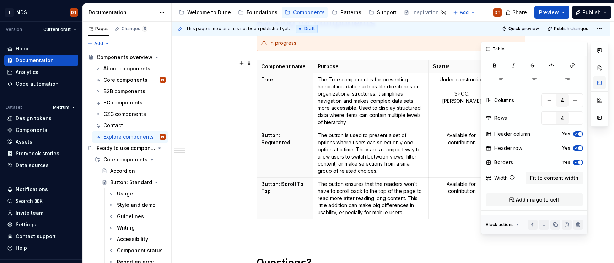
click at [600, 83] on button "button" at bounding box center [599, 82] width 13 height 13
click at [536, 81] on icon "button" at bounding box center [535, 80] width 6 height 6
click at [453, 160] on td "Available for contribution" at bounding box center [462, 152] width 67 height 49
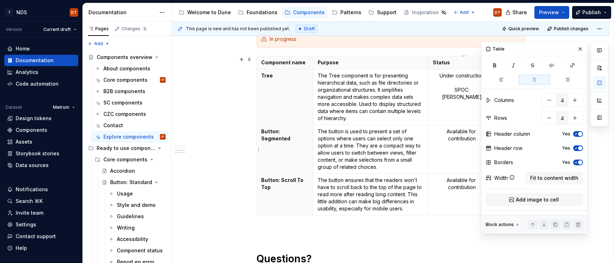
scroll to position [454, 0]
click at [451, 172] on td "Available for contribution" at bounding box center [462, 149] width 67 height 49
click at [449, 181] on p "Available for contribution" at bounding box center [462, 184] width 58 height 14
drag, startPoint x: 580, startPoint y: 47, endPoint x: 570, endPoint y: 77, distance: 31.6
click at [580, 47] on button "button" at bounding box center [580, 49] width 10 height 10
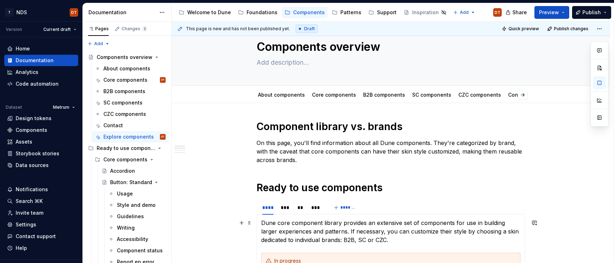
scroll to position [18, 0]
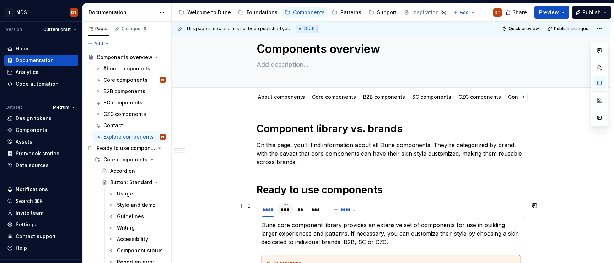
click at [285, 189] on div "***" at bounding box center [286, 209] width 10 height 7
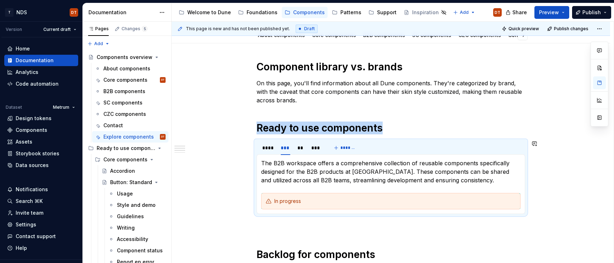
scroll to position [81, 0]
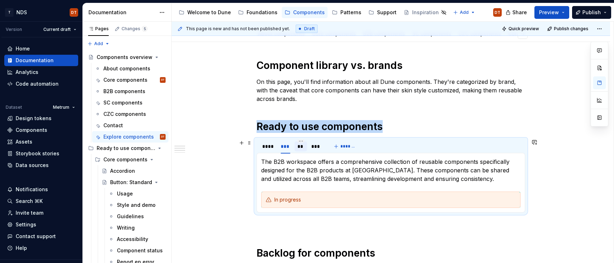
click at [301, 148] on div "**" at bounding box center [300, 146] width 7 height 7
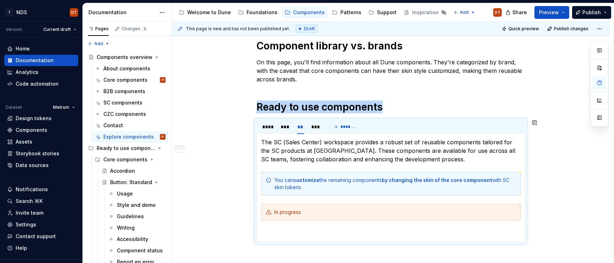
scroll to position [101, 0]
click at [286, 189] on p at bounding box center [390, 232] width 259 height 9
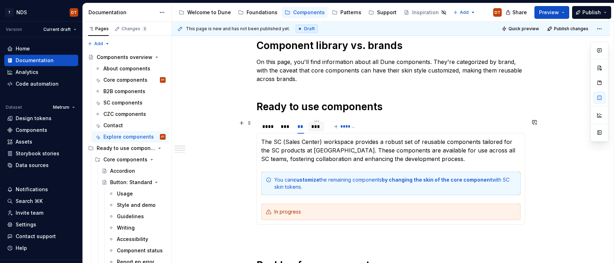
click at [318, 128] on div "***" at bounding box center [316, 126] width 10 height 7
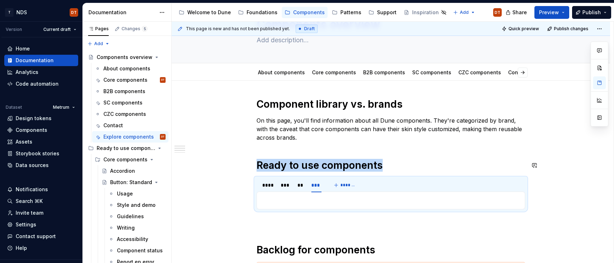
scroll to position [0, 0]
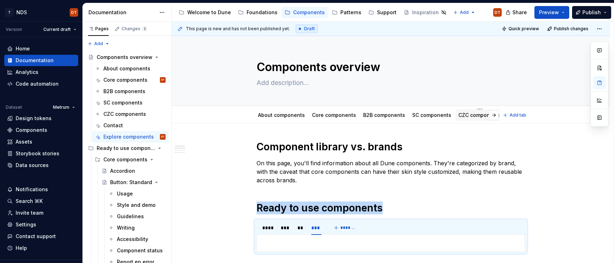
click at [467, 115] on link "CZC components" at bounding box center [479, 115] width 43 height 6
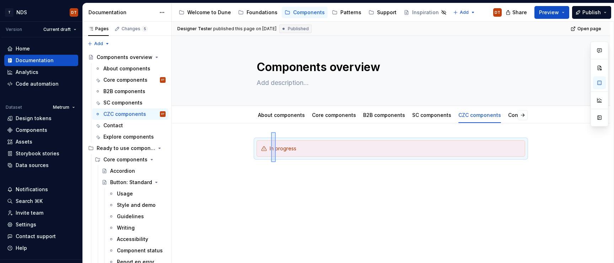
drag, startPoint x: 271, startPoint y: 132, endPoint x: 276, endPoint y: 162, distance: 30.2
click at [276, 162] on div "Designer Tester published this page on August 22, 2025 Published Open page Comp…" at bounding box center [393, 143] width 442 height 242
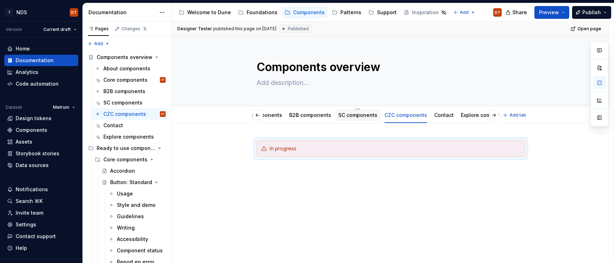
scroll to position [0, 81]
click at [462, 118] on div "Explore components" at bounding box center [479, 115] width 50 height 7
click at [488, 116] on link "Explore components" at bounding box center [507, 115] width 50 height 6
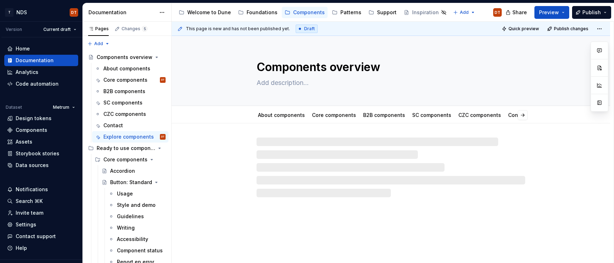
type textarea "*"
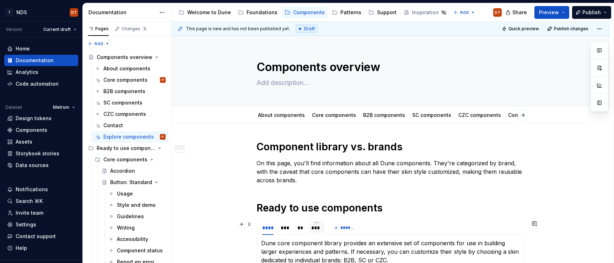
click at [317, 189] on div "***" at bounding box center [316, 227] width 10 height 7
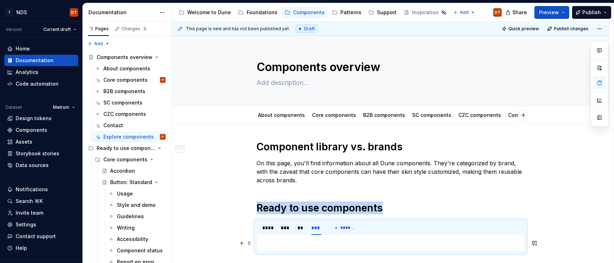
click at [325, 189] on p at bounding box center [390, 243] width 259 height 9
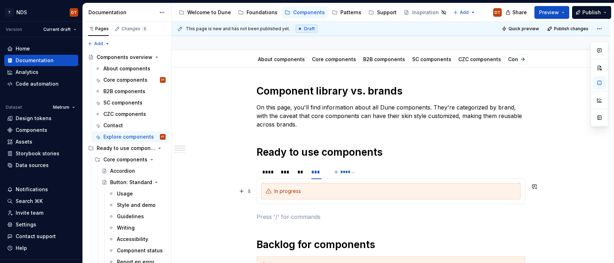
scroll to position [73, 0]
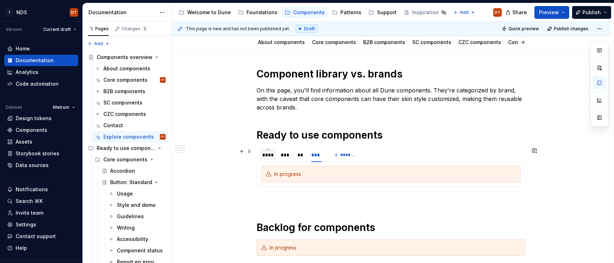
click at [269, 157] on div "****" at bounding box center [267, 154] width 11 height 7
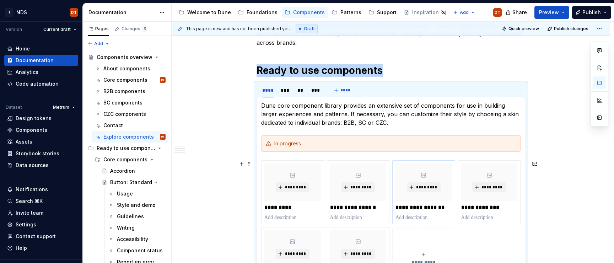
scroll to position [139, 0]
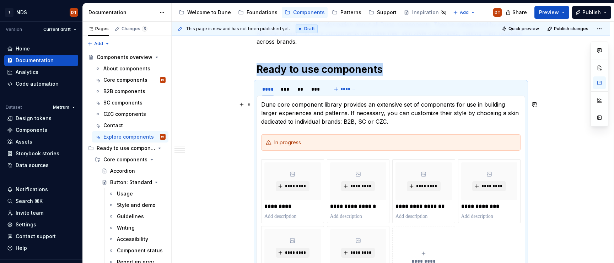
click at [394, 124] on p "Dune core component library provides an extensive set of components for use in …" at bounding box center [390, 113] width 259 height 26
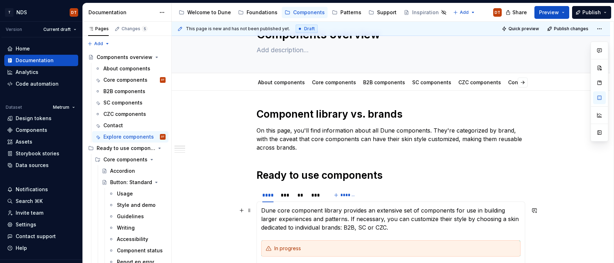
scroll to position [41, 0]
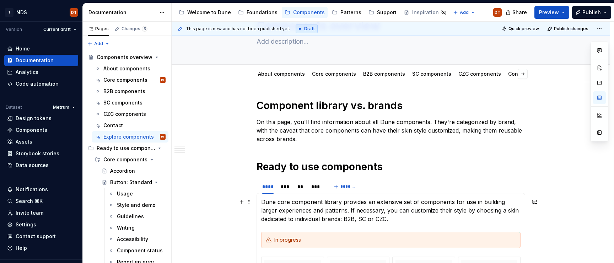
drag, startPoint x: 390, startPoint y: 218, endPoint x: 412, endPoint y: 217, distance: 22.4
click at [390, 189] on p "Dune core component library provides an extensive set of components for use in …" at bounding box center [390, 211] width 259 height 26
click at [440, 189] on p "Dune core component library provides an extensive set of components for use in …" at bounding box center [390, 211] width 259 height 26
click at [430, 189] on p "Dune core component library provides an extensive set of components for use in …" at bounding box center [390, 211] width 259 height 26
click at [452, 189] on p "Dune core component library provides an extensive set of components for use in …" at bounding box center [390, 211] width 259 height 26
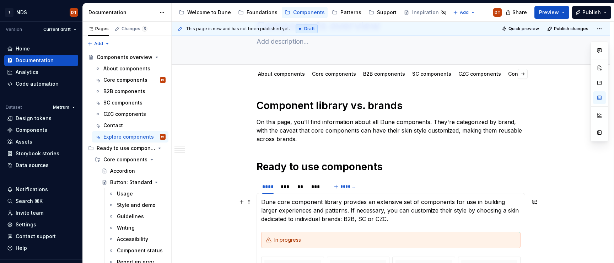
drag, startPoint x: 398, startPoint y: 212, endPoint x: 386, endPoint y: 211, distance: 12.2
click at [398, 189] on p "Dune core component library provides an extensive set of components for use in …" at bounding box center [390, 211] width 259 height 26
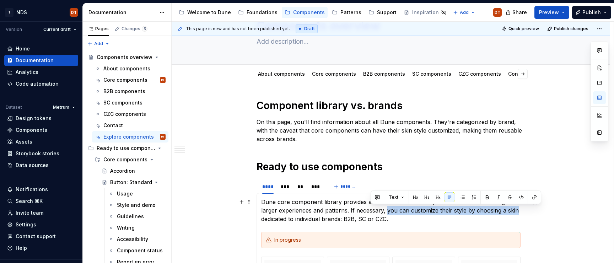
drag, startPoint x: 372, startPoint y: 211, endPoint x: 500, endPoint y: 212, distance: 128.3
click at [500, 189] on p "Dune core component library provides an extensive set of components for use in …" at bounding box center [390, 211] width 259 height 26
drag, startPoint x: 354, startPoint y: 217, endPoint x: 350, endPoint y: 218, distance: 4.7
click at [354, 189] on p "Dune core component library provides an extensive set of components for use in …" at bounding box center [390, 211] width 259 height 26
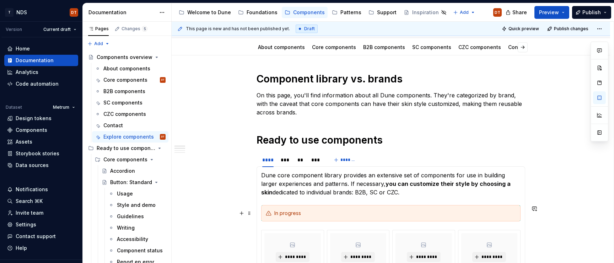
scroll to position [68, 0]
click at [290, 160] on div "***" at bounding box center [286, 159] width 10 height 7
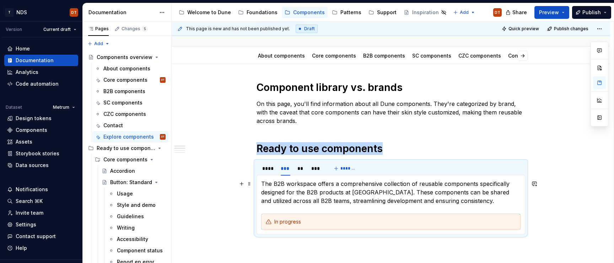
scroll to position [66, 0]
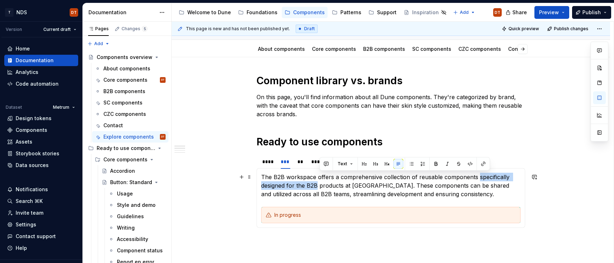
drag, startPoint x: 478, startPoint y: 178, endPoint x: 322, endPoint y: 186, distance: 156.9
click at [319, 185] on p "The B2B workspace offers a comprehensive collection of reusable components spec…" at bounding box center [390, 186] width 259 height 26
click at [362, 189] on p "The B2B workspace offers a comprehensive collection of reusable components spec…" at bounding box center [390, 186] width 259 height 26
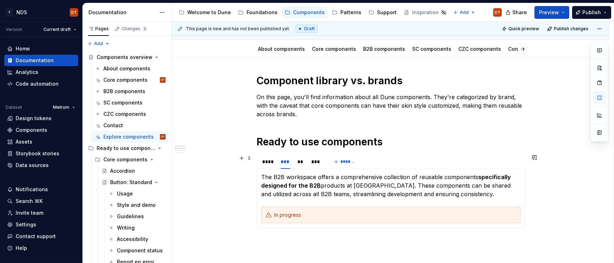
drag, startPoint x: 303, startPoint y: 163, endPoint x: 307, endPoint y: 173, distance: 10.8
click at [303, 163] on div "**" at bounding box center [300, 161] width 7 height 7
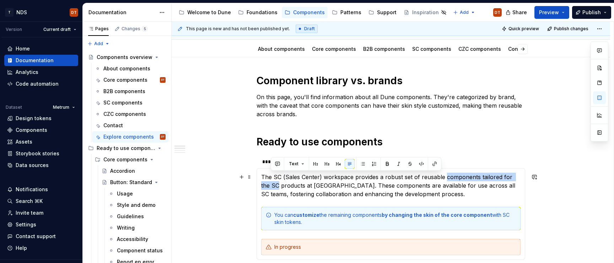
drag, startPoint x: 446, startPoint y: 177, endPoint x: 270, endPoint y: 189, distance: 176.0
click at [270, 189] on p "The SC (Sales Center) workspace provides a robust set of reusable components ta…" at bounding box center [390, 186] width 259 height 26
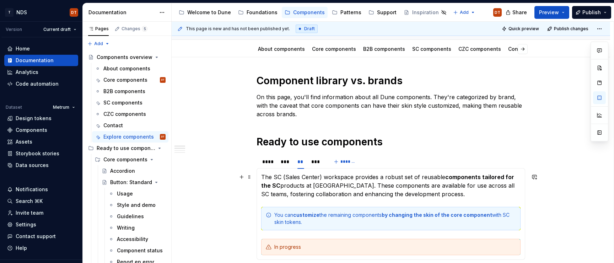
click at [324, 189] on p "The SC (Sales Center) workspace provides a robust set of reusable components ta…" at bounding box center [390, 186] width 259 height 26
click at [319, 161] on div "***" at bounding box center [316, 161] width 10 height 7
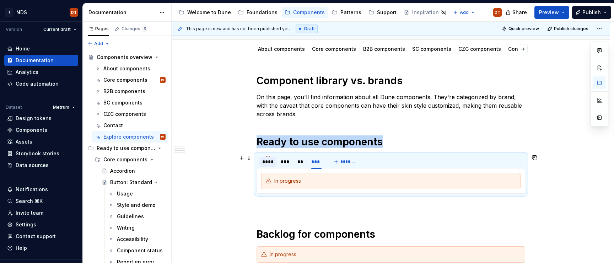
click at [269, 162] on div "****" at bounding box center [267, 161] width 11 height 7
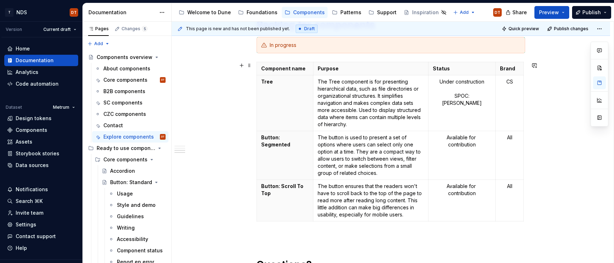
scroll to position [455, 0]
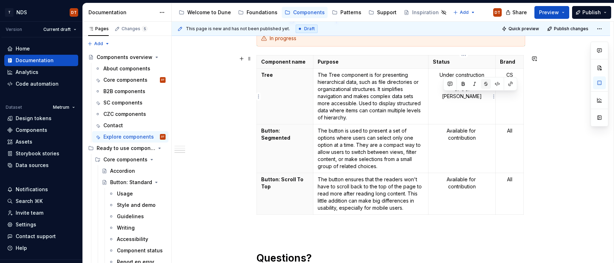
drag, startPoint x: 485, startPoint y: 98, endPoint x: 483, endPoint y: 83, distance: 15.1
click at [439, 97] on p "Under construction SPOC: Marta Żebrowska" at bounding box center [462, 85] width 58 height 28
click at [474, 86] on button "button" at bounding box center [475, 84] width 10 height 10
click at [468, 105] on td "Under construction SPOC: Marta Żebrowska" at bounding box center [462, 97] width 67 height 56
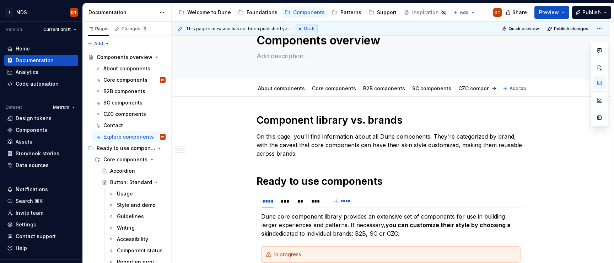
scroll to position [0, 0]
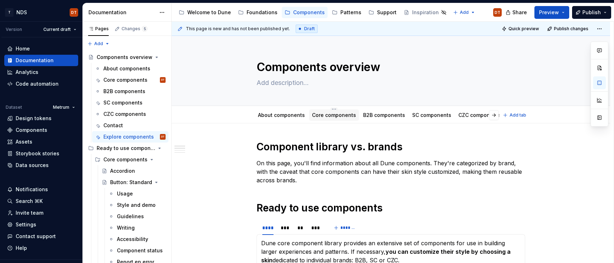
click at [333, 116] on link "Core components" at bounding box center [334, 115] width 44 height 6
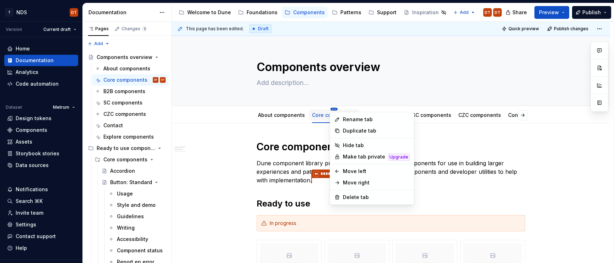
click at [333, 109] on html "T NDS DT Version Current draft Home Documentation Analytics Code automation Dat…" at bounding box center [307, 131] width 614 height 263
click at [344, 189] on div "Delete tab" at bounding box center [376, 197] width 67 height 7
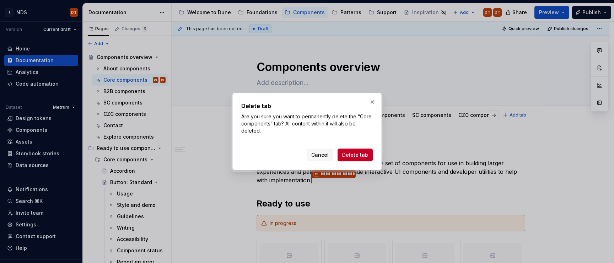
click at [348, 155] on span "Delete tab" at bounding box center [355, 154] width 26 height 7
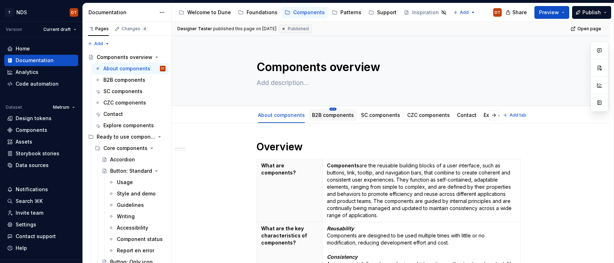
click at [333, 109] on html "T NDS DT Version Current draft Home Documentation Analytics Code automation Dat…" at bounding box center [307, 131] width 614 height 263
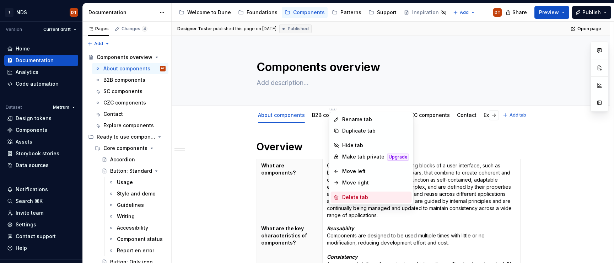
click at [362, 189] on div "Delete tab" at bounding box center [375, 197] width 67 height 7
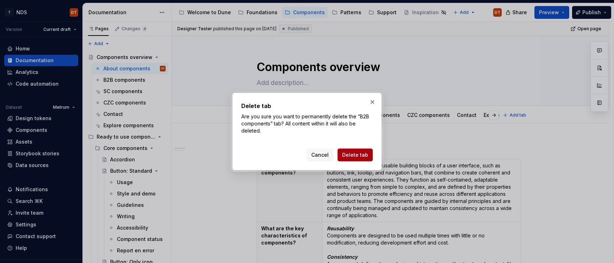
click at [359, 155] on span "Delete tab" at bounding box center [355, 154] width 26 height 7
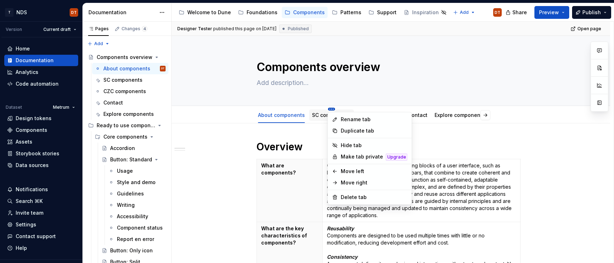
click at [330, 109] on html "T NDS DT Version Current draft Home Documentation Analytics Code automation Dat…" at bounding box center [307, 131] width 614 height 263
click at [352, 189] on div "Delete tab" at bounding box center [374, 197] width 67 height 7
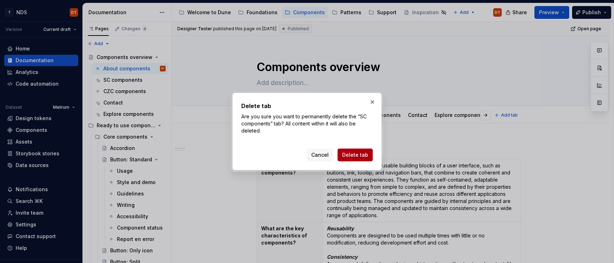
click at [362, 155] on span "Delete tab" at bounding box center [355, 154] width 26 height 7
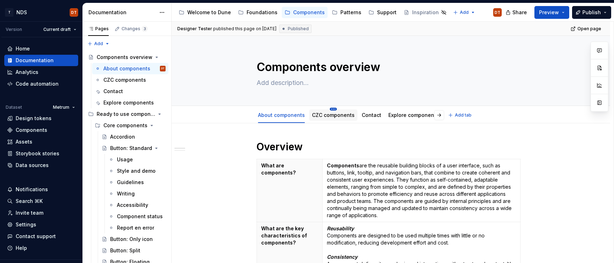
click at [332, 109] on html "T NDS DT Version Current draft Home Documentation Analytics Code automation Dat…" at bounding box center [307, 131] width 614 height 263
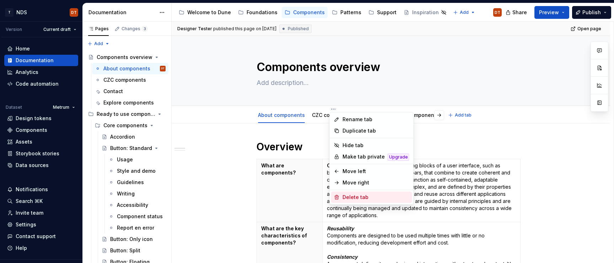
click at [349, 189] on div "Delete tab" at bounding box center [376, 197] width 67 height 7
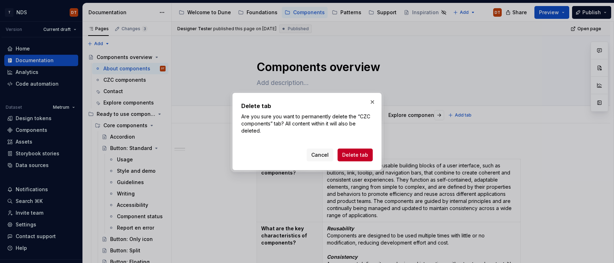
drag, startPoint x: 356, startPoint y: 157, endPoint x: 359, endPoint y: 160, distance: 4.0
click at [356, 157] on span "Delete tab" at bounding box center [355, 154] width 26 height 7
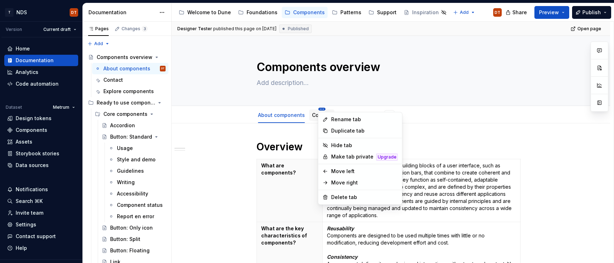
click at [322, 110] on html "T NDS DT Version Current draft Home Documentation Analytics Code automation Dat…" at bounding box center [307, 131] width 614 height 263
click at [336, 189] on div "Delete tab" at bounding box center [364, 197] width 67 height 7
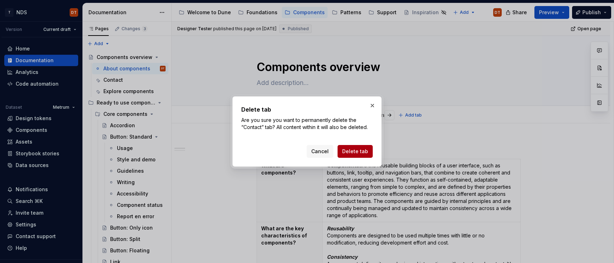
click at [361, 152] on span "Delete tab" at bounding box center [355, 151] width 26 height 7
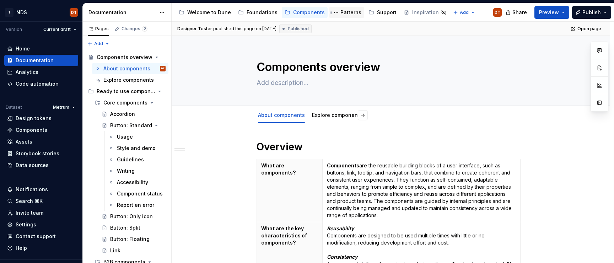
click at [343, 14] on div "Patterns" at bounding box center [350, 12] width 21 height 7
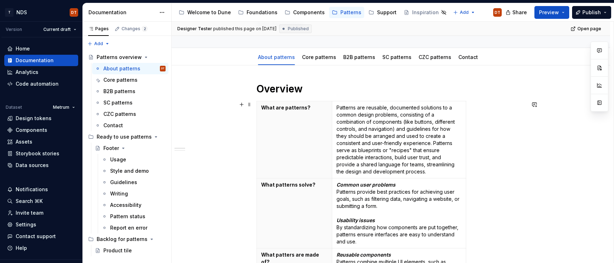
scroll to position [58, 0]
click at [323, 164] on th "What are patterns?" at bounding box center [294, 140] width 75 height 77
click at [251, 107] on span at bounding box center [250, 105] width 6 height 10
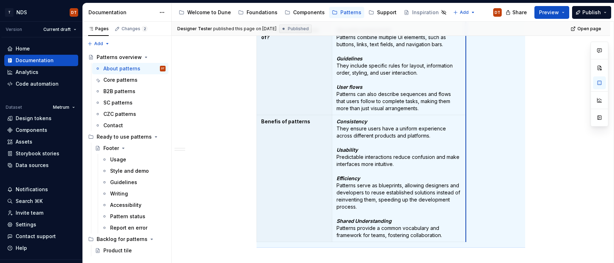
scroll to position [264, 0]
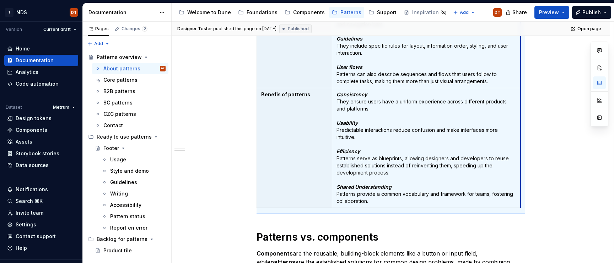
drag, startPoint x: 467, startPoint y: 163, endPoint x: 521, endPoint y: 164, distance: 54.7
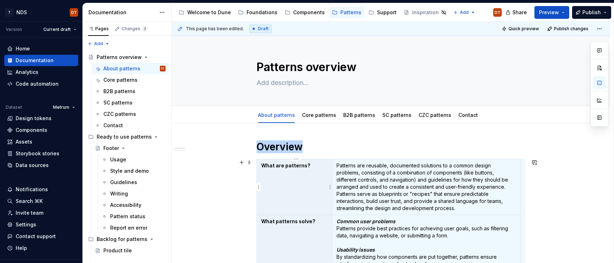
scroll to position [0, 3]
click at [324, 145] on h1 "Overview" at bounding box center [391, 146] width 269 height 13
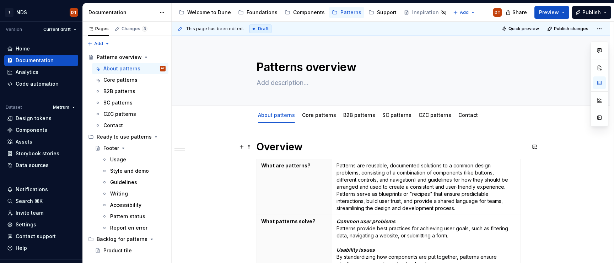
scroll to position [0, 0]
click at [316, 118] on div "Core patterns" at bounding box center [319, 114] width 34 height 7
click at [317, 115] on link "Core patterns" at bounding box center [319, 115] width 34 height 6
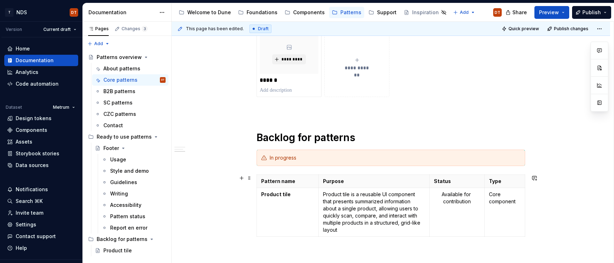
scroll to position [197, 0]
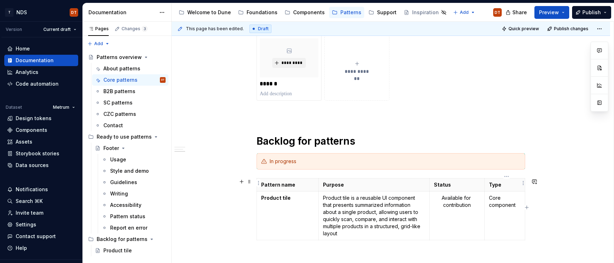
click at [499, 184] on p "Type" at bounding box center [505, 184] width 32 height 7
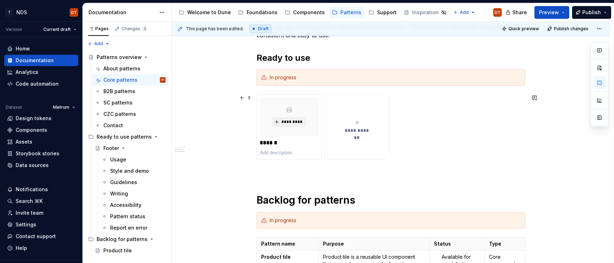
scroll to position [0, 0]
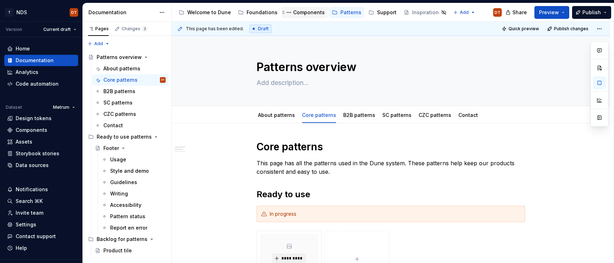
click at [305, 11] on div "Components" at bounding box center [309, 12] width 32 height 7
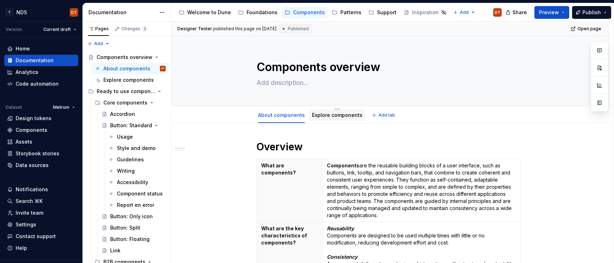
click at [334, 113] on link "Explore components" at bounding box center [337, 115] width 50 height 6
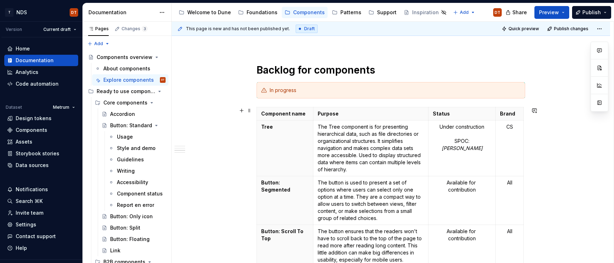
scroll to position [408, 0]
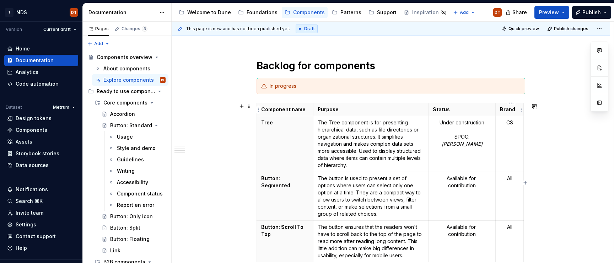
click at [507, 111] on p "Brand" at bounding box center [509, 109] width 19 height 7
drag, startPoint x: 507, startPoint y: 109, endPoint x: 512, endPoint y: 117, distance: 8.6
click at [507, 109] on p "Brand" at bounding box center [509, 109] width 19 height 7
type textarea "*"
drag, startPoint x: 516, startPoint y: 111, endPoint x: 502, endPoint y: 111, distance: 13.9
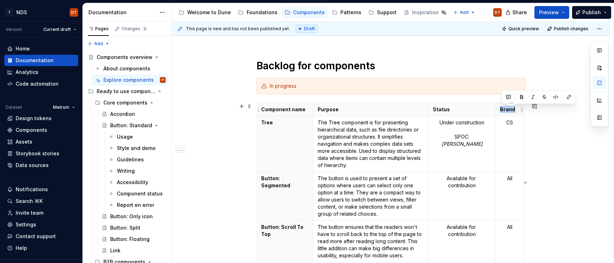
click at [502, 111] on p "Brand" at bounding box center [509, 109] width 19 height 7
click at [508, 112] on p "Type" at bounding box center [509, 109] width 19 height 7
drag, startPoint x: 513, startPoint y: 111, endPoint x: 534, endPoint y: 115, distance: 21.0
click at [501, 111] on p "Type" at bounding box center [509, 109] width 19 height 7
click at [287, 109] on p "Component name" at bounding box center [285, 109] width 48 height 7
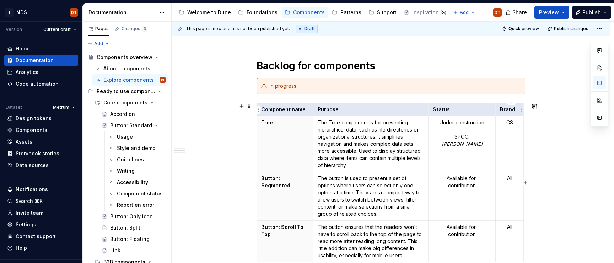
drag, startPoint x: 282, startPoint y: 109, endPoint x: 500, endPoint y: 112, distance: 217.8
click at [505, 112] on tr "Component name Purpose Status Brand" at bounding box center [390, 109] width 267 height 13
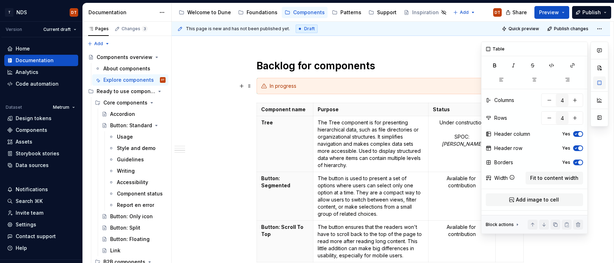
click at [599, 84] on button "button" at bounding box center [599, 82] width 13 height 13
click at [538, 79] on button "button" at bounding box center [535, 80] width 32 height 10
click at [393, 137] on p "The Tree component is for presenting hierarchical data, such as file directorie…" at bounding box center [371, 144] width 107 height 50
drag, startPoint x: 581, startPoint y: 48, endPoint x: 581, endPoint y: 59, distance: 10.3
click at [581, 48] on button "button" at bounding box center [580, 49] width 10 height 10
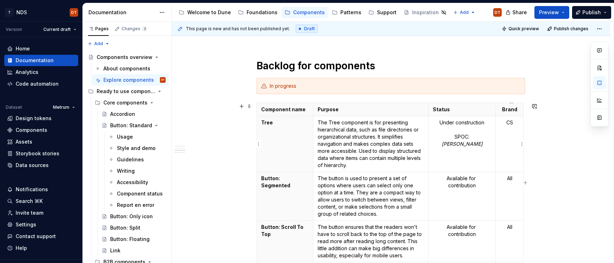
click at [511, 122] on p "CS" at bounding box center [509, 122] width 19 height 7
click at [235, 155] on div "**********" at bounding box center [391, 142] width 438 height 852
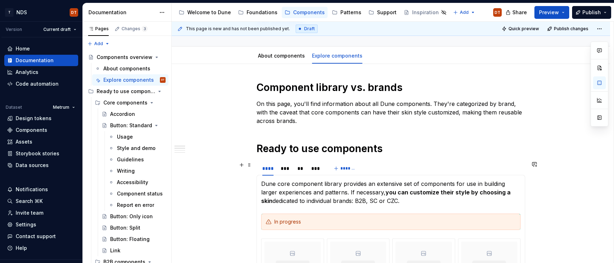
scroll to position [58, 0]
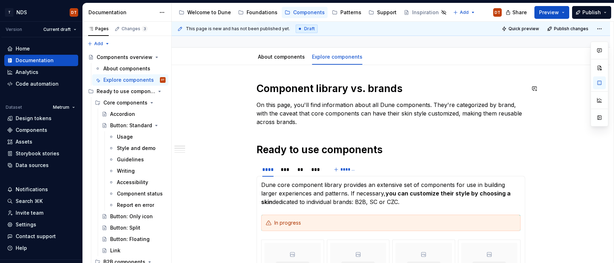
drag, startPoint x: 283, startPoint y: 72, endPoint x: 305, endPoint y: 73, distance: 22.0
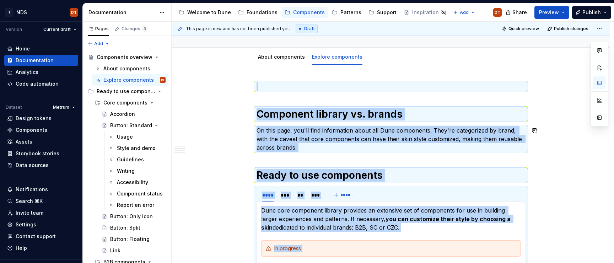
copy div "**********"
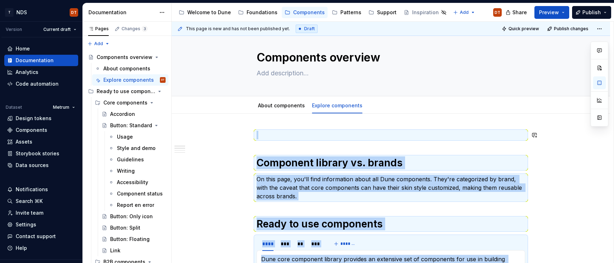
scroll to position [0, 0]
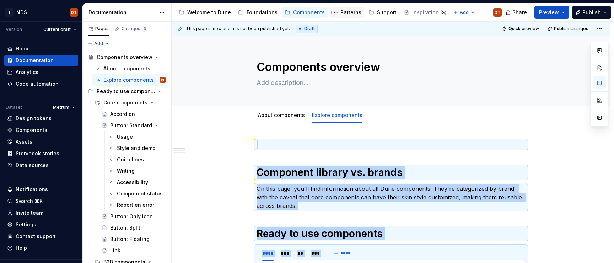
click at [345, 13] on div "Patterns" at bounding box center [350, 12] width 21 height 7
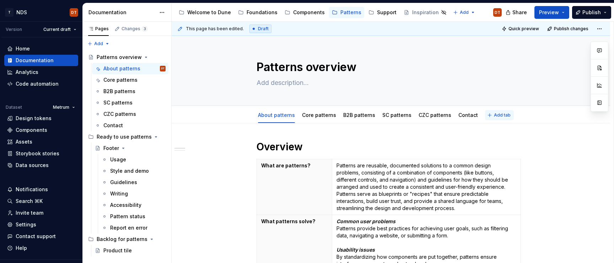
type textarea "*"
click at [494, 116] on span "Add tab" at bounding box center [502, 115] width 17 height 6
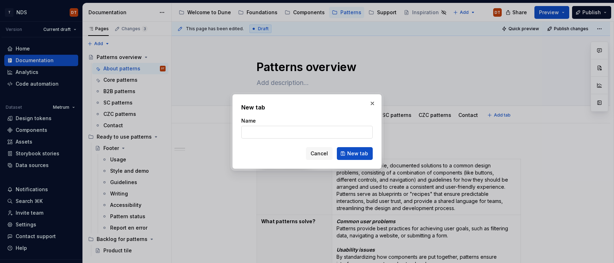
click at [257, 133] on input "Name" at bounding box center [306, 132] width 131 height 13
type input "Explore patterns"
click at [355, 153] on span "New tab" at bounding box center [357, 153] width 21 height 7
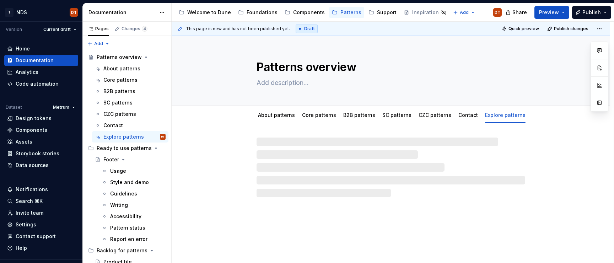
type textarea "*"
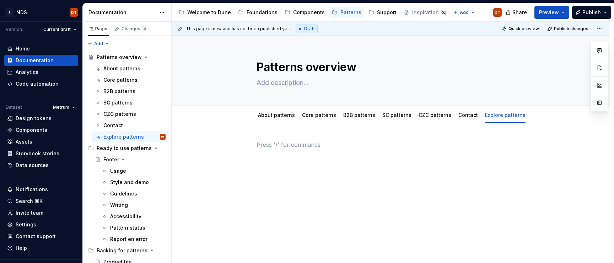
click at [275, 141] on p at bounding box center [391, 144] width 269 height 9
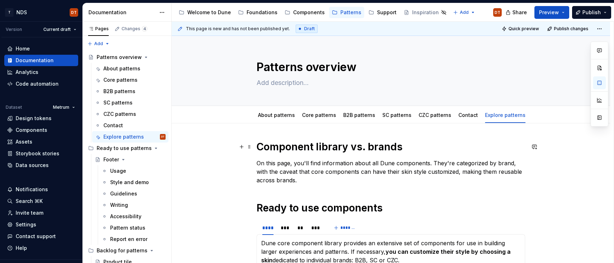
click at [325, 147] on h1 "Component library vs. brands" at bounding box center [391, 146] width 269 height 13
click at [351, 147] on h1 "Component library vs. brands" at bounding box center [391, 146] width 269 height 13
click at [327, 149] on h1 "Component library vs. brands" at bounding box center [391, 146] width 269 height 13
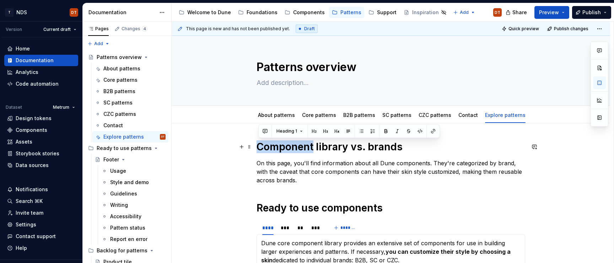
drag, startPoint x: 315, startPoint y: 147, endPoint x: 258, endPoint y: 148, distance: 57.2
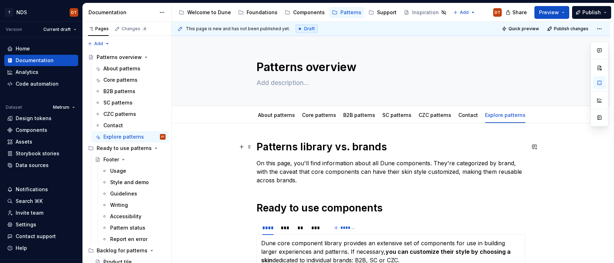
click at [315, 146] on h1 "Patterns library vs. brands" at bounding box center [391, 146] width 269 height 13
click at [374, 144] on h1 "Patterns library vs. brands" at bounding box center [391, 146] width 269 height 13
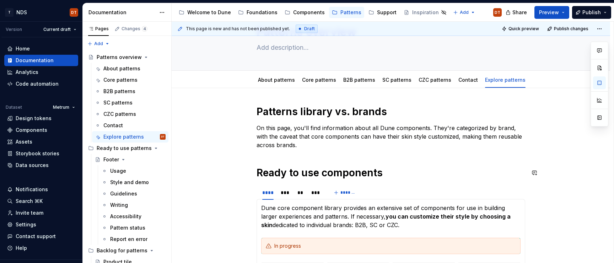
scroll to position [36, 0]
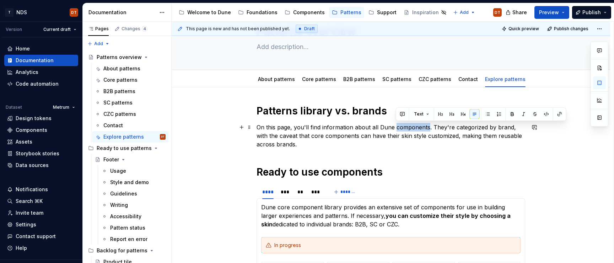
drag, startPoint x: 428, startPoint y: 127, endPoint x: 396, endPoint y: 129, distance: 32.4
click at [396, 129] on p "On this page, you'll find information about all Dune components. They're catego…" at bounding box center [391, 136] width 269 height 26
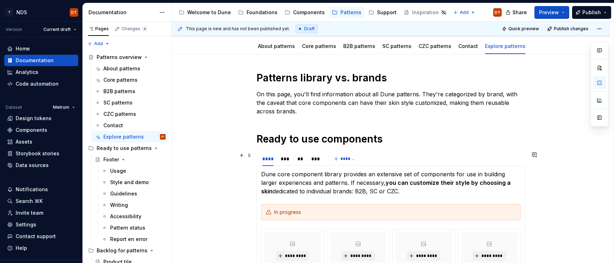
scroll to position [72, 0]
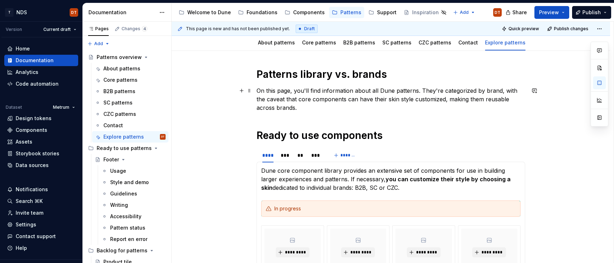
click at [327, 98] on p "On this page, you'll find information about all Dune patterns. They're categori…" at bounding box center [391, 99] width 269 height 26
drag, startPoint x: 337, startPoint y: 99, endPoint x: 305, endPoint y: 101, distance: 32.1
click at [305, 101] on p "On this page, you'll find information about all Dune patterns. They're categori…" at bounding box center [391, 99] width 269 height 26
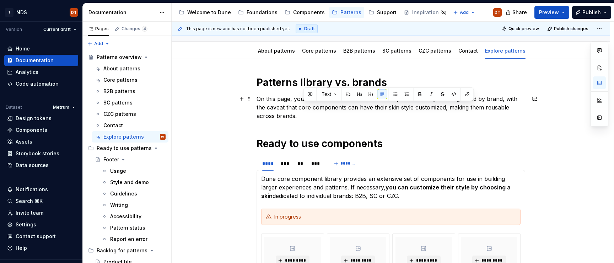
click at [498, 108] on p "On this page, you'll find information about all Dune patterns. They're categori…" at bounding box center [391, 108] width 269 height 26
click at [501, 102] on p "On this page, you'll find information about all Dune patterns. They're categori…" at bounding box center [391, 108] width 269 height 26
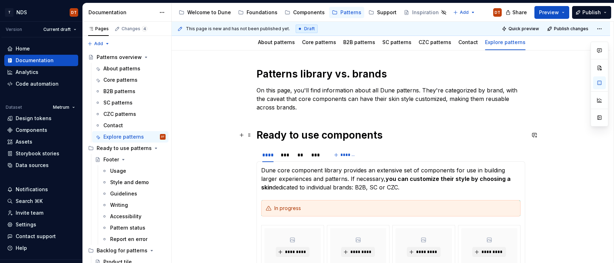
scroll to position [75, 0]
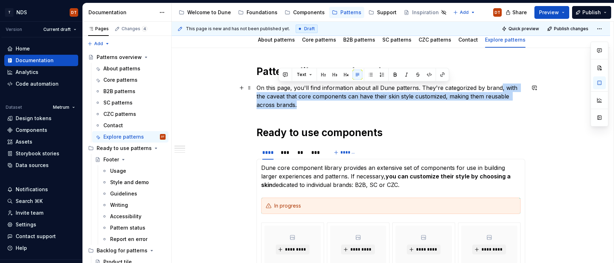
drag, startPoint x: 501, startPoint y: 88, endPoint x: 511, endPoint y: 108, distance: 22.1
click at [511, 108] on p "On this page, you'll find information about all Dune patterns. They're categori…" at bounding box center [391, 97] width 269 height 26
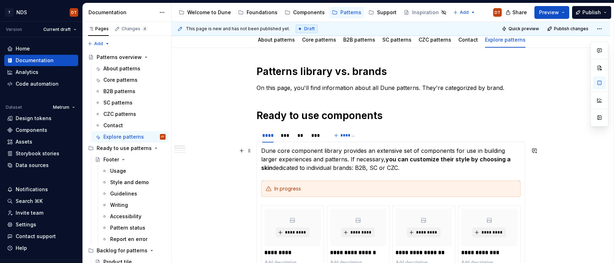
click at [296, 158] on p "Dune core component library provides an extensive set of components for use in …" at bounding box center [390, 159] width 259 height 26
click at [293, 154] on p "Dune core component library provides an extensive set of components for use in …" at bounding box center [390, 159] width 259 height 26
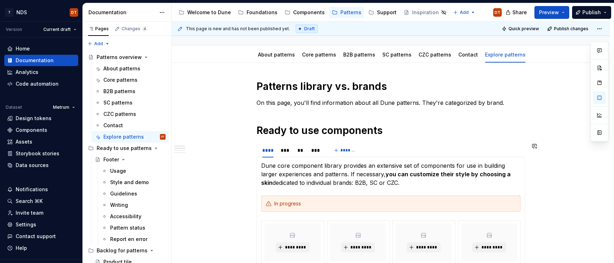
scroll to position [60, 0]
click at [323, 56] on link "Core patterns" at bounding box center [319, 55] width 34 height 6
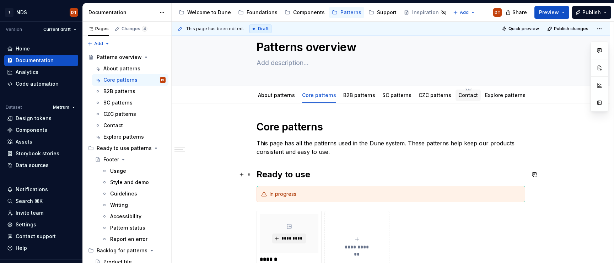
scroll to position [6, 0]
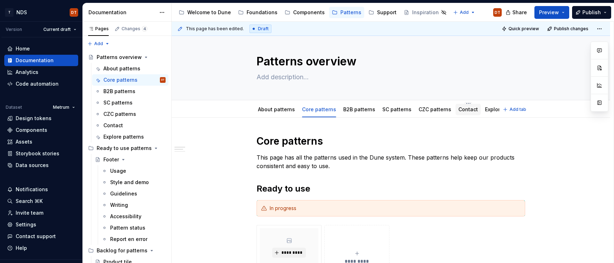
click at [461, 109] on link "Contact" at bounding box center [468, 109] width 20 height 6
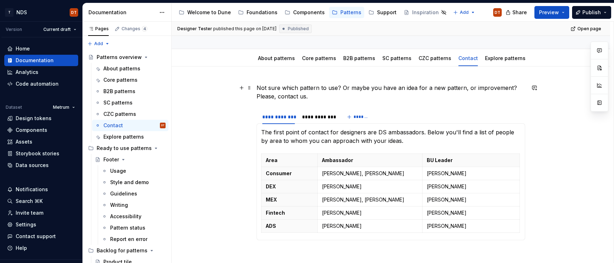
scroll to position [54, 0]
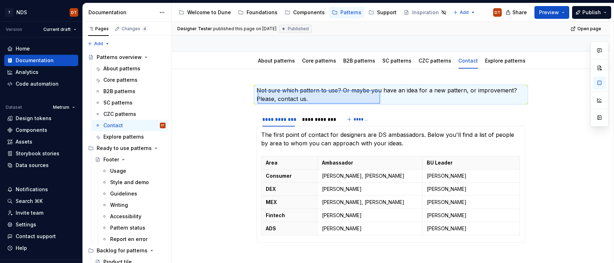
drag, startPoint x: 258, startPoint y: 90, endPoint x: 380, endPoint y: 104, distance: 123.3
click at [380, 104] on div "**********" at bounding box center [393, 143] width 442 height 242
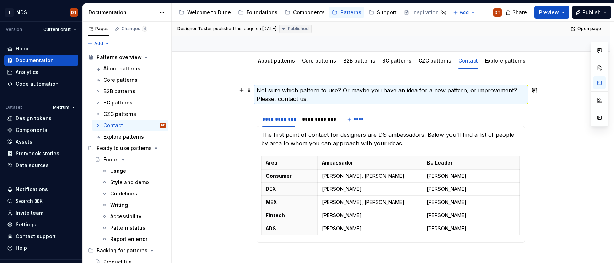
click at [318, 99] on p "Not sure which pattern to use? Or maybe you have an idea for a new pattern, or …" at bounding box center [391, 94] width 269 height 17
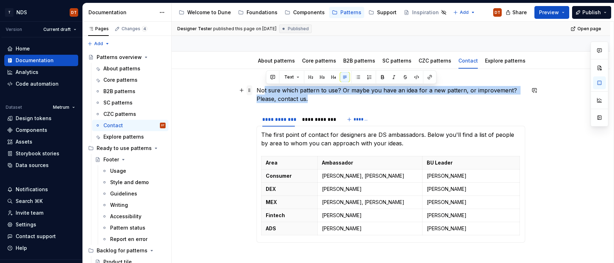
drag, startPoint x: 310, startPoint y: 99, endPoint x: 250, endPoint y: 92, distance: 60.2
click at [257, 92] on div "**********" at bounding box center [391, 171] width 269 height 171
click at [338, 92] on p "Not sure which pattern to use? Or maybe you have an idea for a new pattern, or …" at bounding box center [391, 94] width 269 height 17
drag, startPoint x: 317, startPoint y: 100, endPoint x: 256, endPoint y: 91, distance: 61.8
click at [256, 91] on div "**********" at bounding box center [391, 202] width 438 height 267
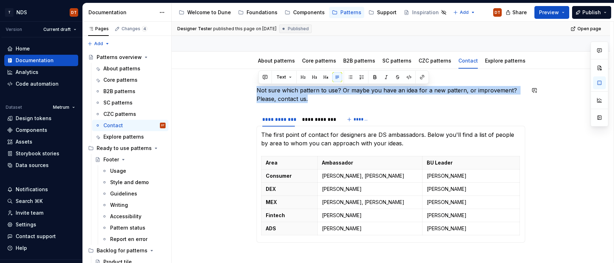
copy p "Not sure which pattern to use? Or maybe you have an idea for a new pattern, or …"
click at [488, 63] on link "Explore patterns" at bounding box center [505, 61] width 41 height 6
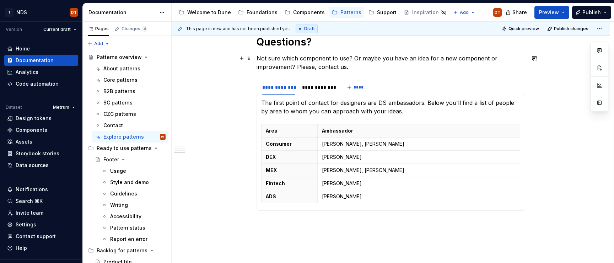
scroll to position [653, 0]
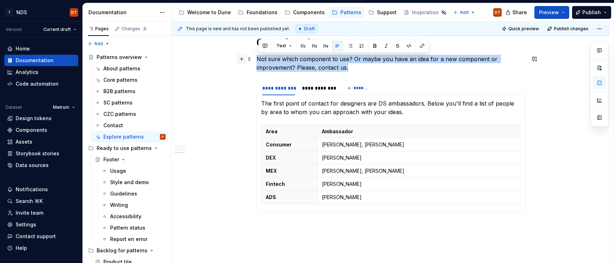
drag, startPoint x: 349, startPoint y: 67, endPoint x: 243, endPoint y: 58, distance: 105.9
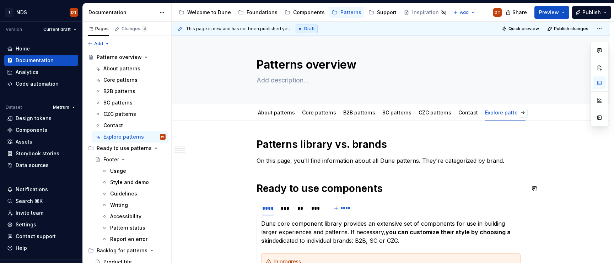
scroll to position [0, 0]
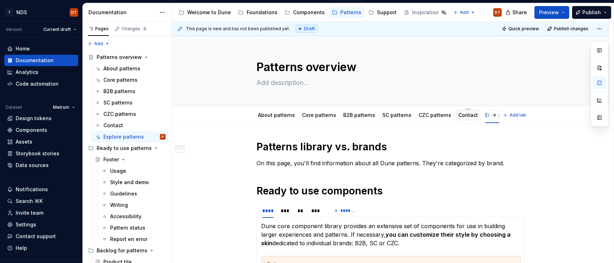
click at [459, 117] on link "Contact" at bounding box center [468, 115] width 20 height 6
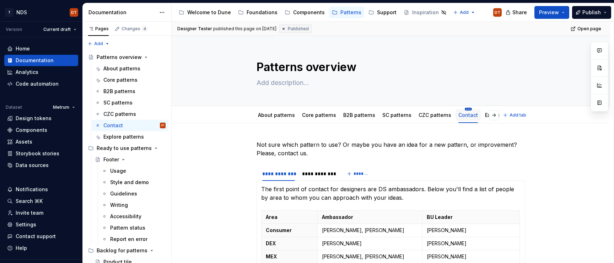
click at [463, 109] on html "T NDS DT Version Current draft Home Documentation Analytics Code automation Dat…" at bounding box center [307, 131] width 614 height 263
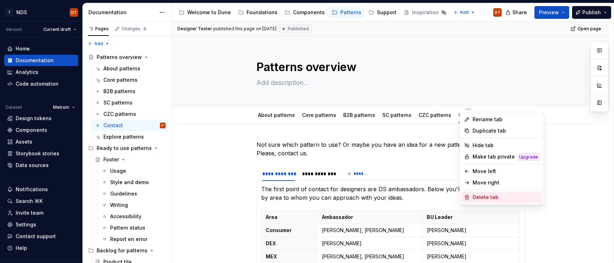
click at [474, 189] on div "Delete tab" at bounding box center [506, 197] width 67 height 7
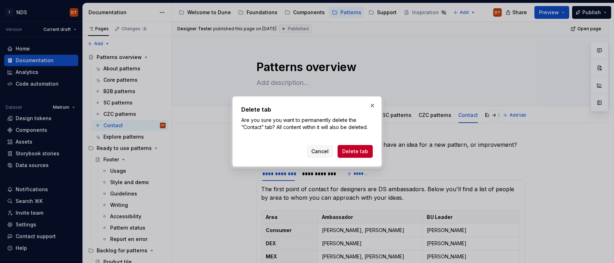
drag, startPoint x: 357, startPoint y: 152, endPoint x: 366, endPoint y: 161, distance: 12.6
click at [357, 152] on span "Delete tab" at bounding box center [355, 151] width 26 height 7
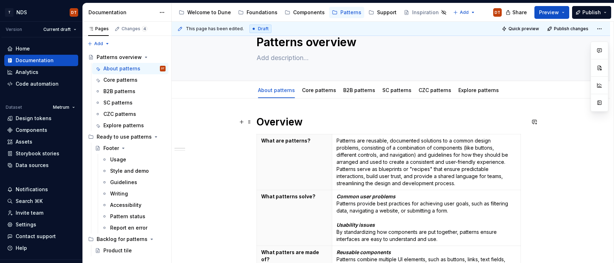
scroll to position [26, 0]
drag, startPoint x: 298, startPoint y: 11, endPoint x: 302, endPoint y: 20, distance: 9.4
click at [298, 11] on div "Components" at bounding box center [309, 12] width 32 height 7
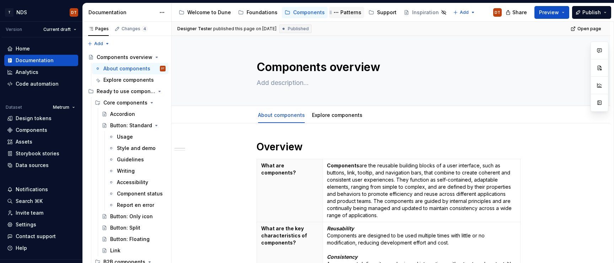
click at [345, 13] on div "Patterns" at bounding box center [350, 12] width 21 height 7
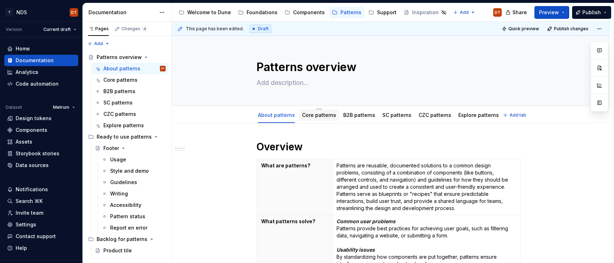
click at [315, 117] on link "Core patterns" at bounding box center [319, 115] width 34 height 6
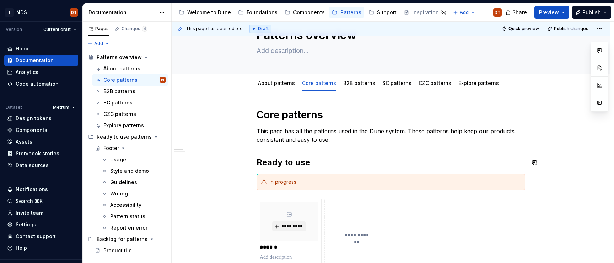
scroll to position [31, 0]
click at [306, 139] on p "This page has all the patterns used in the Dune system. These patterns help kee…" at bounding box center [391, 136] width 269 height 17
click at [346, 144] on p "This page has all the patterns used in the Dune system. These patterns help kee…" at bounding box center [391, 136] width 269 height 17
drag, startPoint x: 295, startPoint y: 140, endPoint x: 320, endPoint y: 140, distance: 25.6
click at [295, 140] on p "This page has all the patterns used in the Dune system. These patterns help kee…" at bounding box center [391, 136] width 269 height 17
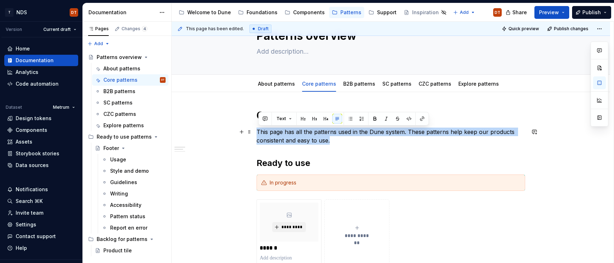
drag, startPoint x: 333, startPoint y: 141, endPoint x: 277, endPoint y: 139, distance: 56.2
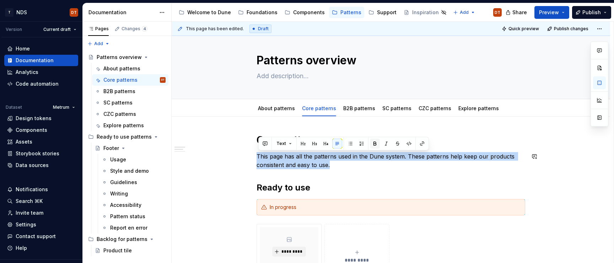
scroll to position [6, 0]
copy p "This page has all the patterns used in the Dune system. These patterns help kee…"
click at [473, 110] on link "Explore patterns" at bounding box center [478, 109] width 41 height 6
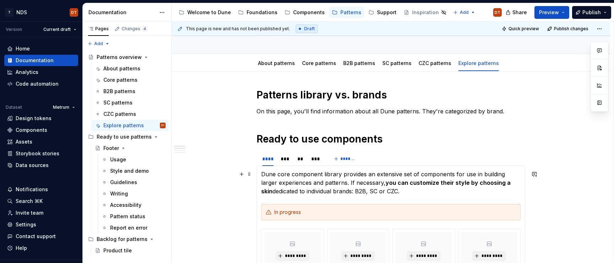
scroll to position [53, 0]
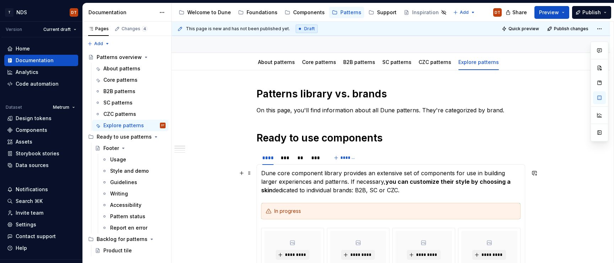
click at [291, 180] on p "Dune core component library provides an extensive set of components for use in …" at bounding box center [390, 182] width 259 height 26
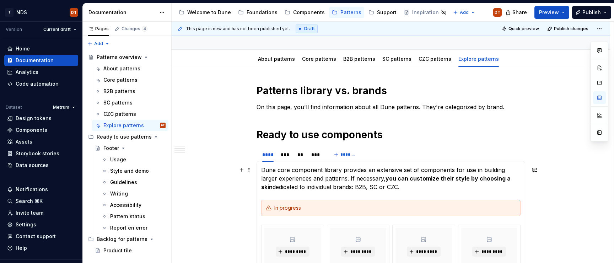
scroll to position [48, 0]
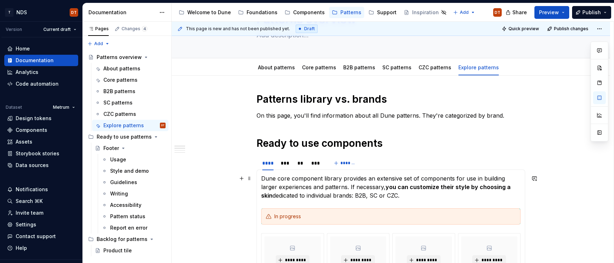
click at [314, 189] on p "Dune core component library provides an extensive set of components for use in …" at bounding box center [390, 187] width 259 height 26
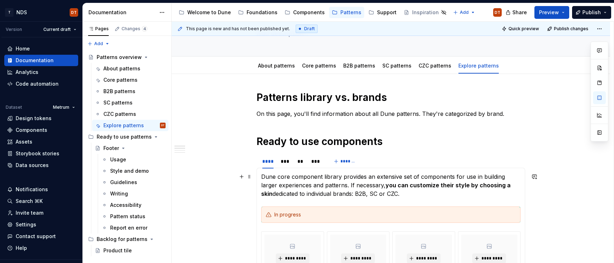
scroll to position [47, 0]
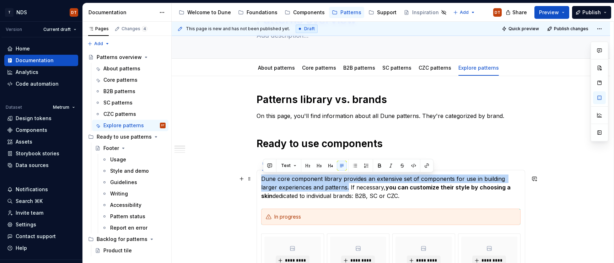
drag, startPoint x: 332, startPoint y: 186, endPoint x: 294, endPoint y: 183, distance: 38.9
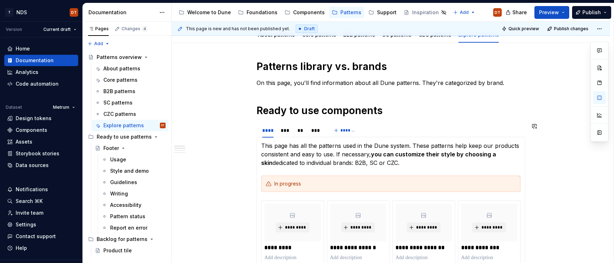
scroll to position [79, 0]
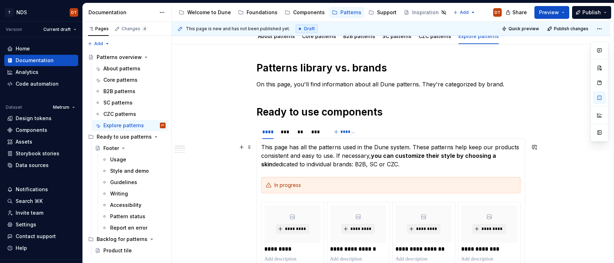
click at [311, 155] on p "This page has all the patterns used in the Dune system. These patterns help kee…" at bounding box center [390, 156] width 259 height 26
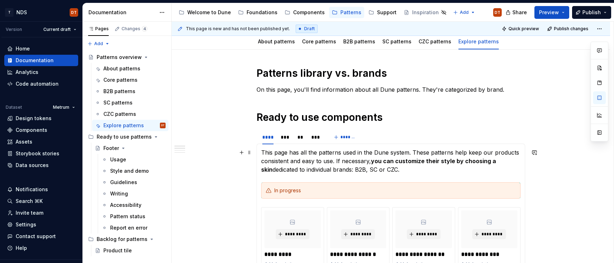
scroll to position [72, 0]
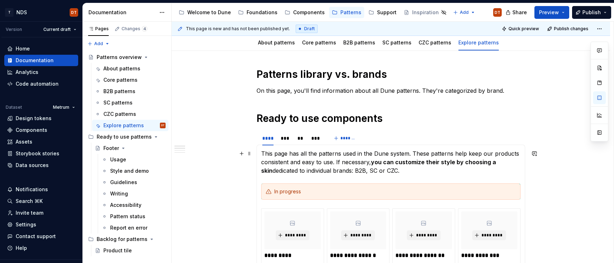
drag, startPoint x: 285, startPoint y: 152, endPoint x: 268, endPoint y: 151, distance: 17.4
click at [285, 152] on p "This page has all the patterns used in the Dune system. These patterns help kee…" at bounding box center [390, 162] width 259 height 26
click at [263, 153] on p "This page has all the patterns used in the Dune system. These patterns help kee…" at bounding box center [390, 162] width 259 height 26
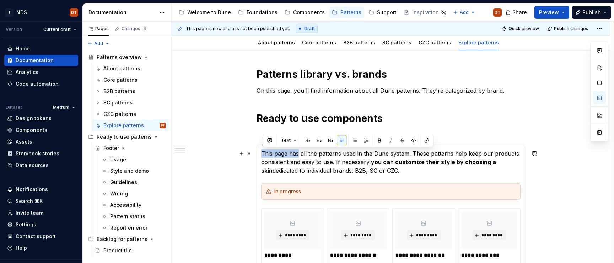
drag, startPoint x: 263, startPoint y: 154, endPoint x: 300, endPoint y: 155, distance: 37.4
click at [300, 155] on p "This page has all the patterns used in the Dune system. These patterns help kee…" at bounding box center [390, 162] width 259 height 26
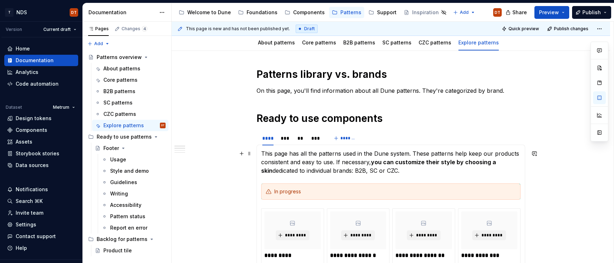
click at [322, 161] on p "This page has all the patterns used in the Dune system. These patterns help kee…" at bounding box center [390, 162] width 259 height 26
click at [284, 162] on p "This page has all the patterns used in the Dune system. These patterns help kee…" at bounding box center [390, 162] width 259 height 26
click at [314, 157] on p "This page has all the patterns used in the Dune system. These patterns help kee…" at bounding box center [390, 162] width 259 height 26
click at [300, 157] on p "This page has all the patterns used in the Dune system. These patterns help kee…" at bounding box center [390, 162] width 259 height 26
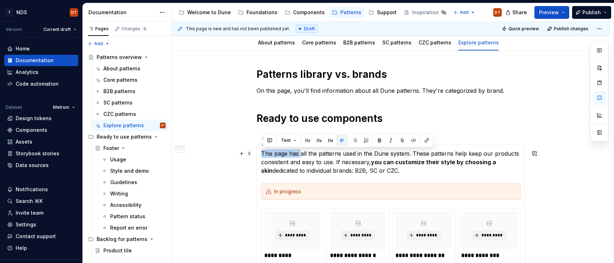
drag, startPoint x: 302, startPoint y: 155, endPoint x: 263, endPoint y: 157, distance: 38.8
click at [262, 157] on div "**********" at bounding box center [391, 244] width 269 height 199
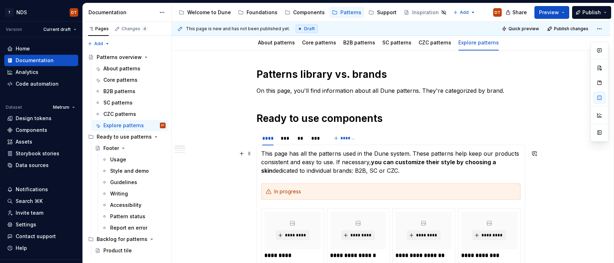
click at [305, 160] on p "This page has all the patterns used in the Dune system. These patterns help kee…" at bounding box center [390, 162] width 259 height 26
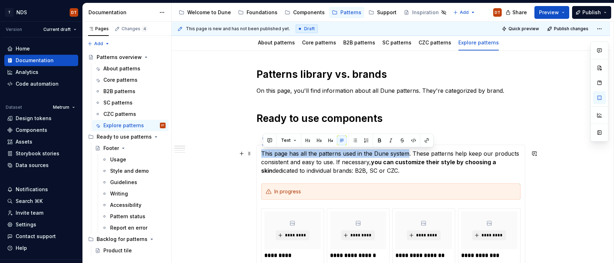
drag, startPoint x: 410, startPoint y: 153, endPoint x: 259, endPoint y: 152, distance: 151.0
click at [259, 152] on div "**********" at bounding box center [391, 244] width 269 height 199
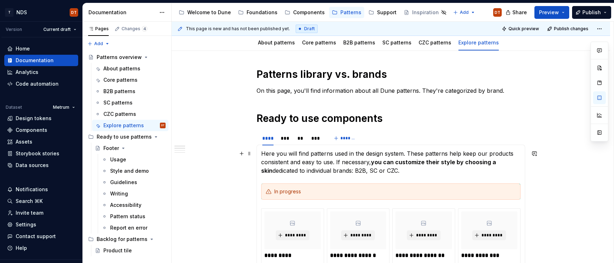
click at [392, 154] on p "Here you will find patterns used in the design system. These patterns help keep…" at bounding box center [390, 162] width 259 height 26
click at [349, 160] on p "Here you will find patterns used in the design system. These patterns help keep…" at bounding box center [390, 162] width 259 height 26
click at [364, 161] on p "Here you will find patterns used in the design system. These patterns help keep…" at bounding box center [390, 162] width 259 height 26
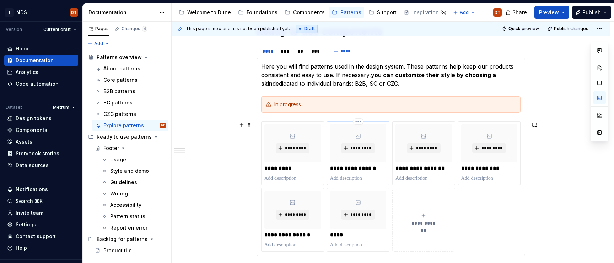
scroll to position [161, 0]
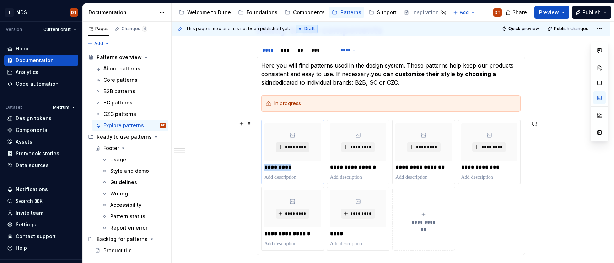
drag, startPoint x: 300, startPoint y: 167, endPoint x: 282, endPoint y: 149, distance: 25.9
click at [263, 169] on div "**********" at bounding box center [390, 185] width 259 height 130
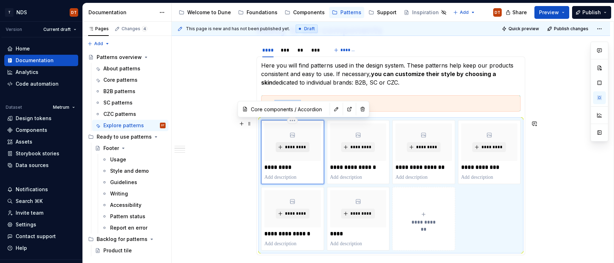
click at [294, 148] on span "*********" at bounding box center [296, 147] width 22 height 6
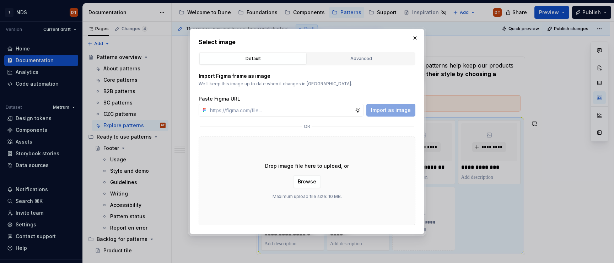
drag, startPoint x: 415, startPoint y: 38, endPoint x: 413, endPoint y: 42, distance: 4.5
click at [415, 38] on button "button" at bounding box center [415, 38] width 10 height 10
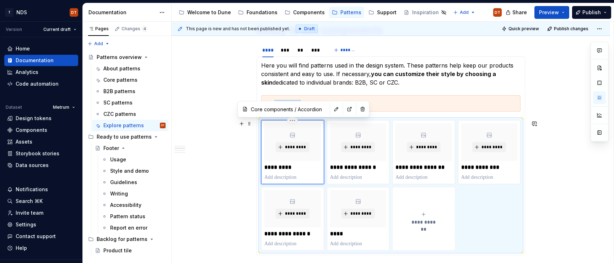
drag, startPoint x: 303, startPoint y: 154, endPoint x: 306, endPoint y: 158, distance: 5.6
click at [303, 154] on div "*********" at bounding box center [292, 142] width 56 height 38
click at [300, 164] on p "*********" at bounding box center [292, 167] width 56 height 7
click at [332, 111] on button "button" at bounding box center [337, 109] width 10 height 10
type textarea "*"
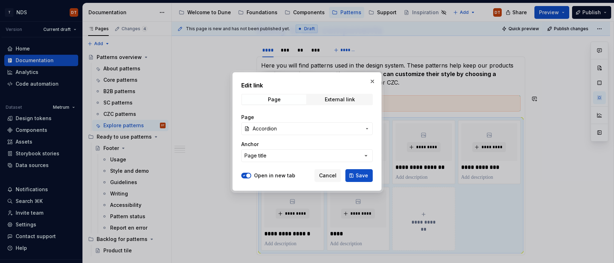
click at [367, 128] on icon "button" at bounding box center [366, 128] width 1 height 1
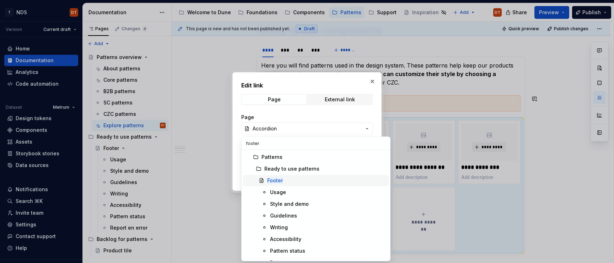
type input "footer"
click at [275, 181] on mark "Footer" at bounding box center [275, 180] width 16 height 6
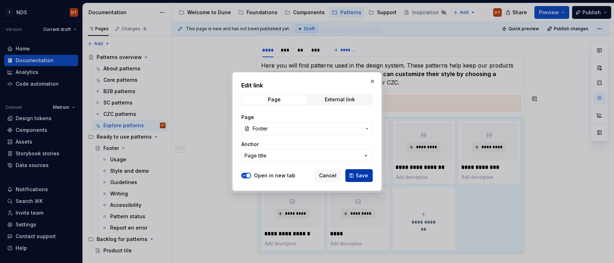
click at [361, 176] on span "Save" at bounding box center [362, 175] width 12 height 7
type textarea "*"
type input "Footer"
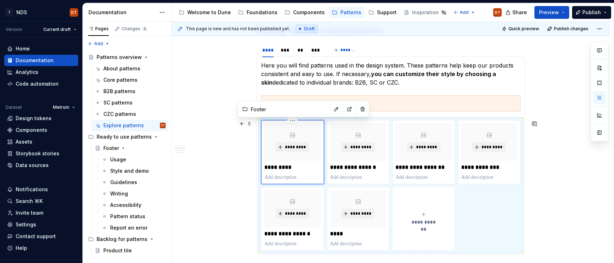
click at [295, 167] on p "*********" at bounding box center [292, 167] width 56 height 7
drag, startPoint x: 303, startPoint y: 167, endPoint x: 268, endPoint y: 174, distance: 36.6
click at [262, 167] on div "**********" at bounding box center [390, 185] width 259 height 130
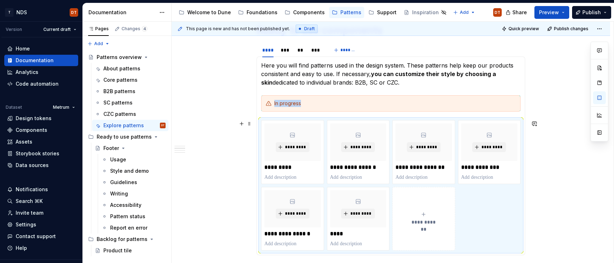
drag, startPoint x: 196, startPoint y: 199, endPoint x: 256, endPoint y: 190, distance: 61.1
click at [196, 189] on div "**********" at bounding box center [393, 143] width 442 height 242
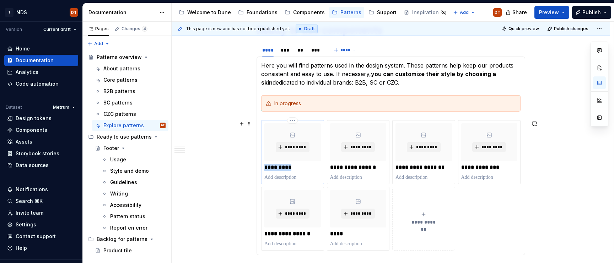
click at [290, 165] on p "*********" at bounding box center [292, 167] width 56 height 7
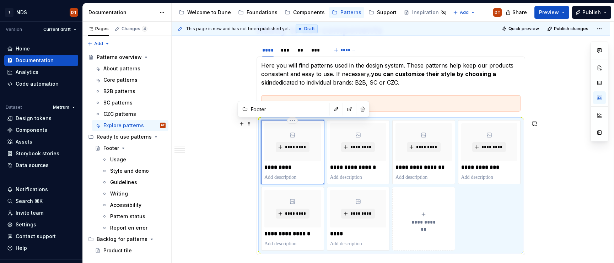
click at [310, 167] on p "*********" at bounding box center [292, 167] width 56 height 7
click at [426, 189] on span "**********" at bounding box center [423, 222] width 31 height 7
type textarea "*"
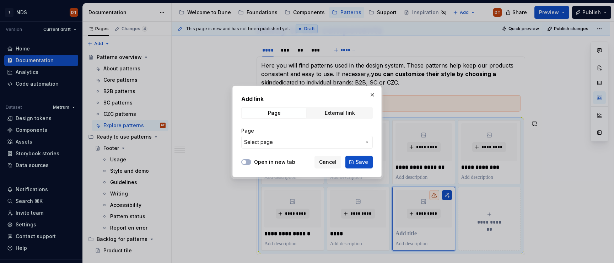
click at [366, 141] on icon "button" at bounding box center [367, 142] width 6 height 6
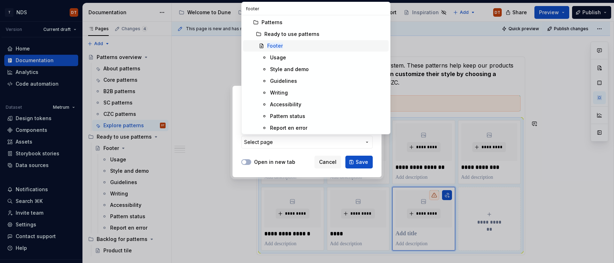
type input "footer"
drag, startPoint x: 272, startPoint y: 45, endPoint x: 274, endPoint y: 52, distance: 7.3
click at [272, 45] on mark "Footer" at bounding box center [275, 46] width 16 height 6
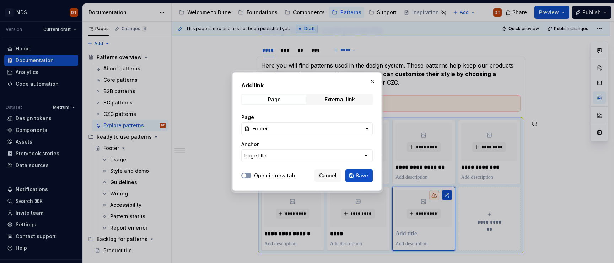
click at [246, 175] on span "button" at bounding box center [244, 175] width 4 height 4
click at [362, 177] on span "Save" at bounding box center [362, 175] width 12 height 7
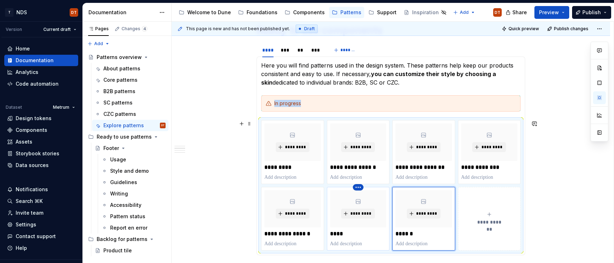
click at [360, 188] on html "T NDS DT Version Current draft Home Documentation Analytics Code automation Dat…" at bounding box center [307, 131] width 614 height 263
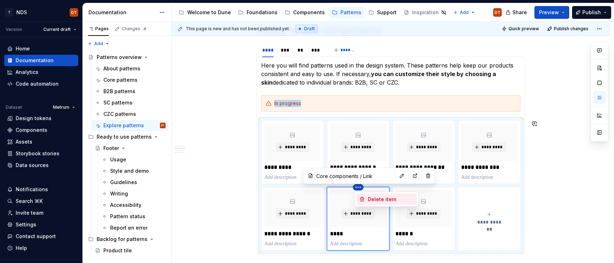
click at [381, 189] on div "Delete item" at bounding box center [391, 199] width 46 height 7
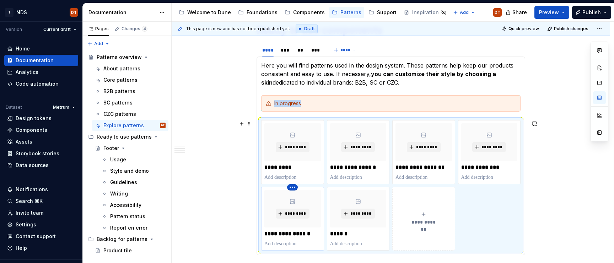
click at [293, 188] on html "T NDS DT Version Current draft Home Documentation Analytics Code automation Dat…" at bounding box center [307, 131] width 614 height 263
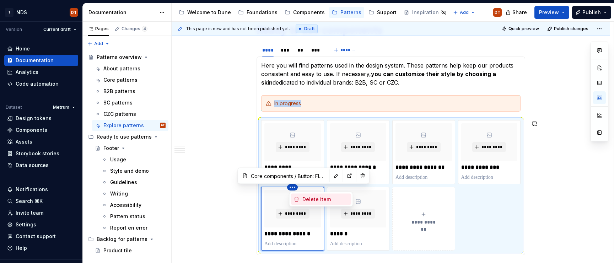
click at [312, 189] on div "Delete item" at bounding box center [325, 199] width 46 height 7
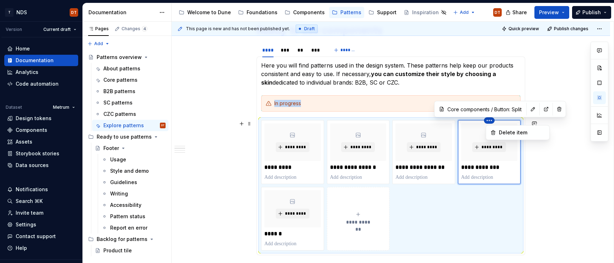
click at [491, 122] on html "T NDS DT Version Current draft Home Documentation Analytics Code automation Dat…" at bounding box center [307, 131] width 614 height 263
click at [516, 133] on div "Delete item" at bounding box center [522, 132] width 46 height 7
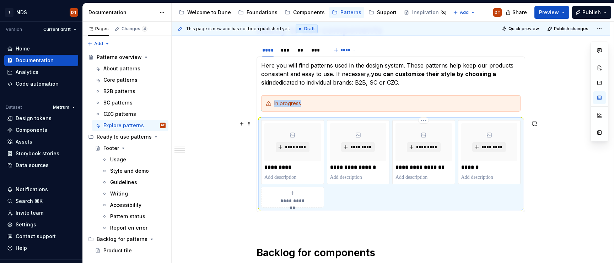
click at [426, 120] on html "T NDS DT Version Current draft Home Documentation Analytics Code automation Dat…" at bounding box center [307, 131] width 614 height 263
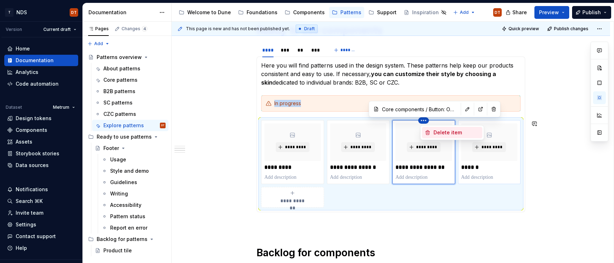
drag, startPoint x: 442, startPoint y: 133, endPoint x: 432, endPoint y: 135, distance: 10.2
click at [442, 133] on div "Delete item" at bounding box center [457, 132] width 46 height 7
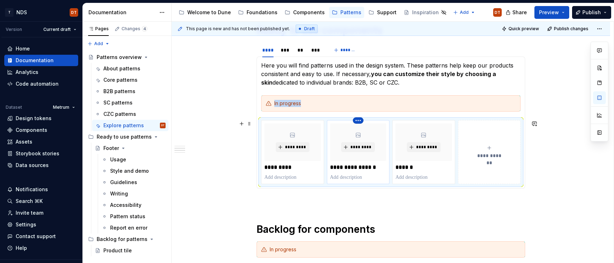
click at [358, 123] on html "T NDS DT Version Current draft Home Documentation Analytics Code automation Dat…" at bounding box center [307, 131] width 614 height 263
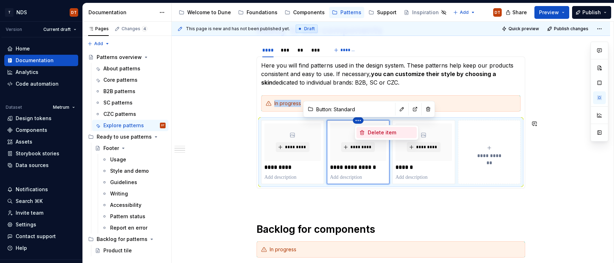
click at [392, 134] on div "Delete item" at bounding box center [391, 132] width 46 height 7
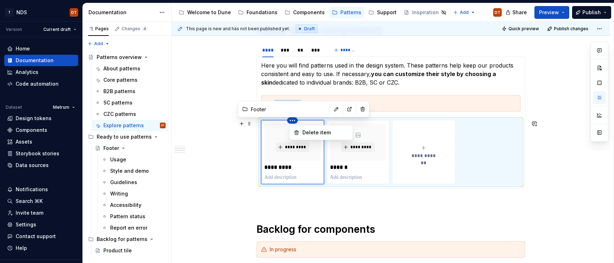
click at [295, 122] on html "T NDS DT Version Current draft Home Documentation Analytics Code automation Dat…" at bounding box center [307, 131] width 614 height 263
click at [319, 135] on div "Delete item" at bounding box center [325, 132] width 46 height 7
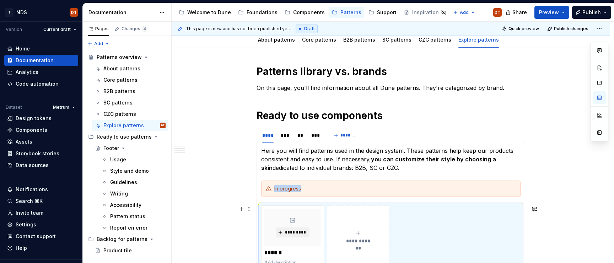
scroll to position [75, 0]
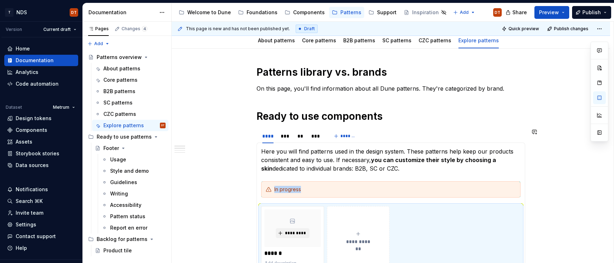
type textarea "*"
click at [288, 138] on div "***" at bounding box center [286, 136] width 10 height 7
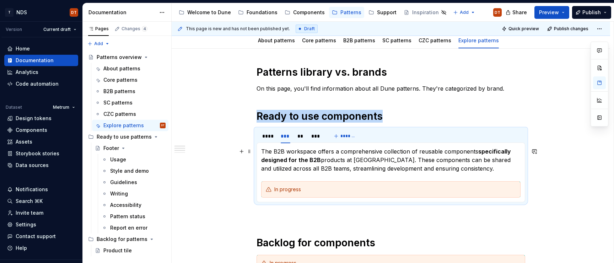
click at [463, 152] on p "The B2B workspace offers a comprehensive collection of reusable components spec…" at bounding box center [390, 160] width 259 height 26
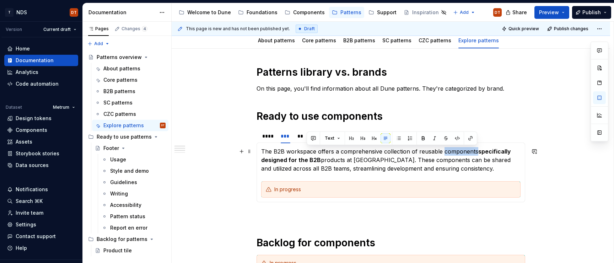
drag, startPoint x: 476, startPoint y: 151, endPoint x: 444, endPoint y: 151, distance: 32.3
click at [444, 151] on p "The B2B workspace offers a comprehensive collection of reusable components spec…" at bounding box center [390, 160] width 259 height 26
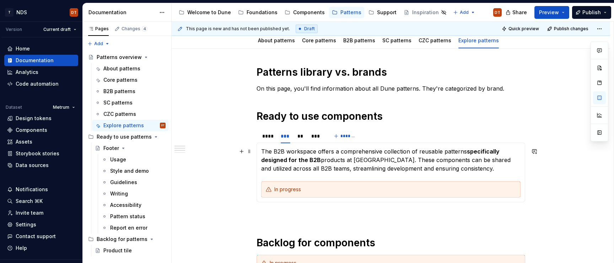
click at [393, 159] on p "The B2B workspace offers a comprehensive collection of reusable patterns specif…" at bounding box center [390, 160] width 259 height 26
drag, startPoint x: 423, startPoint y: 160, endPoint x: 391, endPoint y: 161, distance: 32.3
click at [391, 161] on p "The B2B workspace offers a comprehensive collection of reusable patterns specif…" at bounding box center [390, 160] width 259 height 26
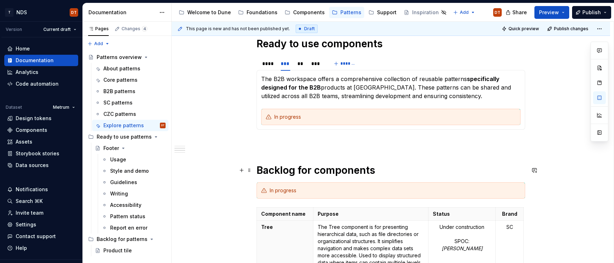
scroll to position [144, 0]
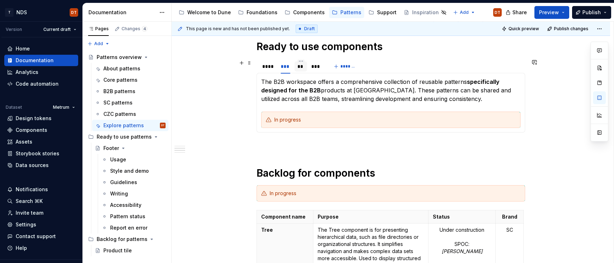
click at [302, 65] on div "**" at bounding box center [300, 66] width 7 height 7
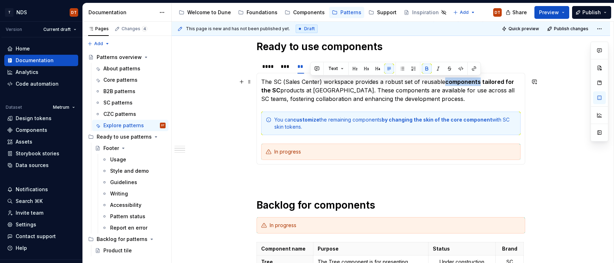
drag, startPoint x: 480, startPoint y: 83, endPoint x: 446, endPoint y: 84, distance: 34.1
click at [446, 84] on strong "components tailored for the SC" at bounding box center [388, 86] width 254 height 16
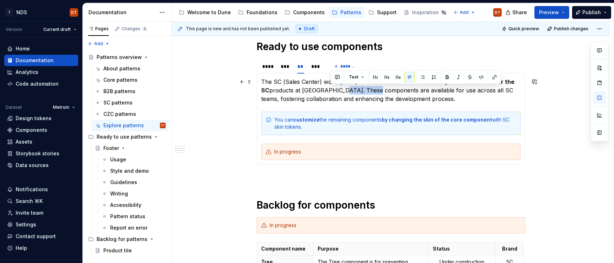
drag, startPoint x: 362, startPoint y: 89, endPoint x: 332, endPoint y: 90, distance: 30.2
click at [332, 90] on p "The SC (Sales Center) workspace provides a robust set of reusable patterns tail…" at bounding box center [390, 90] width 259 height 26
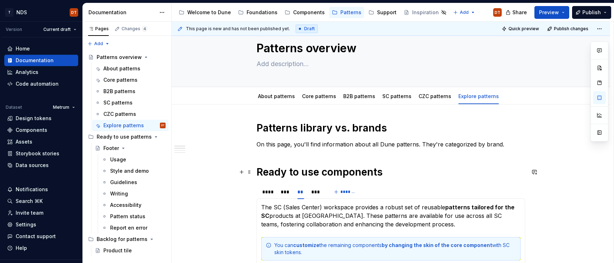
scroll to position [18, 0]
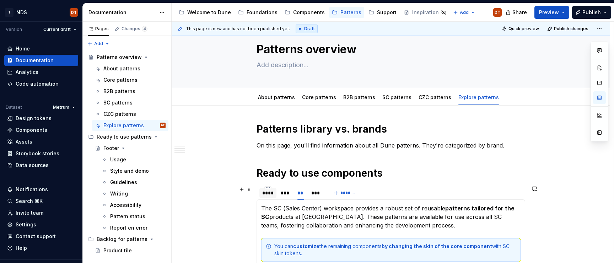
click at [269, 189] on div "****" at bounding box center [267, 192] width 11 height 7
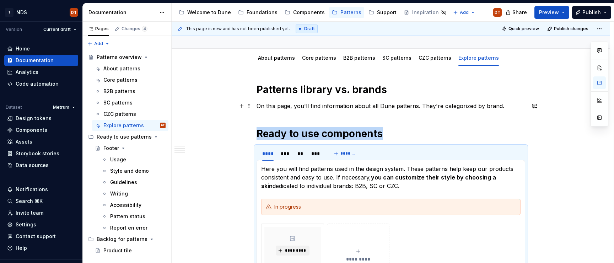
scroll to position [49, 0]
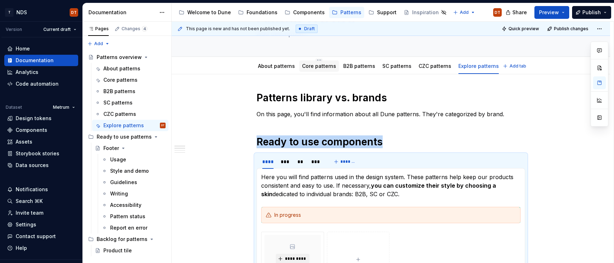
click at [317, 66] on link "Core patterns" at bounding box center [319, 66] width 34 height 6
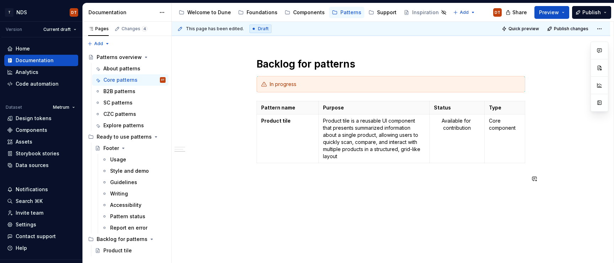
scroll to position [270, 0]
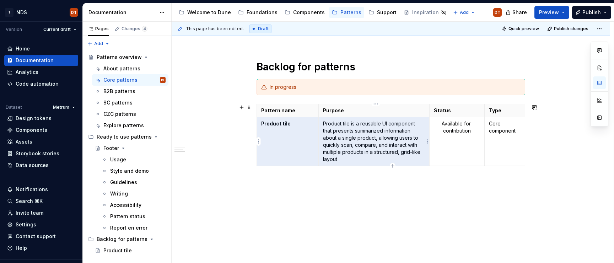
drag, startPoint x: 265, startPoint y: 124, endPoint x: 383, endPoint y: 145, distance: 120.2
click at [383, 145] on tr "Product tile Product tile is a reusable UI component that presents summarized i…" at bounding box center [391, 141] width 268 height 49
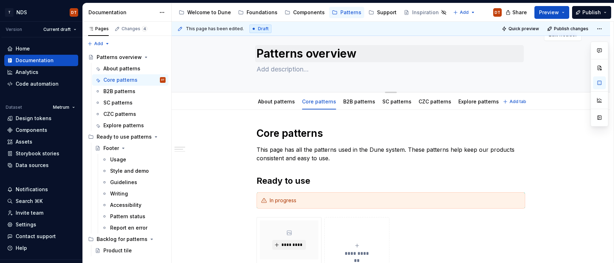
scroll to position [0, 0]
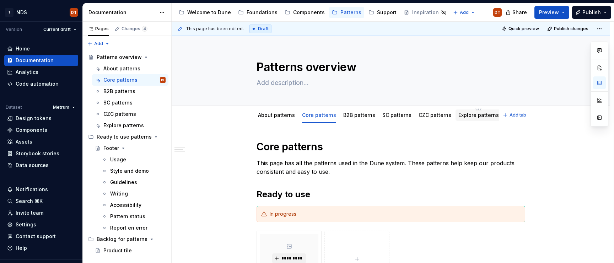
click at [478, 114] on link "Explore patterns" at bounding box center [478, 115] width 41 height 6
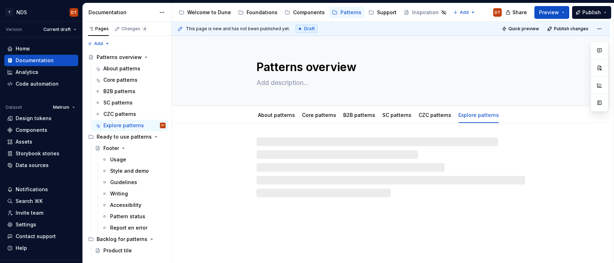
type textarea "*"
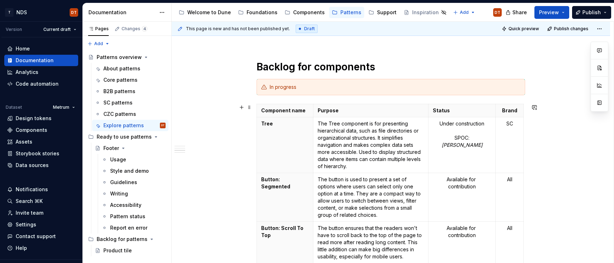
scroll to position [329, 0]
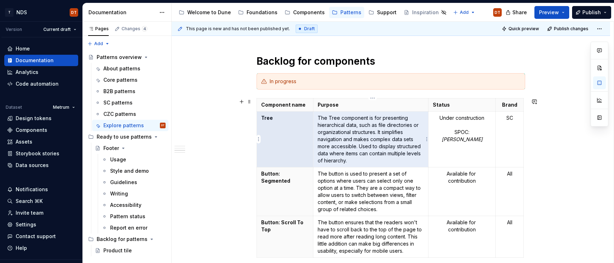
drag, startPoint x: 264, startPoint y: 118, endPoint x: 341, endPoint y: 131, distance: 78.6
click at [349, 123] on tr "Tree The Tree component is for presenting hierarchical data, such as file direc…" at bounding box center [390, 139] width 267 height 56
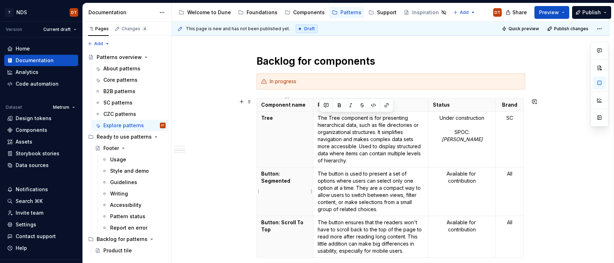
click at [295, 179] on th "Button: Segmented" at bounding box center [285, 191] width 56 height 49
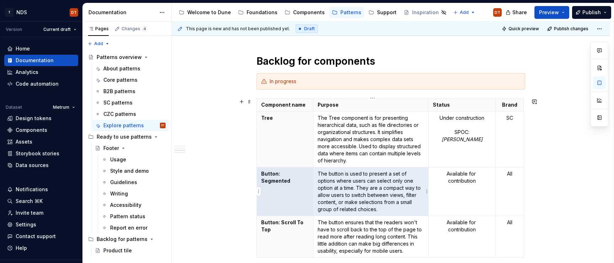
drag, startPoint x: 264, startPoint y: 174, endPoint x: 373, endPoint y: 183, distance: 109.2
click at [373, 183] on tr "Button: Segmented The button is used to present a set of options where users ca…" at bounding box center [390, 191] width 267 height 49
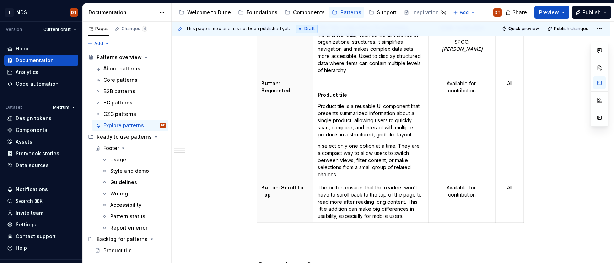
scroll to position [423, 0]
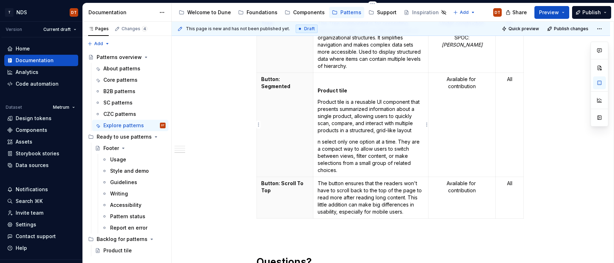
click at [318, 100] on td "Product tile Product tile is a reusable UI component that presents summarized i…" at bounding box center [370, 124] width 115 height 104
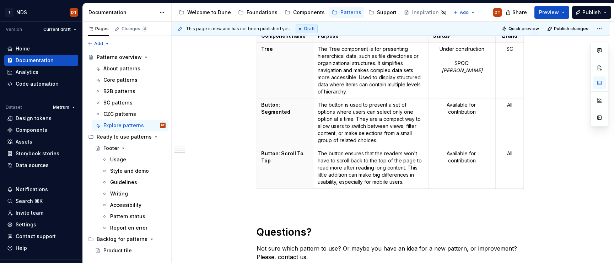
scroll to position [394, 0]
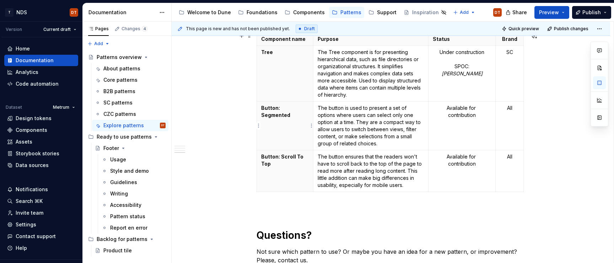
click at [290, 108] on strong "Button: Segmented" at bounding box center [275, 111] width 29 height 13
drag, startPoint x: 308, startPoint y: 108, endPoint x: 260, endPoint y: 107, distance: 48.7
click at [260, 107] on th "Button: Segmented" at bounding box center [285, 125] width 56 height 49
click at [382, 121] on p "The button is used to present a set of options where users can select only one …" at bounding box center [371, 125] width 107 height 43
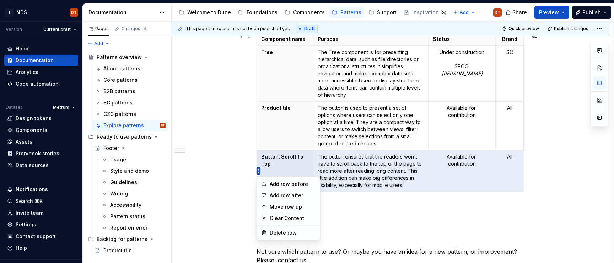
click at [259, 171] on html "T NDS DT Version Current draft Home Documentation Analytics Code automation Dat…" at bounding box center [307, 131] width 614 height 263
click at [276, 189] on div "Delete row" at bounding box center [293, 232] width 46 height 7
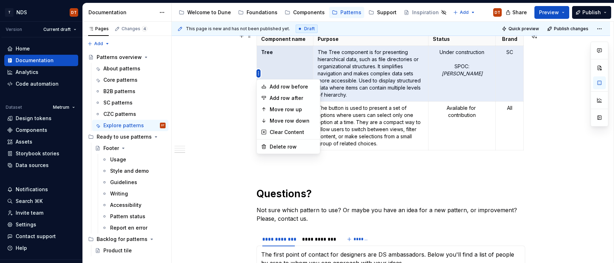
click at [258, 74] on html "T NDS DT Version Current draft Home Documentation Analytics Code automation Dat…" at bounding box center [307, 131] width 614 height 263
click at [270, 146] on div "Delete row" at bounding box center [293, 146] width 46 height 7
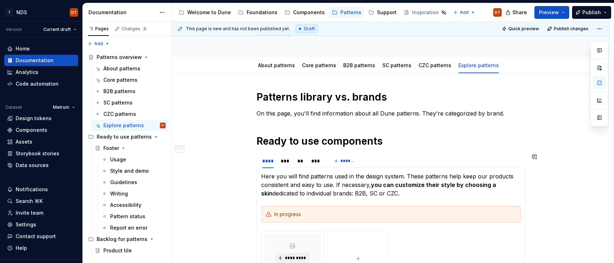
scroll to position [28, 0]
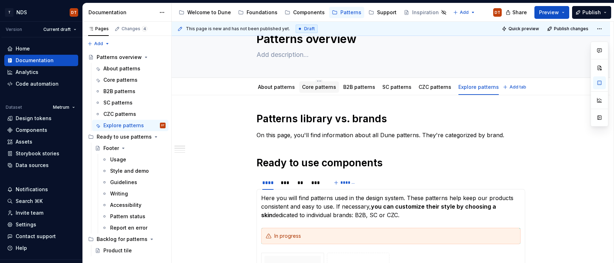
click at [323, 89] on link "Core patterns" at bounding box center [319, 87] width 34 height 6
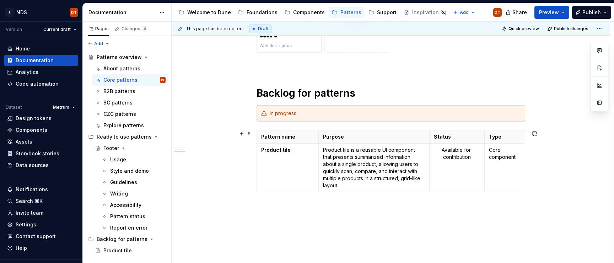
scroll to position [276, 0]
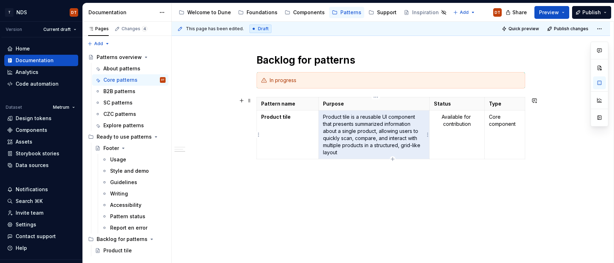
drag, startPoint x: 342, startPoint y: 152, endPoint x: 325, endPoint y: 117, distance: 38.8
click at [325, 117] on p "Product tile is a reusable UI component that presents summarized information ab…" at bounding box center [374, 134] width 102 height 43
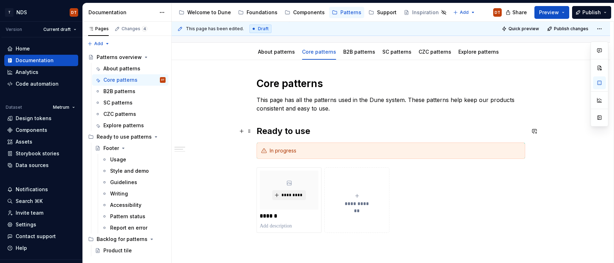
scroll to position [53, 0]
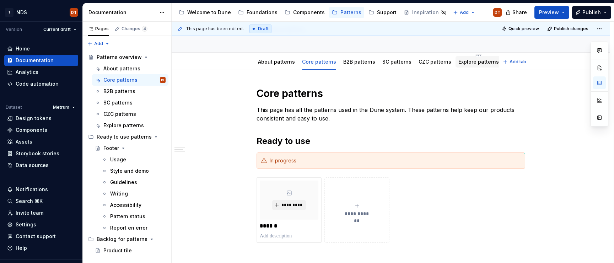
click at [472, 64] on link "Explore patterns" at bounding box center [478, 62] width 41 height 6
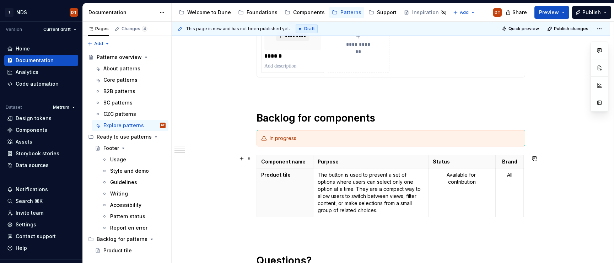
scroll to position [288, 0]
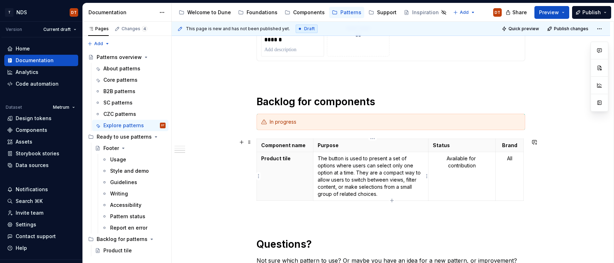
type textarea "*"
click at [338, 167] on p "The button is used to present a set of options where users can select only one …" at bounding box center [371, 176] width 107 height 43
drag, startPoint x: 319, startPoint y: 158, endPoint x: 383, endPoint y: 193, distance: 73.8
click at [383, 189] on td "The button is used to present a set of options where users can select only one …" at bounding box center [370, 176] width 115 height 49
paste div
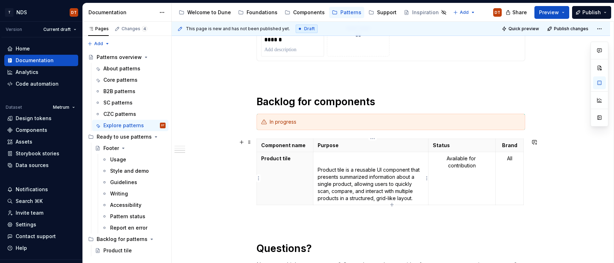
click at [319, 168] on p "Product tile is a reusable UI component that presents summarized information ab…" at bounding box center [371, 184] width 107 height 36
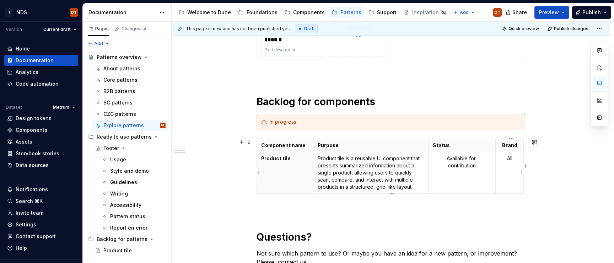
click at [508, 157] on p "All" at bounding box center [509, 158] width 19 height 7
drag, startPoint x: 514, startPoint y: 158, endPoint x: 507, endPoint y: 158, distance: 6.8
click at [507, 158] on p "All" at bounding box center [509, 158] width 19 height 7
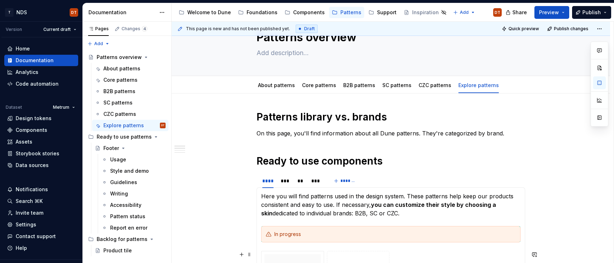
scroll to position [0, 0]
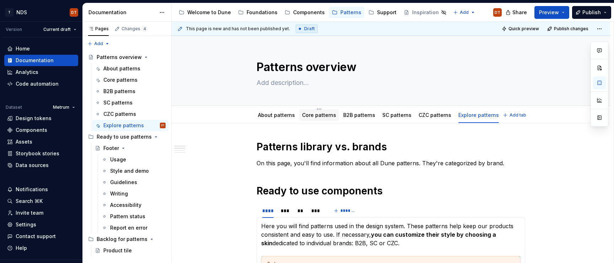
click at [318, 112] on link "Core patterns" at bounding box center [319, 115] width 34 height 6
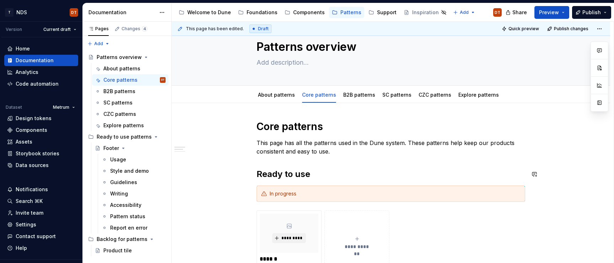
scroll to position [4, 0]
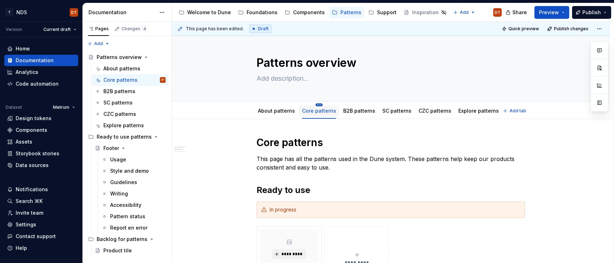
click at [317, 105] on html "T NDS DT Version Current draft Home Documentation Analytics Code automation Dat…" at bounding box center [307, 131] width 614 height 263
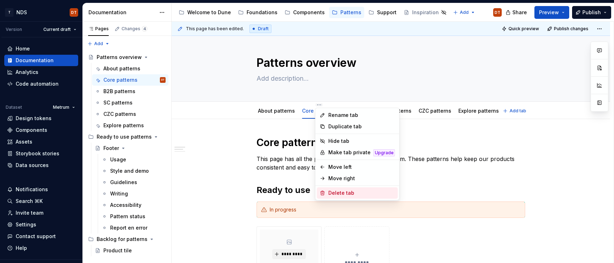
click at [332, 189] on div "Delete tab" at bounding box center [361, 192] width 67 height 7
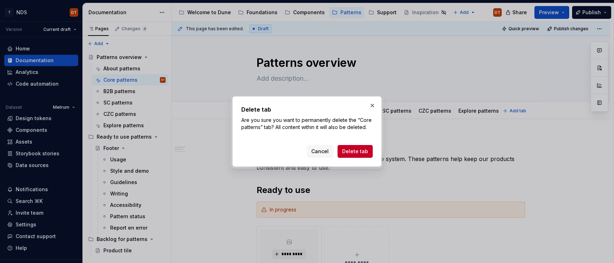
drag, startPoint x: 355, startPoint y: 152, endPoint x: 349, endPoint y: 151, distance: 6.8
click at [355, 152] on span "Delete tab" at bounding box center [355, 151] width 26 height 7
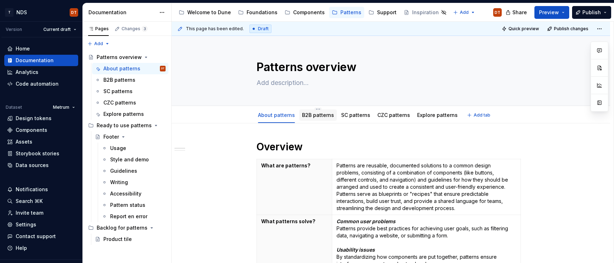
click at [320, 117] on link "B2B patterns" at bounding box center [318, 115] width 32 height 6
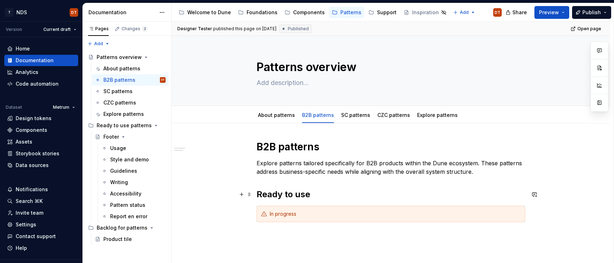
scroll to position [3, 0]
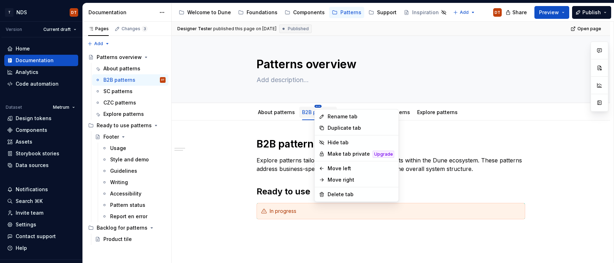
click at [317, 106] on html "T NDS DT Version Current draft Home Documentation Analytics Code automation Dat…" at bounding box center [307, 131] width 614 height 263
click at [279, 178] on html "T NDS DT Version Current draft Home Documentation Analytics Code automation Dat…" at bounding box center [307, 131] width 614 height 263
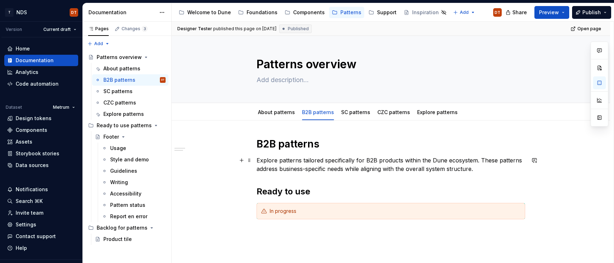
scroll to position [0, 0]
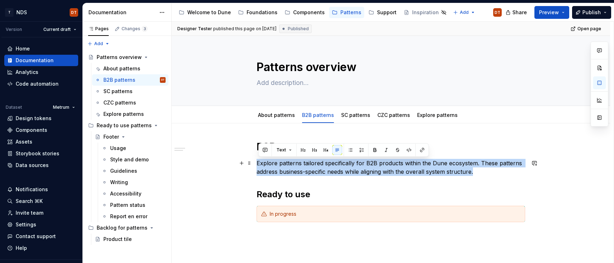
drag, startPoint x: 483, startPoint y: 172, endPoint x: 257, endPoint y: 165, distance: 226.1
click at [256, 164] on div "B2B patterns Explore patterns tailored specifically for B2B products within the…" at bounding box center [391, 216] width 438 height 186
copy p "Explore patterns tailored specifically for B2B products within the Dune ecosyst…"
click at [432, 117] on link "Explore patterns" at bounding box center [437, 115] width 41 height 6
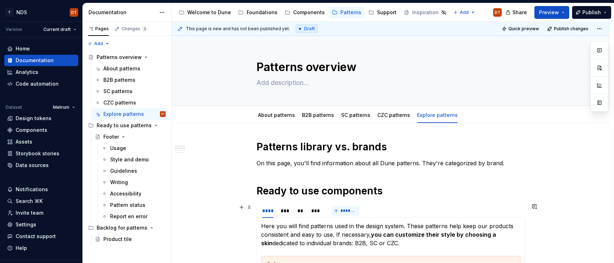
drag, startPoint x: 287, startPoint y: 212, endPoint x: 355, endPoint y: 213, distance: 68.6
click at [287, 189] on div "***" at bounding box center [286, 210] width 10 height 7
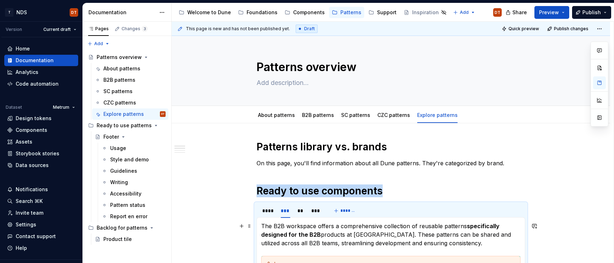
scroll to position [0, 0]
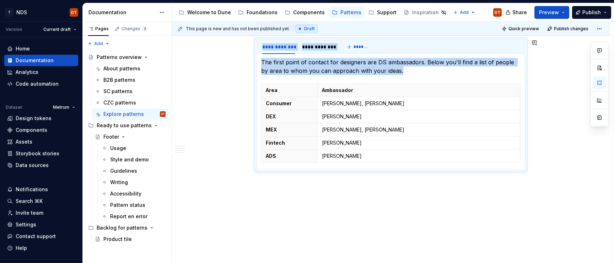
drag, startPoint x: 436, startPoint y: 244, endPoint x: 330, endPoint y: 221, distance: 108.0
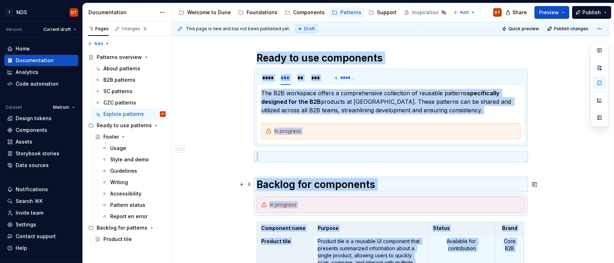
scroll to position [124, 0]
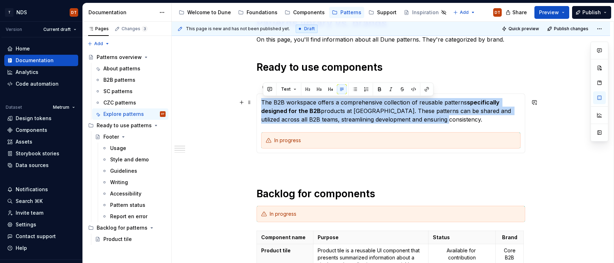
drag, startPoint x: 439, startPoint y: 119, endPoint x: 260, endPoint y: 102, distance: 179.6
click at [260, 102] on div "**********" at bounding box center [391, 123] width 269 height 60
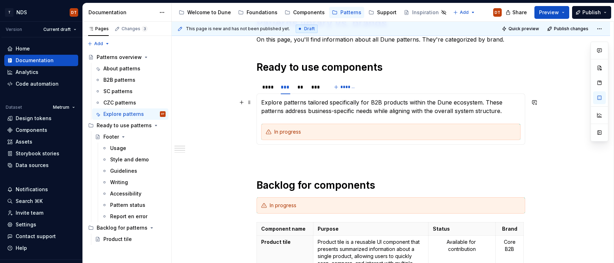
click at [301, 108] on p "Explore patterns tailored specifically for B2B products within the Dune ecosyst…" at bounding box center [390, 106] width 259 height 17
click at [342, 102] on p "Explore patterns tailored specifically for B2B products within the Dune ecosyst…" at bounding box center [390, 106] width 259 height 17
click at [316, 104] on p "Explore patterns tailored specifically for B2B products within the Dune ecosyst…" at bounding box center [390, 106] width 259 height 17
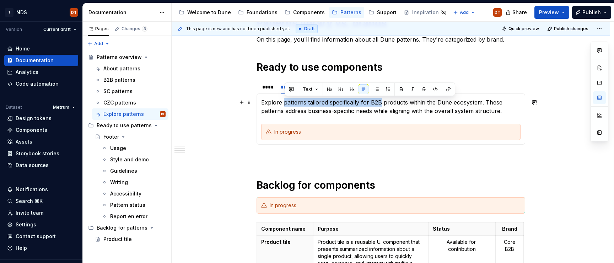
drag, startPoint x: 284, startPoint y: 103, endPoint x: 383, endPoint y: 103, distance: 98.4
click at [383, 103] on p "Explore patterns tailored specifically for B2B products within the Dune ecosyst…" at bounding box center [390, 106] width 259 height 17
click at [421, 111] on p "Explore patterns tailored specifically for B2B products within the Dune ecosyst…" at bounding box center [390, 106] width 259 height 17
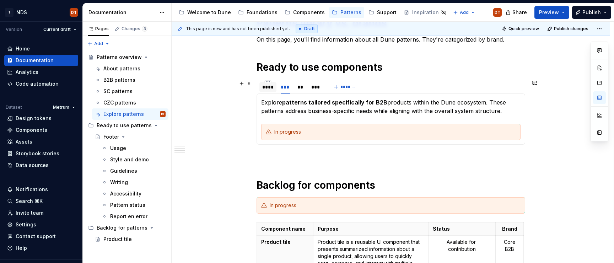
click at [273, 88] on div "****" at bounding box center [267, 87] width 11 height 7
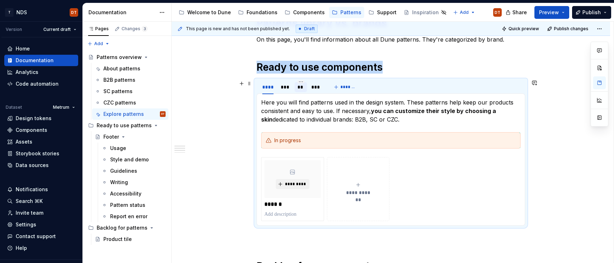
click at [304, 88] on div "**" at bounding box center [300, 87] width 7 height 7
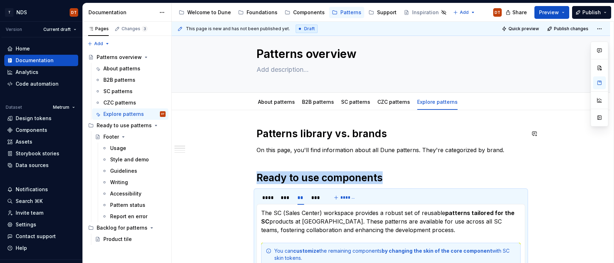
scroll to position [0, 0]
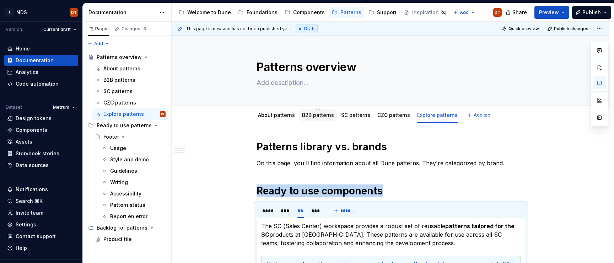
click at [321, 116] on link "B2B patterns" at bounding box center [318, 115] width 32 height 6
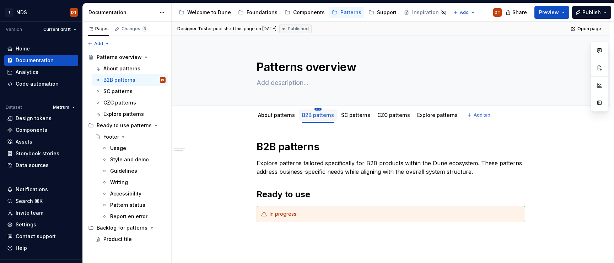
click at [318, 109] on html "T NDS DT Version Current draft Home Documentation Analytics Code automation Dat…" at bounding box center [307, 131] width 614 height 263
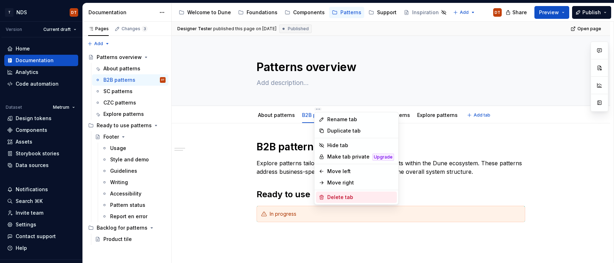
click at [338, 189] on div "Delete tab" at bounding box center [360, 197] width 67 height 7
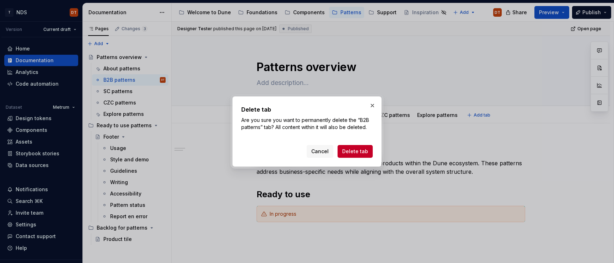
click at [357, 152] on span "Delete tab" at bounding box center [355, 151] width 26 height 7
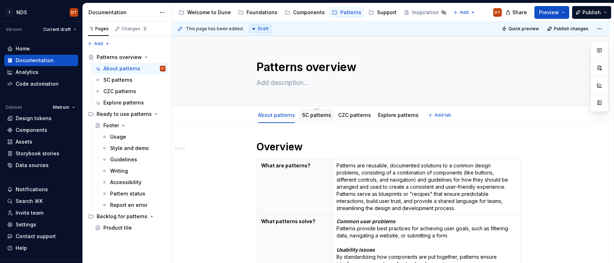
click at [315, 118] on link "SC patterns" at bounding box center [316, 115] width 29 height 6
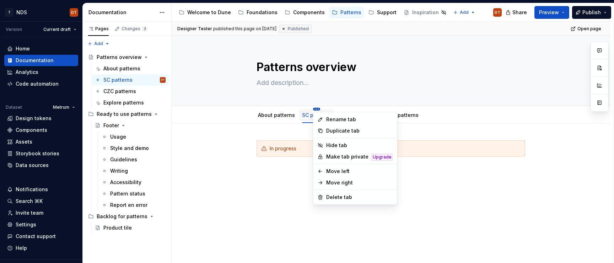
click at [318, 109] on html "T NDS DT Version Current draft Home Documentation Analytics Code automation Dat…" at bounding box center [307, 131] width 614 height 263
click at [333, 189] on div "Delete tab" at bounding box center [359, 197] width 67 height 7
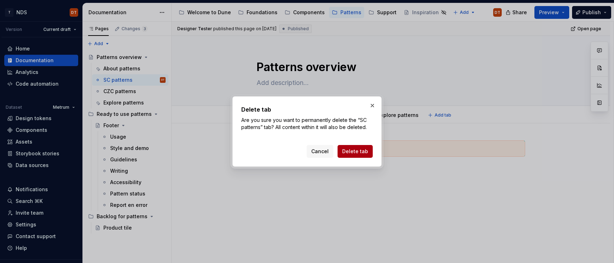
click at [351, 152] on span "Delete tab" at bounding box center [355, 151] width 26 height 7
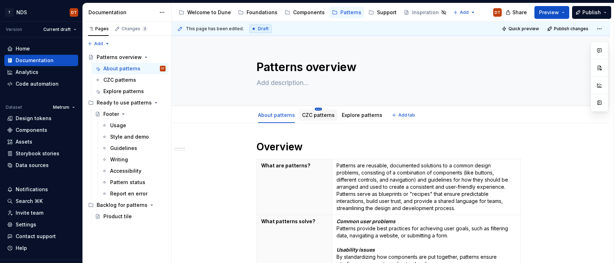
click at [317, 110] on html "T NDS DT Version Current draft Home Documentation Analytics Code automation Dat…" at bounding box center [307, 131] width 614 height 263
click at [309, 113] on html "T NDS DT Version Current draft Home Documentation Analytics Code automation Dat…" at bounding box center [307, 131] width 614 height 263
click at [318, 108] on html "T NDS DT Version Current draft Home Documentation Analytics Code automation Dat…" at bounding box center [307, 131] width 614 height 263
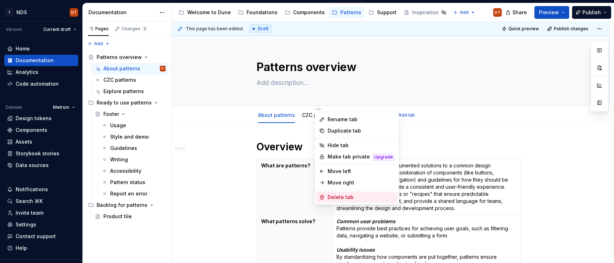
click at [339, 189] on div "Delete tab" at bounding box center [361, 197] width 67 height 7
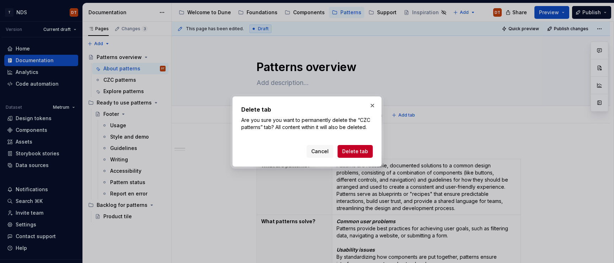
drag, startPoint x: 357, startPoint y: 148, endPoint x: 343, endPoint y: 163, distance: 21.1
click at [357, 148] on span "Delete tab" at bounding box center [355, 151] width 26 height 7
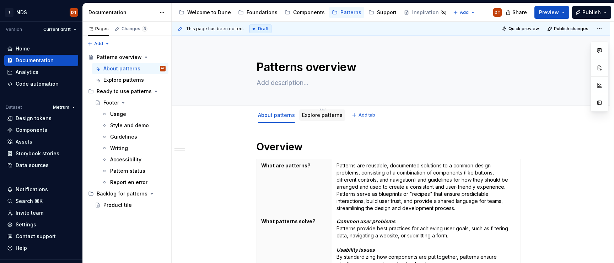
click at [328, 118] on link "Explore patterns" at bounding box center [322, 115] width 41 height 6
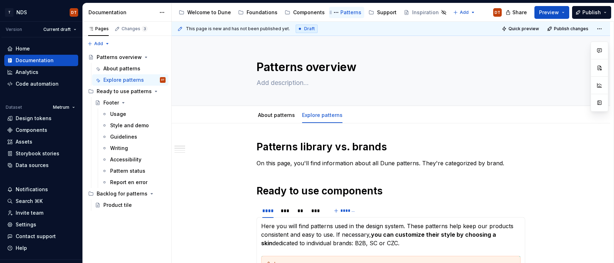
click at [345, 14] on div "Patterns" at bounding box center [350, 12] width 21 height 7
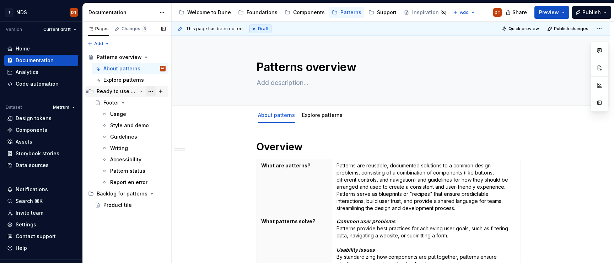
click at [150, 93] on button "Page tree" at bounding box center [151, 91] width 10 height 10
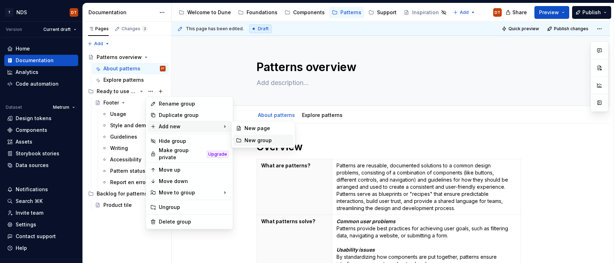
click at [248, 140] on div "New group" at bounding box center [267, 140] width 46 height 7
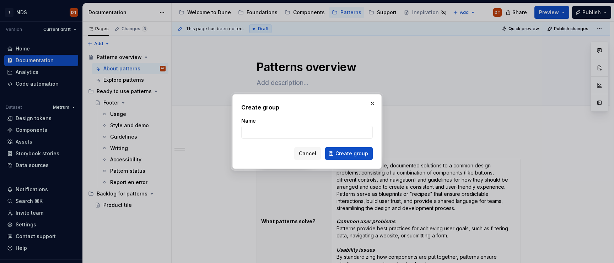
type textarea "*"
type input "Core patterns"
click at [342, 155] on span "Create group" at bounding box center [351, 153] width 33 height 7
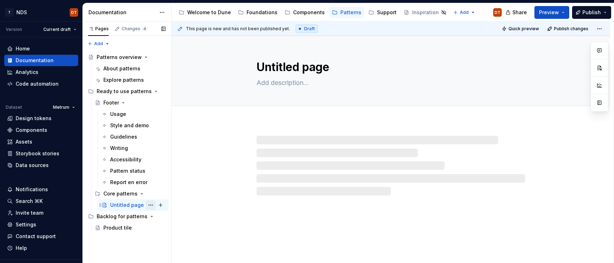
click at [151, 189] on button "Page tree" at bounding box center [151, 205] width 10 height 10
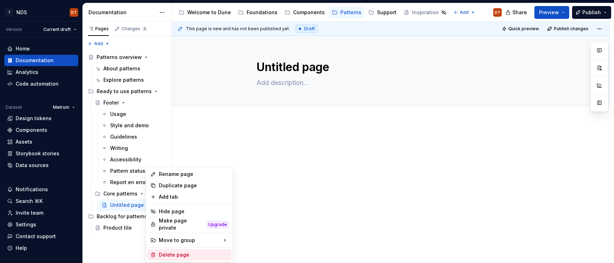
click at [178, 189] on div "Delete page" at bounding box center [194, 254] width 70 height 7
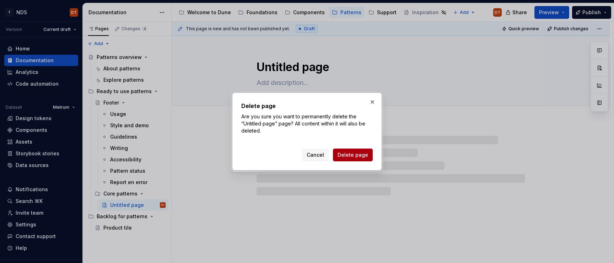
click at [354, 155] on span "Delete page" at bounding box center [353, 154] width 31 height 7
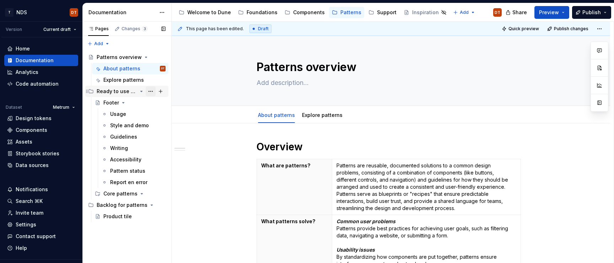
click at [152, 92] on button "Page tree" at bounding box center [151, 91] width 10 height 10
type textarea "*"
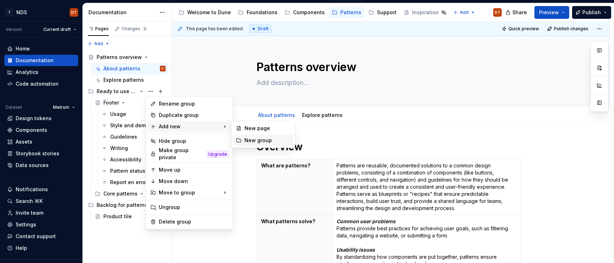
click at [249, 139] on div "New group" at bounding box center [267, 140] width 46 height 7
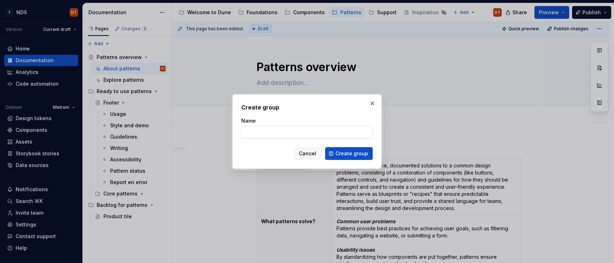
click at [301, 133] on input "Name" at bounding box center [306, 132] width 131 height 13
type input "B2B patterns"
click at [344, 152] on span "Create group" at bounding box center [351, 153] width 33 height 7
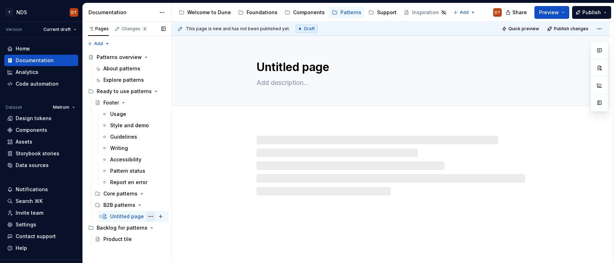
click at [149, 189] on button "Page tree" at bounding box center [151, 216] width 10 height 10
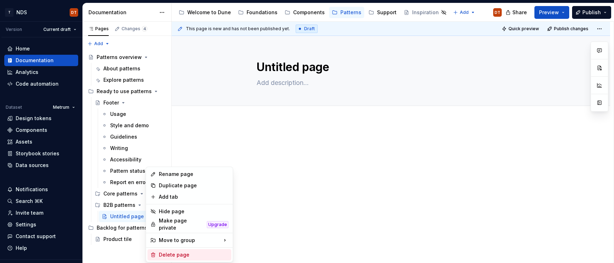
click at [171, 189] on div "Delete page" at bounding box center [194, 254] width 70 height 7
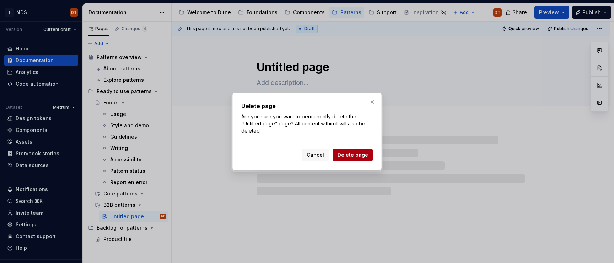
click at [349, 155] on span "Delete page" at bounding box center [353, 154] width 31 height 7
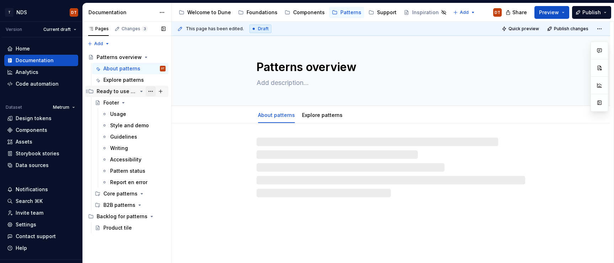
click at [152, 91] on button "Page tree" at bounding box center [151, 91] width 10 height 10
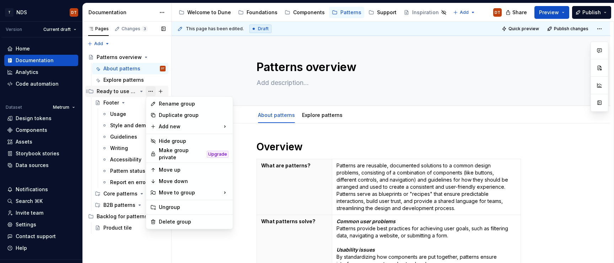
type textarea "*"
click at [248, 141] on div "New group" at bounding box center [267, 140] width 46 height 7
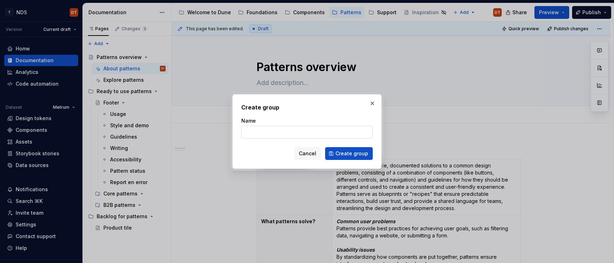
click at [279, 132] on input "Name" at bounding box center [306, 132] width 131 height 13
type input "SC patterns"
click at [349, 154] on span "Create group" at bounding box center [351, 153] width 33 height 7
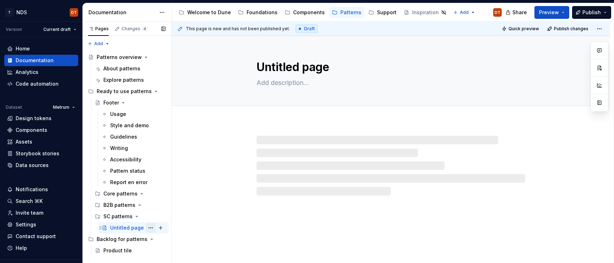
click at [150, 189] on button "Page tree" at bounding box center [151, 228] width 10 height 10
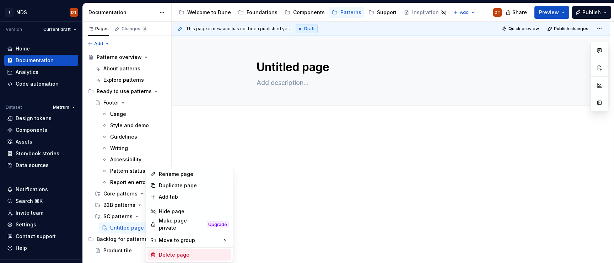
click at [169, 189] on div "Delete page" at bounding box center [194, 254] width 70 height 7
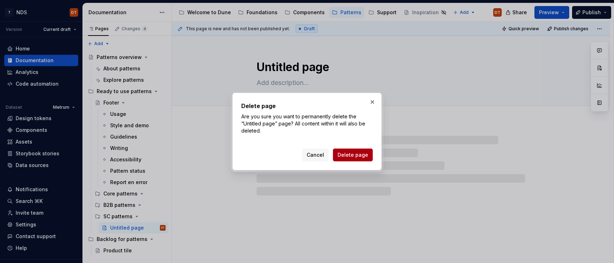
click at [346, 153] on span "Delete page" at bounding box center [353, 154] width 31 height 7
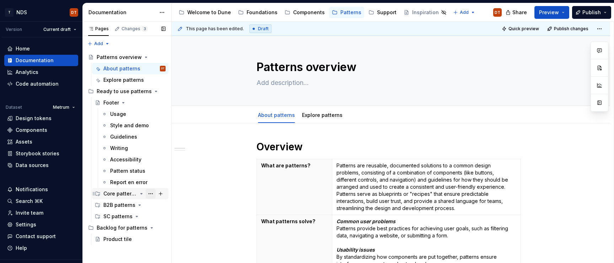
click at [151, 189] on button "Page tree" at bounding box center [151, 194] width 10 height 10
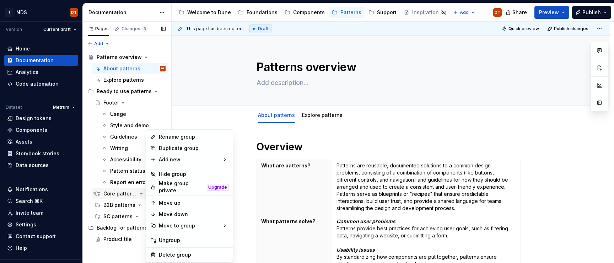
type textarea "*"
click at [254, 175] on div "New group" at bounding box center [267, 173] width 46 height 7
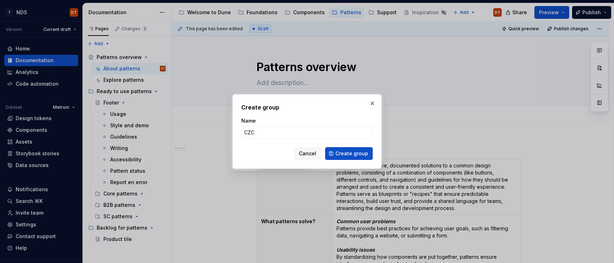
type input "CZC patterns"
click at [349, 153] on span "Create group" at bounding box center [351, 153] width 33 height 7
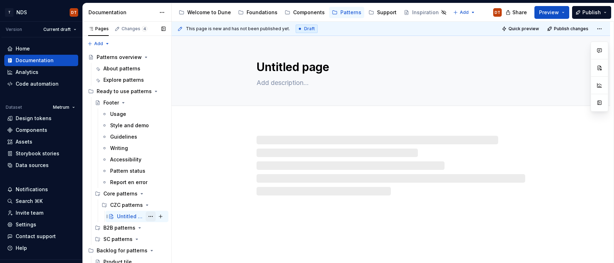
click at [151, 189] on button "Page tree" at bounding box center [151, 216] width 10 height 10
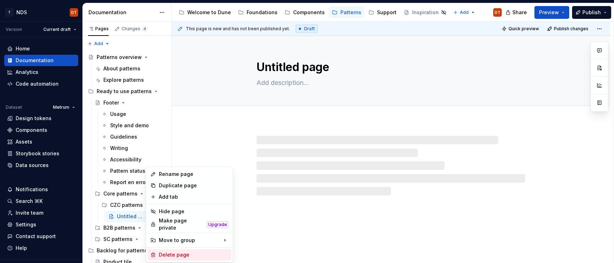
click at [186, 189] on div "Delete page" at bounding box center [194, 254] width 70 height 7
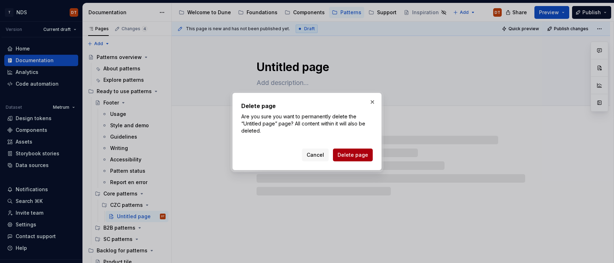
click at [341, 156] on span "Delete page" at bounding box center [353, 154] width 31 height 7
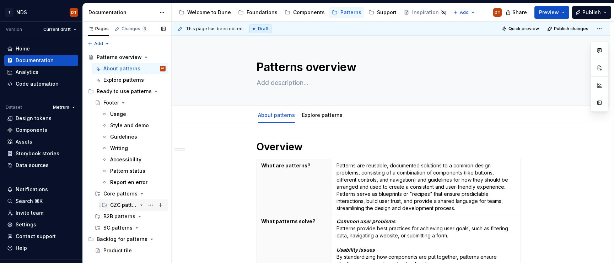
click at [118, 189] on div "CZC patterns" at bounding box center [123, 204] width 27 height 7
click at [150, 189] on button "Page tree" at bounding box center [151, 194] width 10 height 10
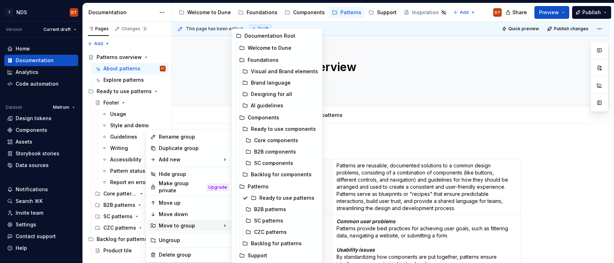
click at [409, 76] on html "T NDS DT Version Current draft Home Documentation Analytics Code automation Dat…" at bounding box center [307, 131] width 614 height 263
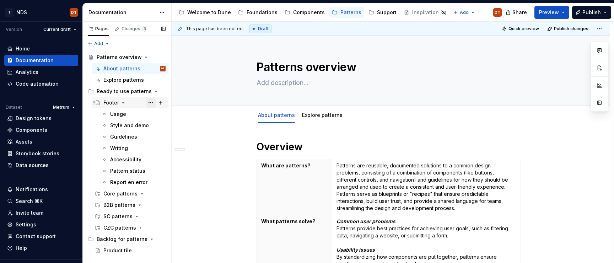
click at [152, 103] on button "Page tree" at bounding box center [151, 103] width 10 height 10
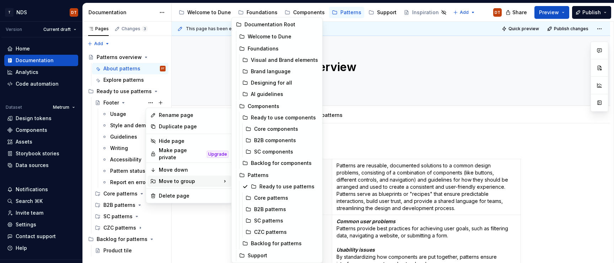
click at [221, 178] on icon at bounding box center [224, 181] width 7 height 7
click at [285, 189] on div "Core patterns" at bounding box center [286, 197] width 64 height 7
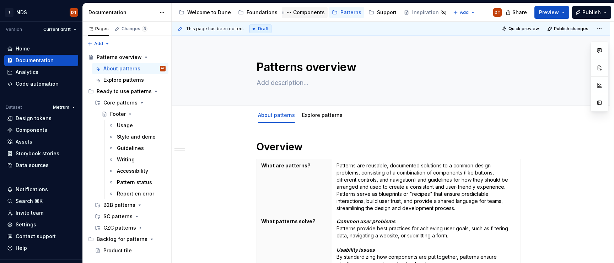
click at [305, 13] on div "Components" at bounding box center [309, 12] width 32 height 7
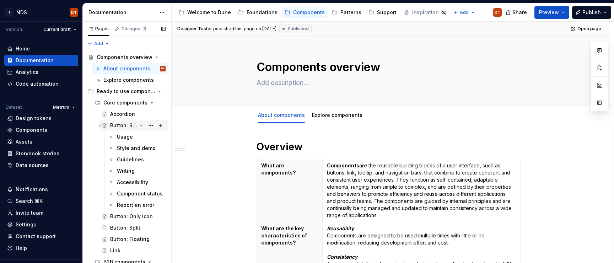
click at [123, 127] on div "Button: Standard" at bounding box center [123, 125] width 27 height 7
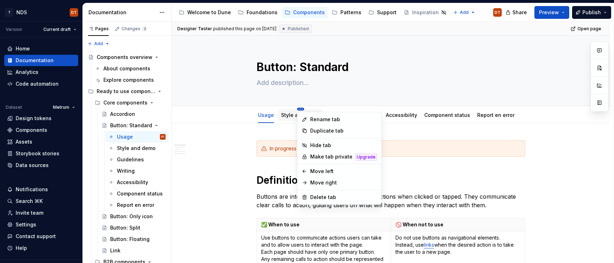
click at [301, 109] on html "T NDS DT Version Current draft Home Documentation Analytics Code automation Dat…" at bounding box center [307, 131] width 614 height 263
type textarea "*"
click at [322, 120] on div "Rename tab" at bounding box center [343, 119] width 67 height 7
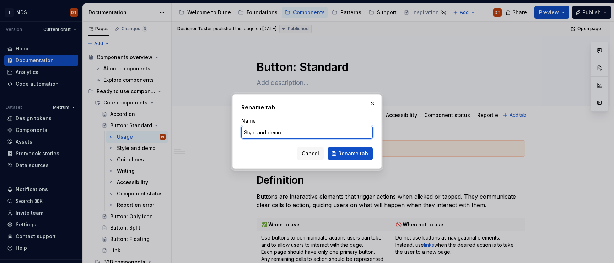
click at [260, 133] on input "Style and demo" at bounding box center [306, 132] width 131 height 13
drag, startPoint x: 269, startPoint y: 132, endPoint x: 238, endPoint y: 131, distance: 30.9
click at [238, 131] on div "Rename tab Name Style and demo Cancel Rename tab" at bounding box center [306, 131] width 149 height 75
type input "Demo & Style"
click at [350, 154] on span "Rename tab" at bounding box center [353, 153] width 30 height 7
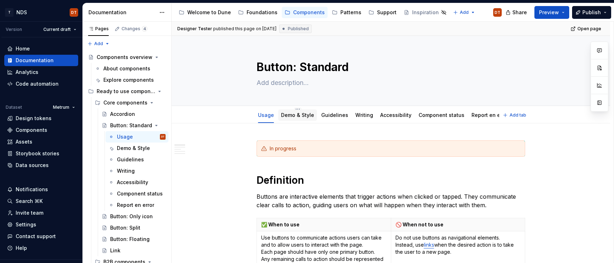
click at [298, 115] on link "Demo & Style" at bounding box center [297, 115] width 33 height 6
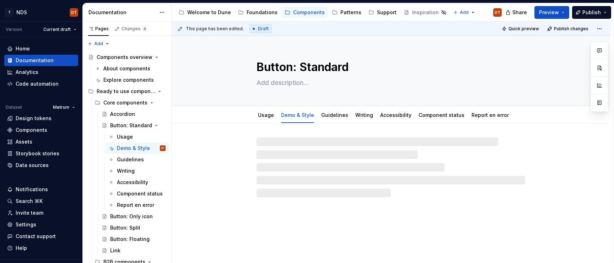
type textarea "*"
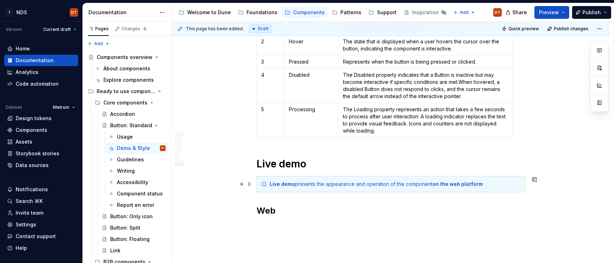
scroll to position [1002, 0]
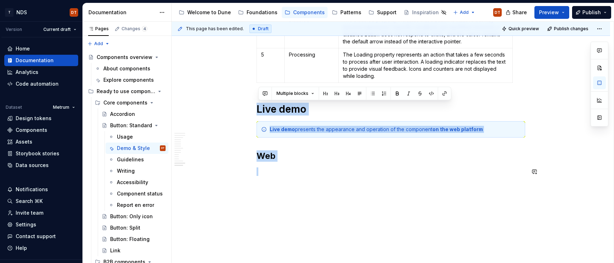
drag, startPoint x: 259, startPoint y: 96, endPoint x: 339, endPoint y: 179, distance: 115.1
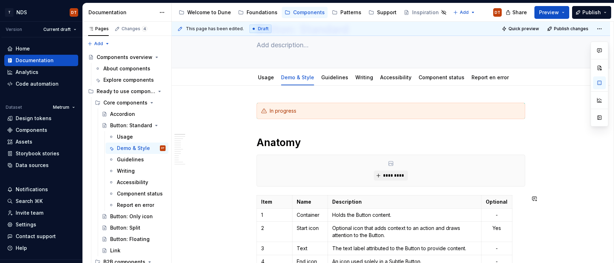
scroll to position [0, 0]
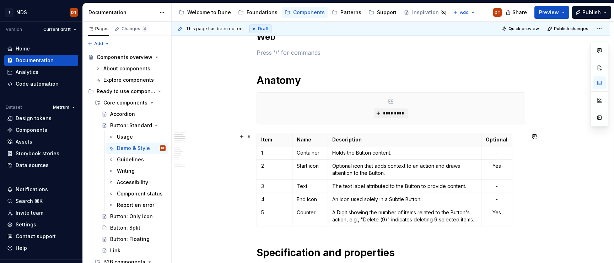
scroll to position [191, 0]
click at [326, 79] on h1 "Anatomy" at bounding box center [391, 79] width 269 height 13
click at [342, 84] on h1 "Anatomy" at bounding box center [391, 79] width 269 height 13
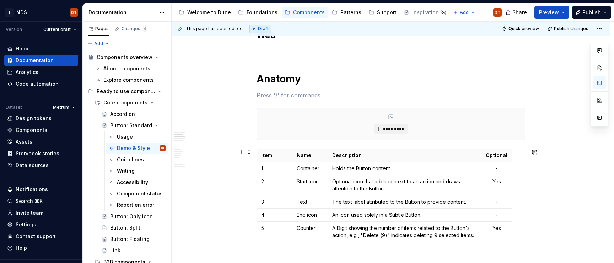
scroll to position [187, 0]
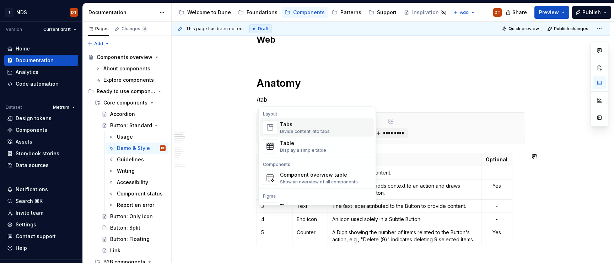
click at [301, 129] on div "Divide content into tabs" at bounding box center [305, 132] width 50 height 6
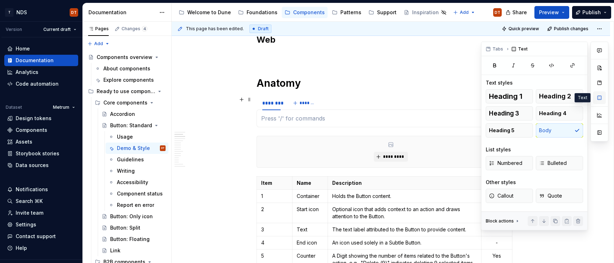
click at [599, 98] on button "button" at bounding box center [599, 97] width 13 height 13
click at [601, 96] on button "button" at bounding box center [599, 97] width 13 height 13
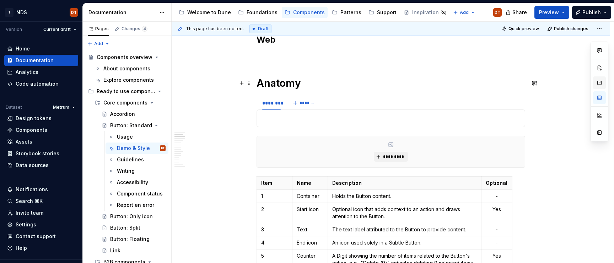
click at [599, 82] on button "button" at bounding box center [599, 82] width 13 height 13
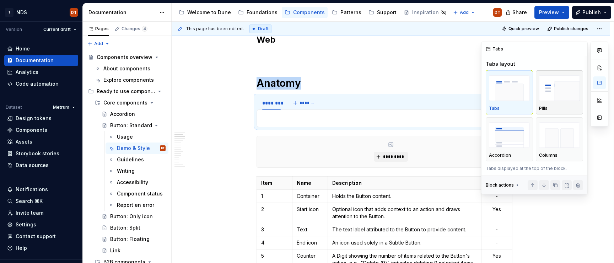
click at [547, 93] on img "button" at bounding box center [559, 88] width 41 height 26
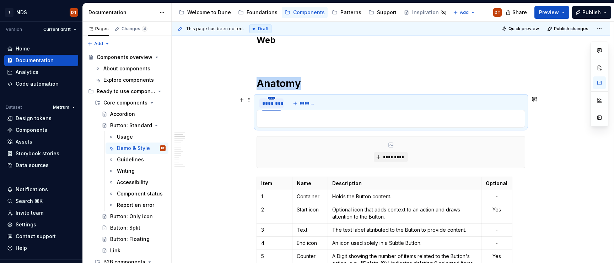
scroll to position [186, 0]
click at [274, 98] on html "T NDS DT Version Current draft Home Documentation Analytics Code automation Dat…" at bounding box center [307, 131] width 614 height 263
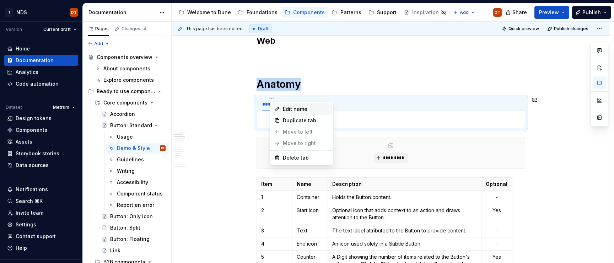
click at [298, 108] on div "Edit name" at bounding box center [306, 109] width 46 height 7
type textarea "*"
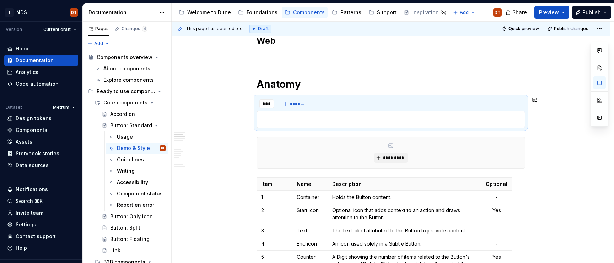
type input "****"
click at [299, 103] on span "*******" at bounding box center [300, 104] width 16 height 6
type input "***"
click at [323, 105] on span "*******" at bounding box center [318, 104] width 16 height 6
type input "**"
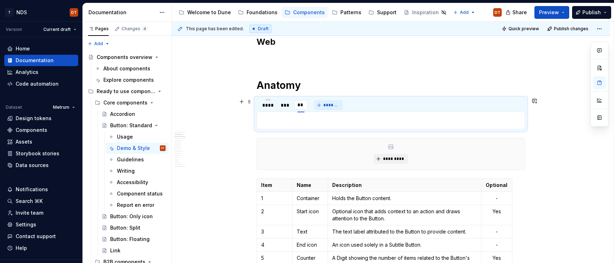
click at [330, 106] on span "*******" at bounding box center [331, 105] width 16 height 6
type input "***"
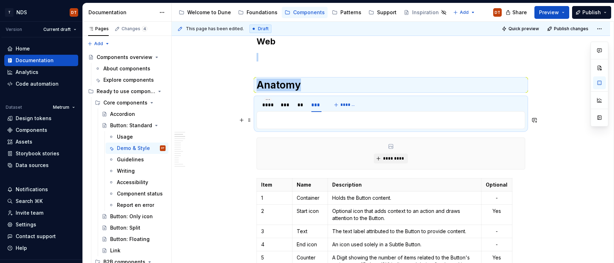
click at [269, 117] on p at bounding box center [390, 120] width 259 height 9
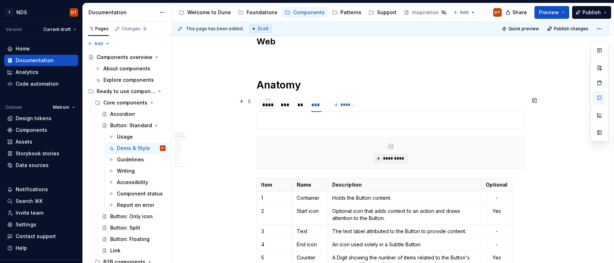
click at [270, 106] on div "****" at bounding box center [267, 104] width 11 height 7
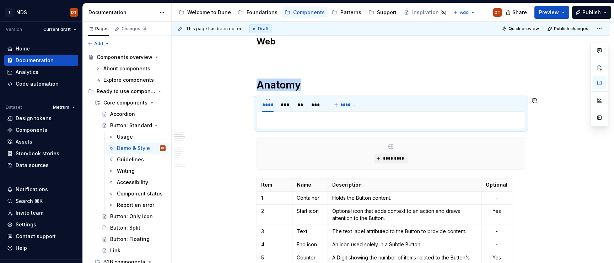
click at [282, 116] on p at bounding box center [390, 120] width 259 height 9
click at [277, 119] on p at bounding box center [390, 120] width 259 height 9
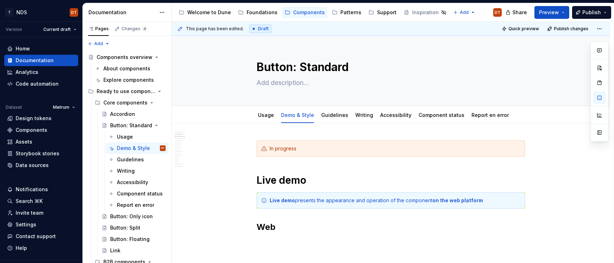
scroll to position [185, 0]
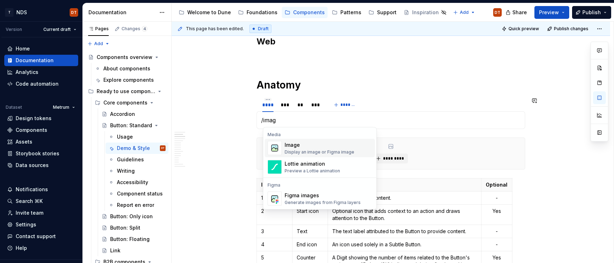
click at [294, 150] on div "Display an image or Figma image" at bounding box center [320, 152] width 70 height 6
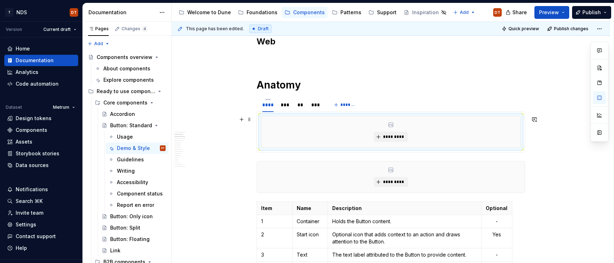
click at [513, 141] on div "*********" at bounding box center [391, 131] width 259 height 31
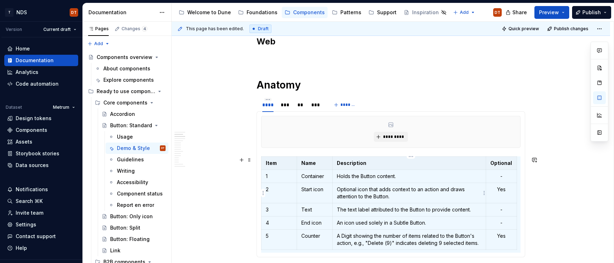
scroll to position [0, 3]
click at [279, 165] on p "Item" at bounding box center [276, 163] width 27 height 7
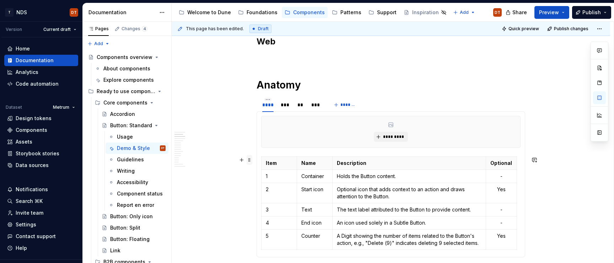
click at [250, 161] on span at bounding box center [250, 160] width 6 height 10
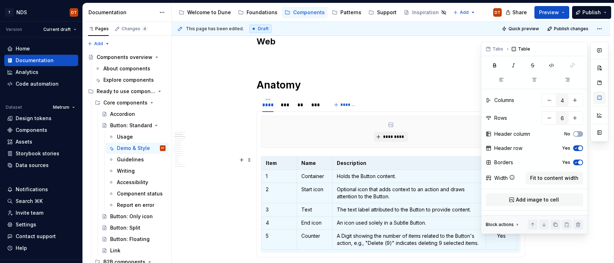
click at [599, 98] on button "button" at bounding box center [599, 97] width 13 height 13
click at [577, 133] on span "button" at bounding box center [576, 134] width 4 height 4
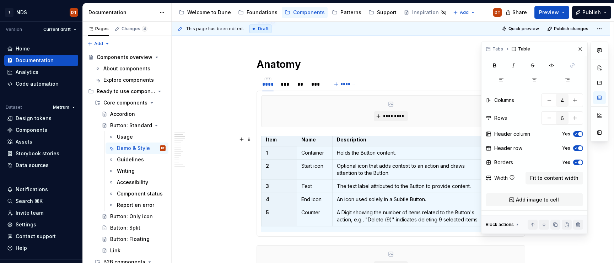
scroll to position [214, 0]
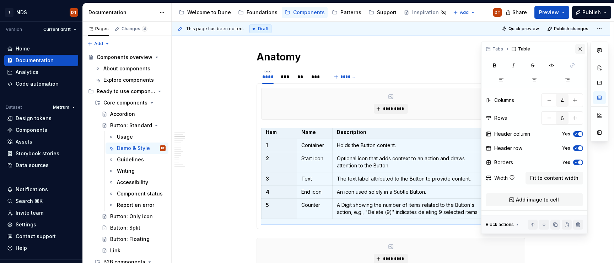
click at [581, 50] on button "button" at bounding box center [580, 49] width 10 height 10
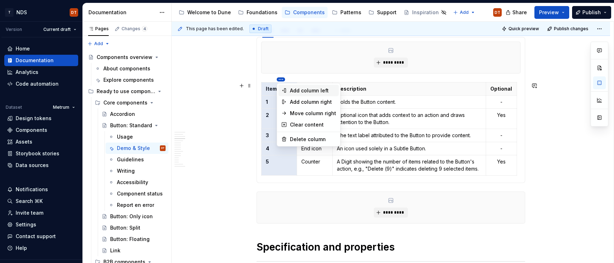
scroll to position [0, 0]
click at [268, 132] on html "T NDS DT Version Current draft Home Documentation Analytics Code automation Dat…" at bounding box center [307, 131] width 614 height 263
click at [226, 112] on html "T NDS DT Version Current draft Home Documentation Analytics Code automation Dat…" at bounding box center [307, 131] width 614 height 263
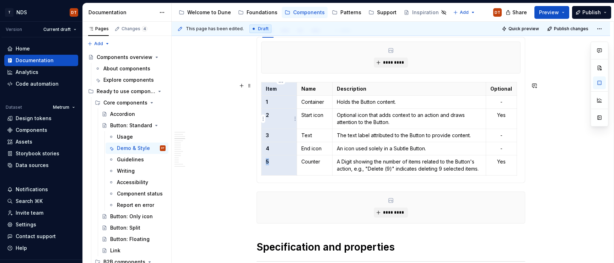
click at [280, 112] on p "2" at bounding box center [279, 115] width 27 height 7
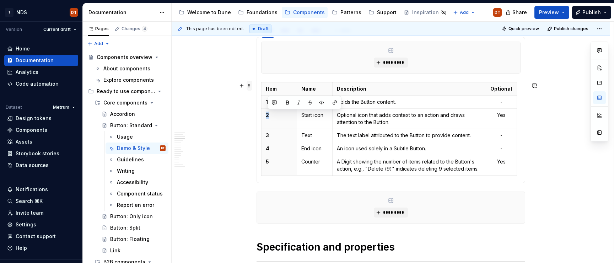
click at [252, 86] on span at bounding box center [250, 86] width 6 height 10
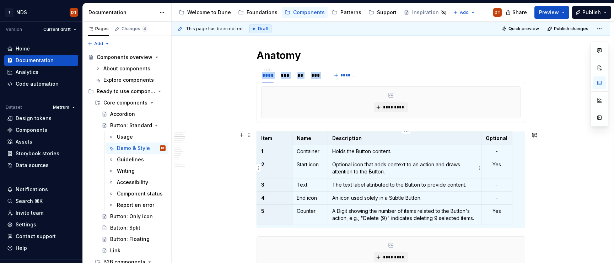
scroll to position [208, 0]
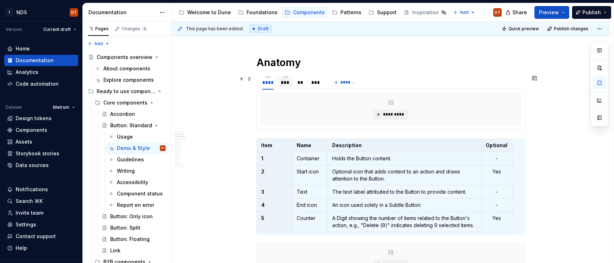
click at [289, 81] on div "***" at bounding box center [286, 82] width 10 height 7
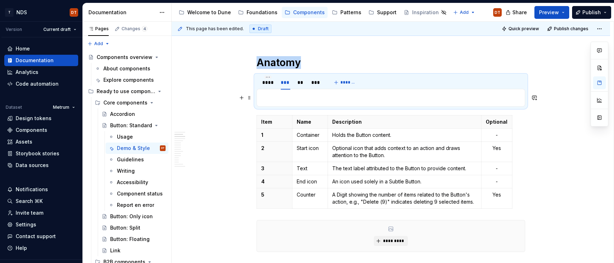
click at [281, 97] on p at bounding box center [390, 97] width 259 height 9
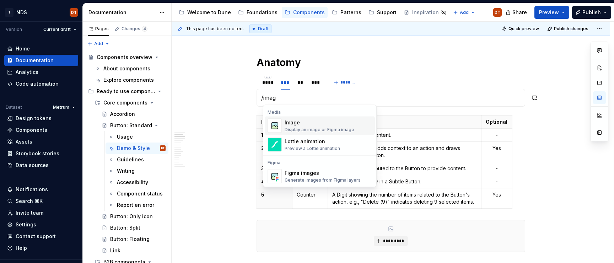
click at [289, 130] on div "Display an image or Figma image" at bounding box center [320, 130] width 70 height 6
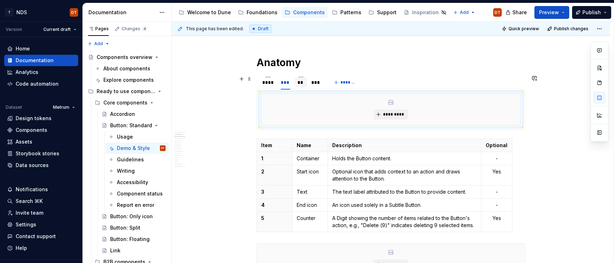
click at [304, 85] on div "**" at bounding box center [300, 82] width 7 height 7
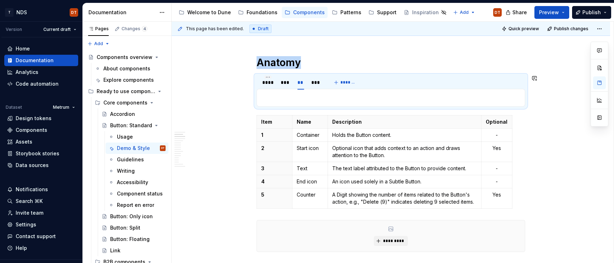
click at [275, 102] on div "********* *********" at bounding box center [391, 98] width 269 height 18
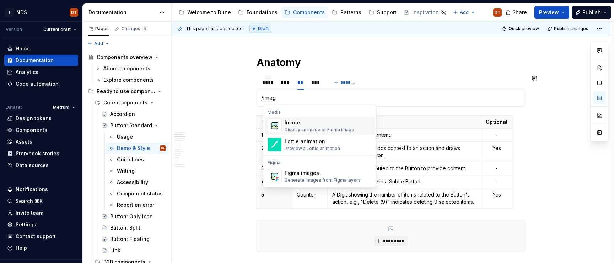
click at [297, 125] on div "Image" at bounding box center [320, 122] width 70 height 7
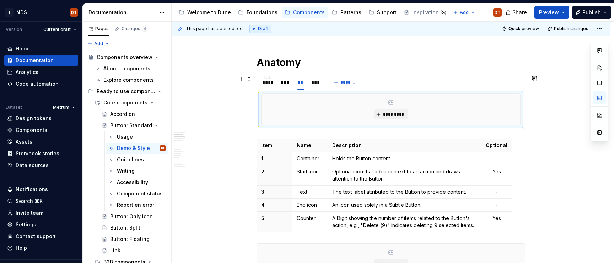
drag, startPoint x: 319, startPoint y: 82, endPoint x: 310, endPoint y: 100, distance: 20.7
click at [319, 82] on div "***" at bounding box center [316, 82] width 10 height 7
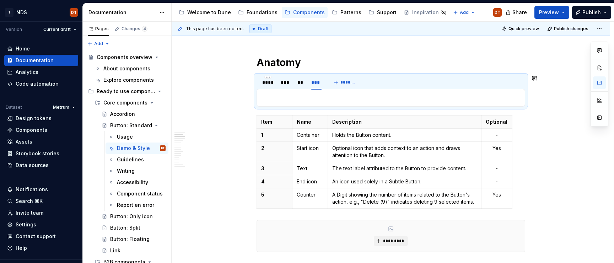
click at [281, 99] on p at bounding box center [390, 97] width 259 height 9
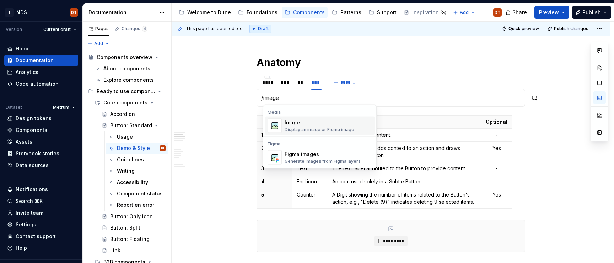
click at [289, 125] on div "Image" at bounding box center [320, 122] width 70 height 7
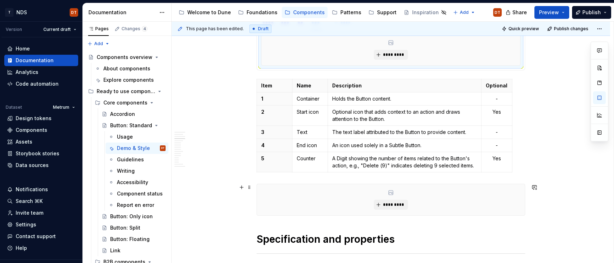
scroll to position [264, 0]
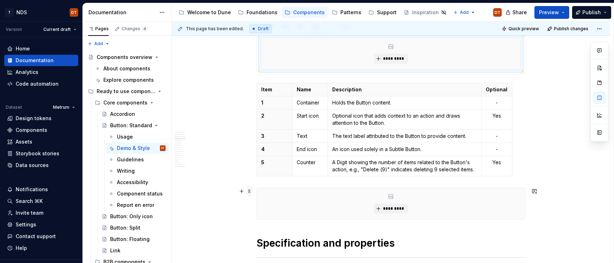
click at [251, 192] on span at bounding box center [250, 191] width 6 height 10
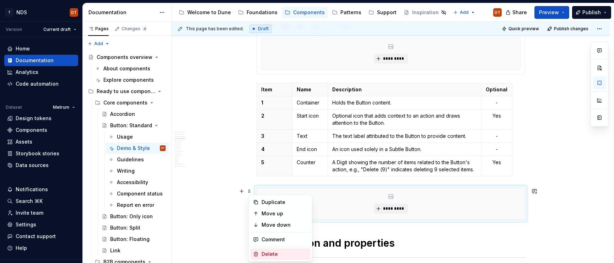
click at [269, 254] on div "Delete" at bounding box center [285, 254] width 46 height 7
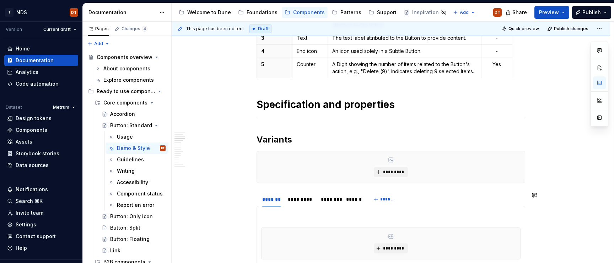
scroll to position [375, 0]
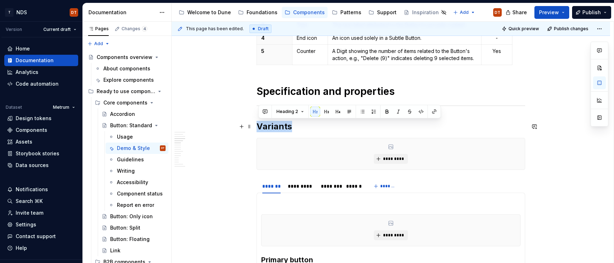
drag, startPoint x: 293, startPoint y: 127, endPoint x: 254, endPoint y: 126, distance: 38.4
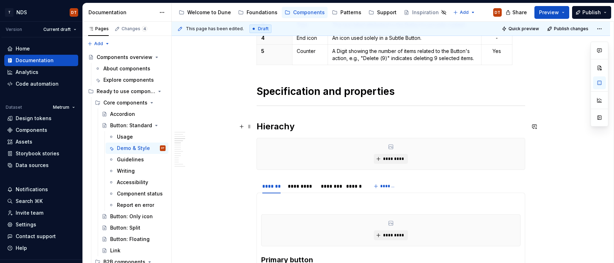
click at [274, 128] on h2 "Hierachy" at bounding box center [391, 126] width 269 height 11
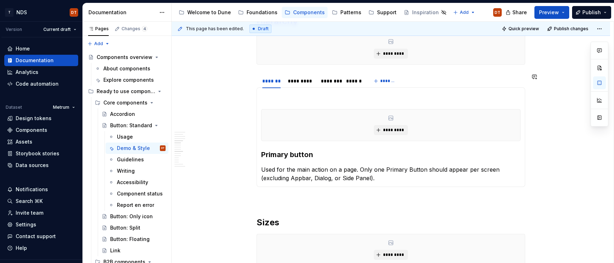
scroll to position [475, 0]
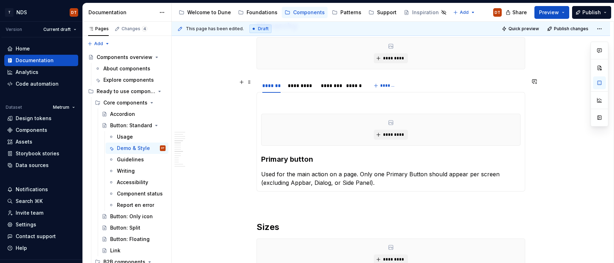
drag, startPoint x: 304, startPoint y: 90, endPoint x: 313, endPoint y: 97, distance: 11.9
click at [304, 90] on div "*********" at bounding box center [301, 86] width 32 height 10
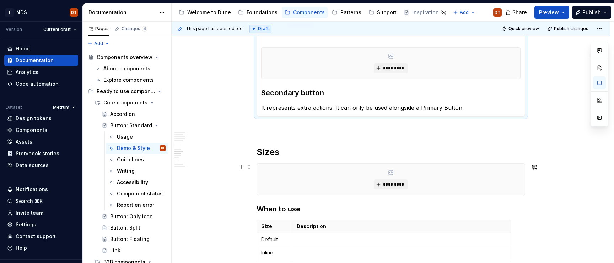
scroll to position [554, 0]
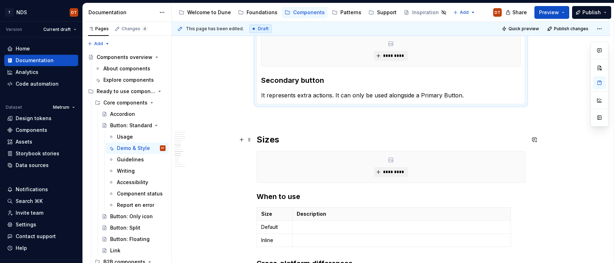
click at [294, 141] on h2 "Sizes" at bounding box center [391, 139] width 269 height 11
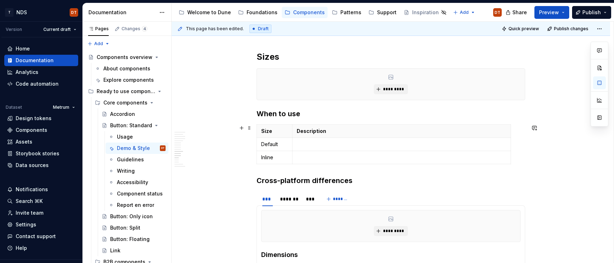
scroll to position [636, 0]
click at [260, 174] on div "In progress Live demo Live demo presents the appearance and operation of the co…" at bounding box center [391, 45] width 269 height 1082
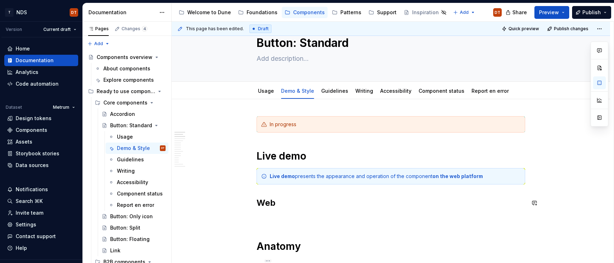
scroll to position [0, 0]
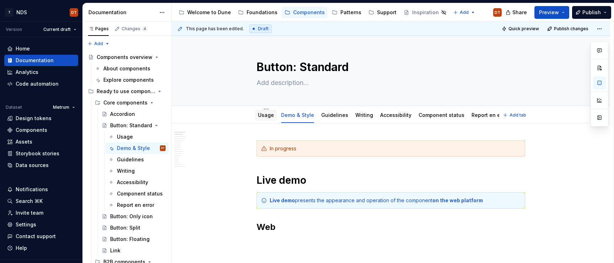
click at [268, 117] on link "Usage" at bounding box center [266, 115] width 16 height 6
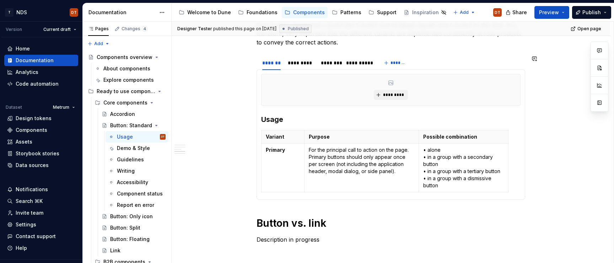
scroll to position [294, 0]
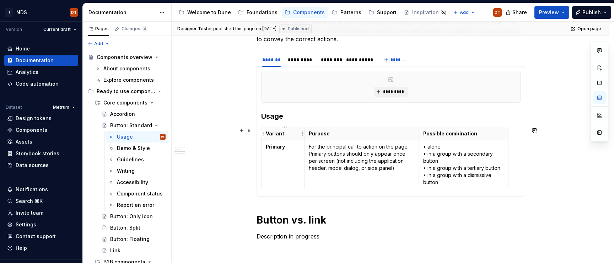
click at [290, 132] on p "Variant" at bounding box center [283, 133] width 34 height 7
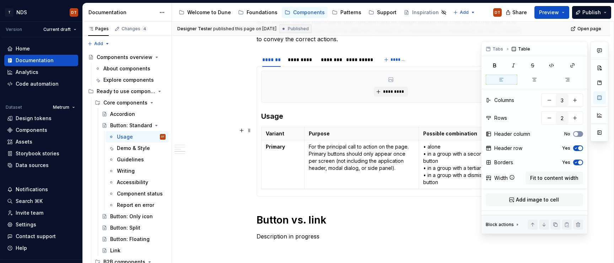
click at [576, 133] on span "button" at bounding box center [576, 134] width 4 height 4
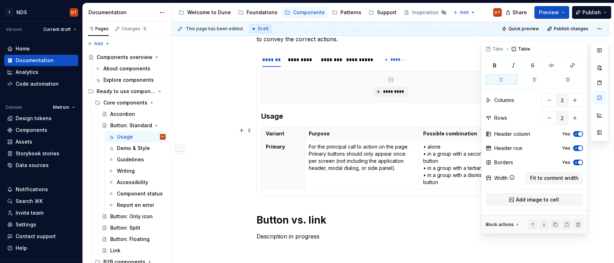
type textarea "*"
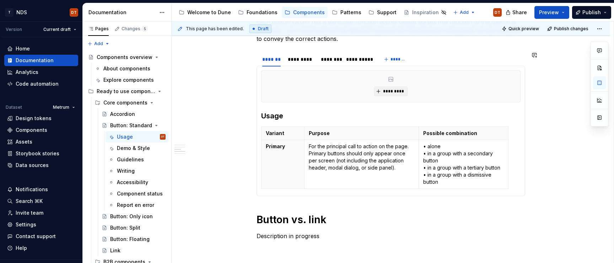
click at [385, 203] on div "**********" at bounding box center [391, 127] width 269 height 563
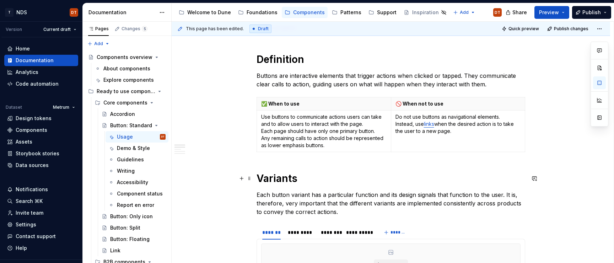
scroll to position [134, 0]
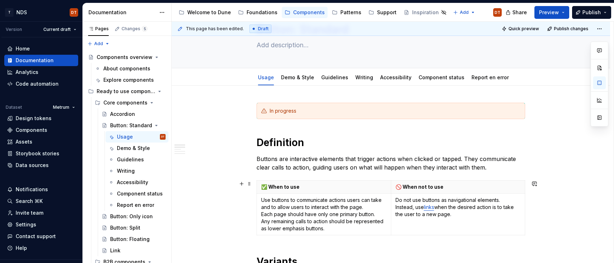
scroll to position [36, 0]
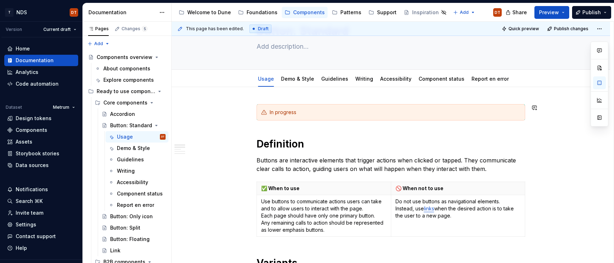
drag, startPoint x: 270, startPoint y: 124, endPoint x: 313, endPoint y: 123, distance: 42.3
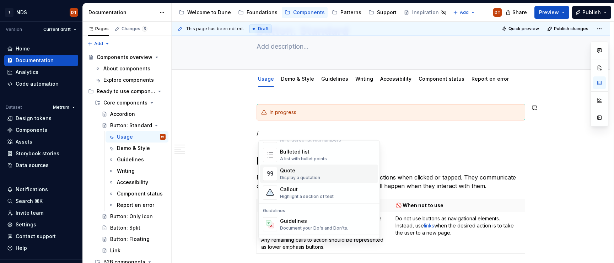
scroll to position [145, 0]
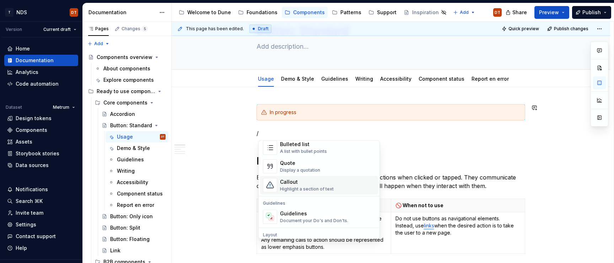
click at [297, 185] on div "Callout" at bounding box center [307, 182] width 54 height 7
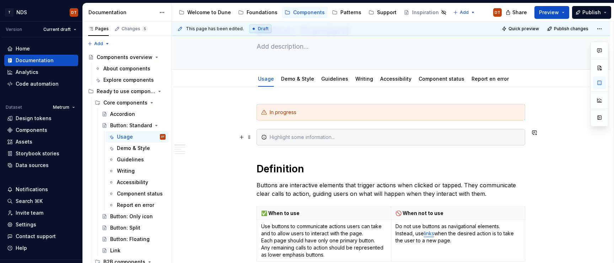
click at [421, 136] on div at bounding box center [395, 137] width 251 height 7
click at [249, 139] on span at bounding box center [250, 137] width 6 height 10
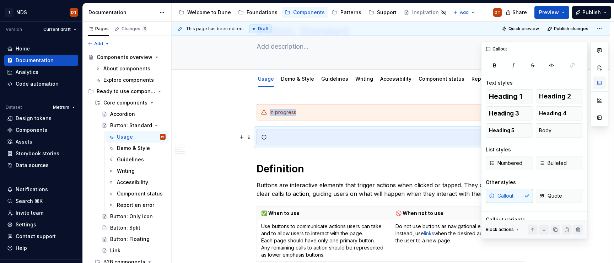
click at [600, 79] on button "button" at bounding box center [599, 82] width 13 height 13
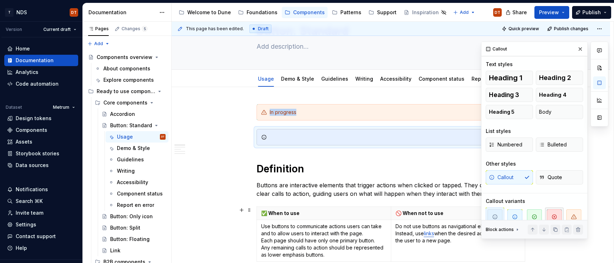
scroll to position [29, 0]
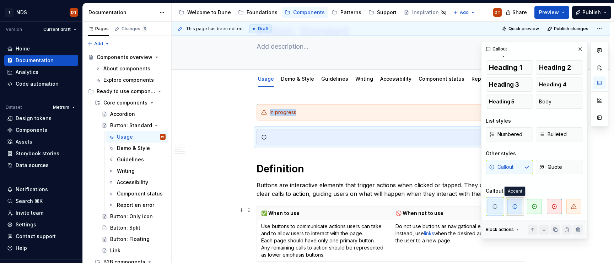
click at [517, 211] on span "button" at bounding box center [514, 206] width 15 height 15
click at [296, 135] on div at bounding box center [395, 137] width 251 height 7
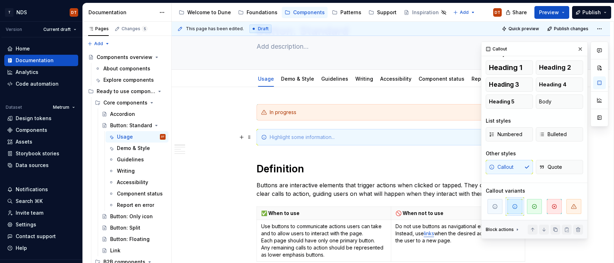
click at [306, 138] on div at bounding box center [395, 137] width 251 height 7
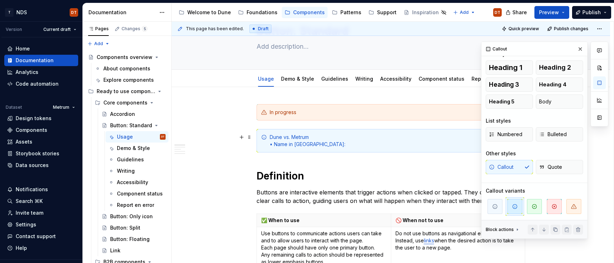
click at [289, 144] on div "Dune vs. Metrum • Name in [GEOGRAPHIC_DATA]:" at bounding box center [395, 141] width 251 height 14
drag, startPoint x: 333, startPoint y: 142, endPoint x: 293, endPoint y: 146, distance: 40.3
click at [333, 142] on div "Dune vs. Metrum • Name in [GEOGRAPHIC_DATA]:" at bounding box center [395, 141] width 251 height 14
drag, startPoint x: 294, startPoint y: 144, endPoint x: 326, endPoint y: 143, distance: 32.7
click at [294, 144] on div "Dune vs. Metrum • Name in [GEOGRAPHIC_DATA]:" at bounding box center [395, 141] width 251 height 14
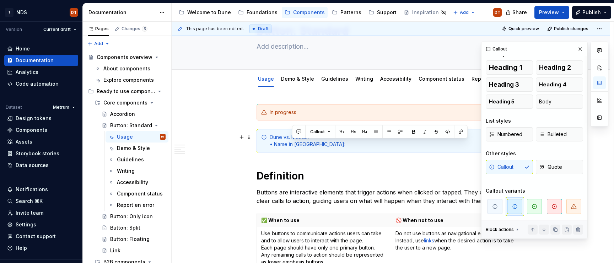
click at [327, 143] on div "Dune vs. Metrum • Name in [GEOGRAPHIC_DATA]:" at bounding box center [395, 141] width 251 height 14
drag, startPoint x: 288, startPoint y: 144, endPoint x: 319, endPoint y: 145, distance: 31.3
click at [288, 144] on div "Dune vs. Metrum • Name in [GEOGRAPHIC_DATA]:" at bounding box center [395, 141] width 251 height 14
click at [327, 144] on div "Dune vs. Metrum • Name in [GEOGRAPHIC_DATA]:" at bounding box center [395, 141] width 251 height 14
drag, startPoint x: 327, startPoint y: 144, endPoint x: 276, endPoint y: 145, distance: 51.2
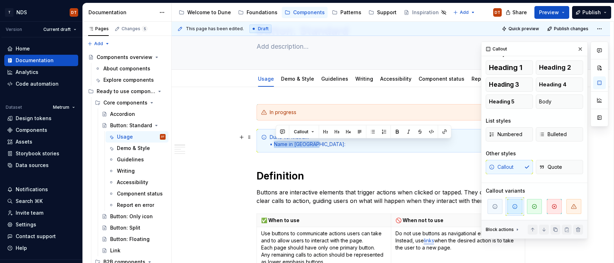
click at [276, 145] on div "Dune vs. Metrum • Name in [GEOGRAPHIC_DATA]:" at bounding box center [395, 141] width 251 height 14
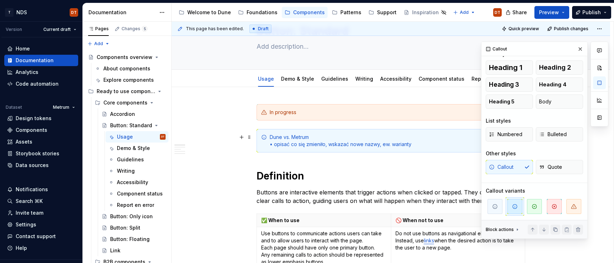
click at [366, 144] on div "Dune vs. Metrum • opisać co się zmieniło, wskazać nowe nazwy, ew. warianty" at bounding box center [395, 141] width 251 height 14
click at [433, 141] on div "Dune vs. Metrum • opisać co się zmieniło, wskazać poprzednie nazwy, ew. warianty" at bounding box center [395, 141] width 251 height 14
drag, startPoint x: 409, startPoint y: 144, endPoint x: 426, endPoint y: 143, distance: 17.1
click at [410, 144] on div "Dune vs. Metrum • opisać co się zmieniło, wskazać poprzednie nazwy, ew. warianty" at bounding box center [395, 141] width 251 height 14
click at [428, 143] on div "Dune vs. Metrum • opisać co się zmieniło, wskazać poprzednie nazwy, ew. warianty" at bounding box center [395, 141] width 251 height 14
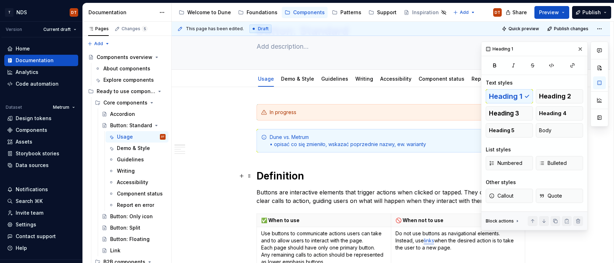
scroll to position [0, 0]
drag, startPoint x: 396, startPoint y: 172, endPoint x: 472, endPoint y: 156, distance: 77.4
click at [396, 172] on h1 "Definition" at bounding box center [391, 175] width 269 height 13
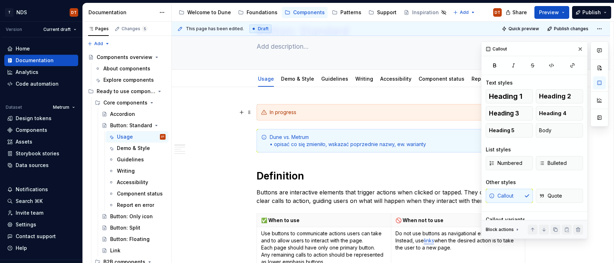
click at [231, 108] on div "**********" at bounding box center [393, 143] width 442 height 242
click at [200, 12] on div "Welcome to Dune" at bounding box center [209, 12] width 44 height 7
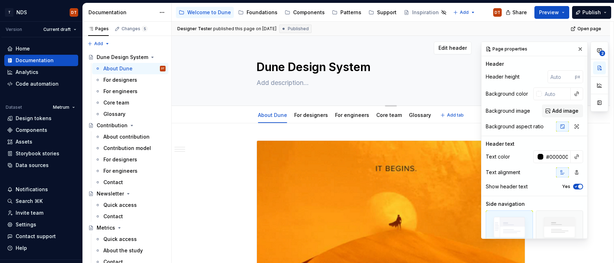
scroll to position [3, 0]
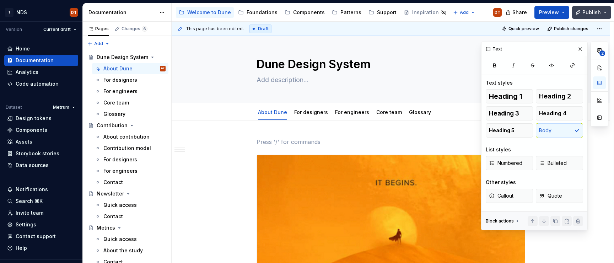
click at [585, 13] on span "Publish" at bounding box center [591, 12] width 18 height 7
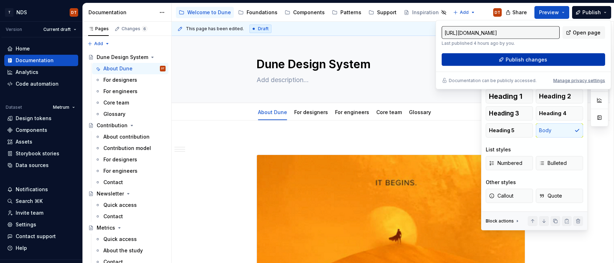
click at [518, 58] on span "Publish changes" at bounding box center [527, 59] width 42 height 7
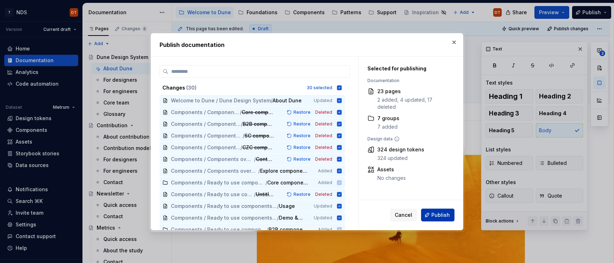
click at [437, 216] on span "Publish" at bounding box center [440, 214] width 18 height 7
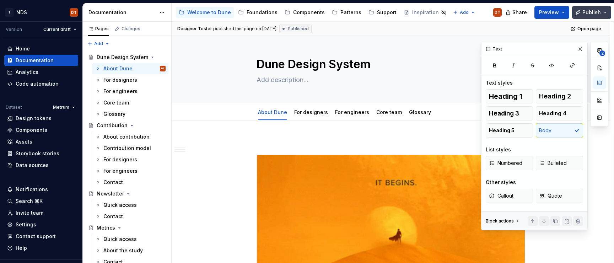
click at [604, 13] on button "Publish" at bounding box center [591, 12] width 39 height 13
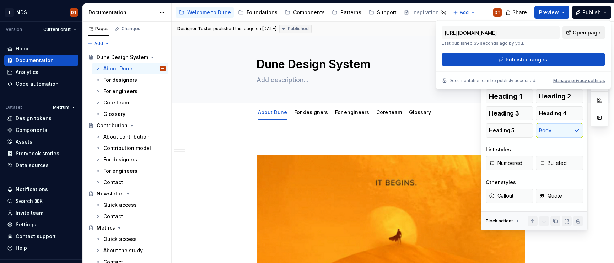
click at [583, 30] on span "Open page" at bounding box center [587, 32] width 28 height 7
type textarea "*"
